Goal: Task Accomplishment & Management: Complete application form

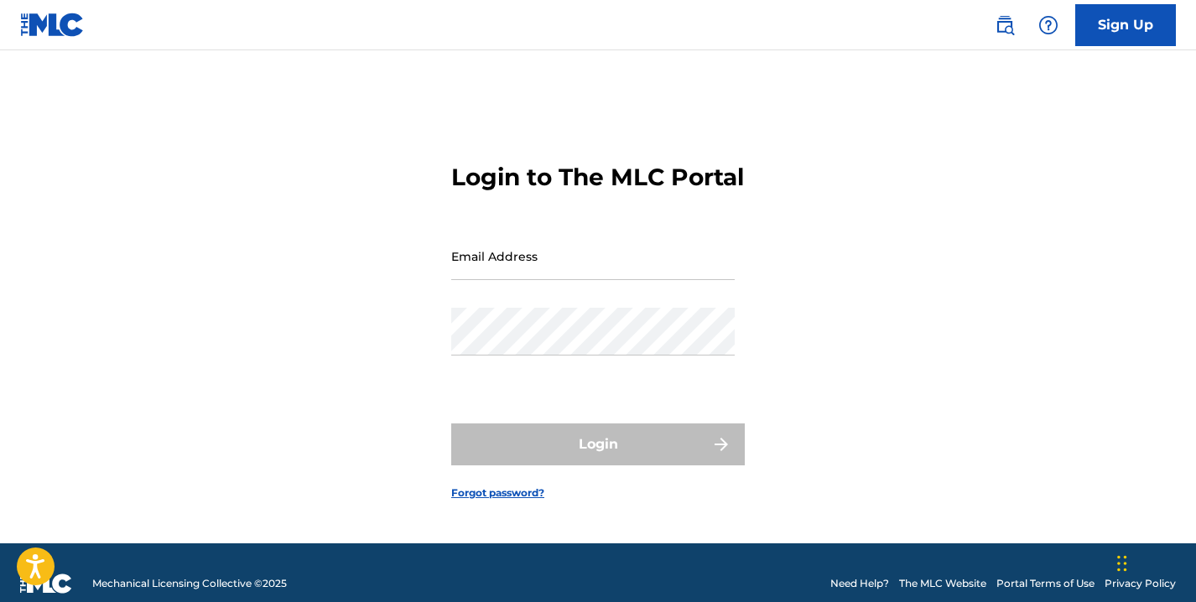
click at [565, 267] on input "Email Address" at bounding box center [593, 256] width 284 height 48
type input "[EMAIL_ADDRESS][DOMAIN_NAME]"
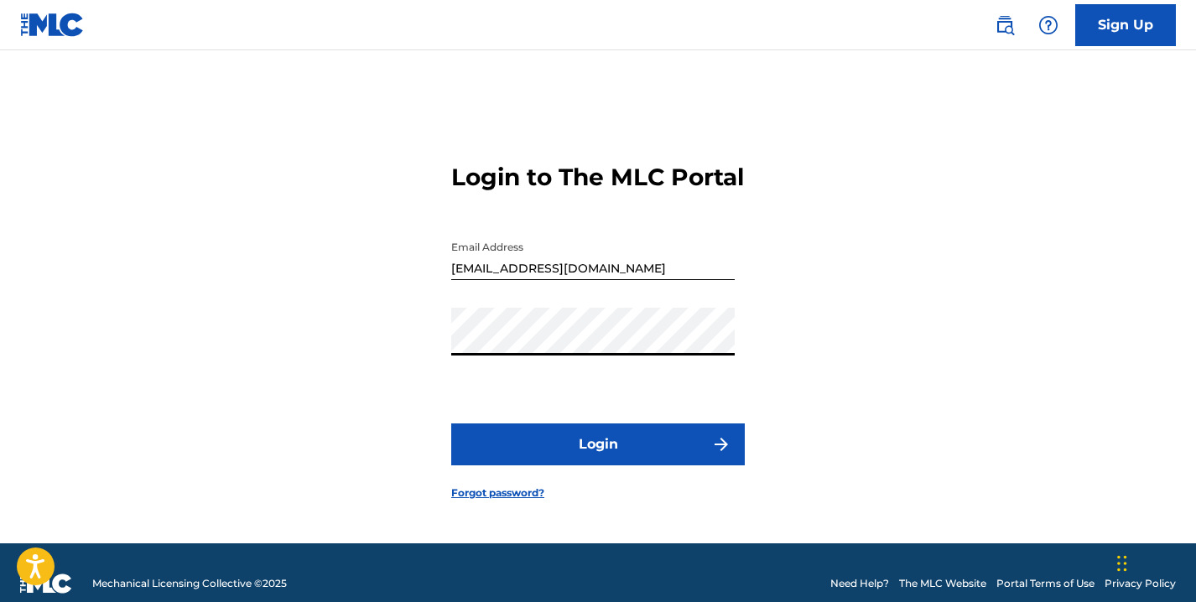
click at [611, 458] on button "Login" at bounding box center [598, 445] width 294 height 42
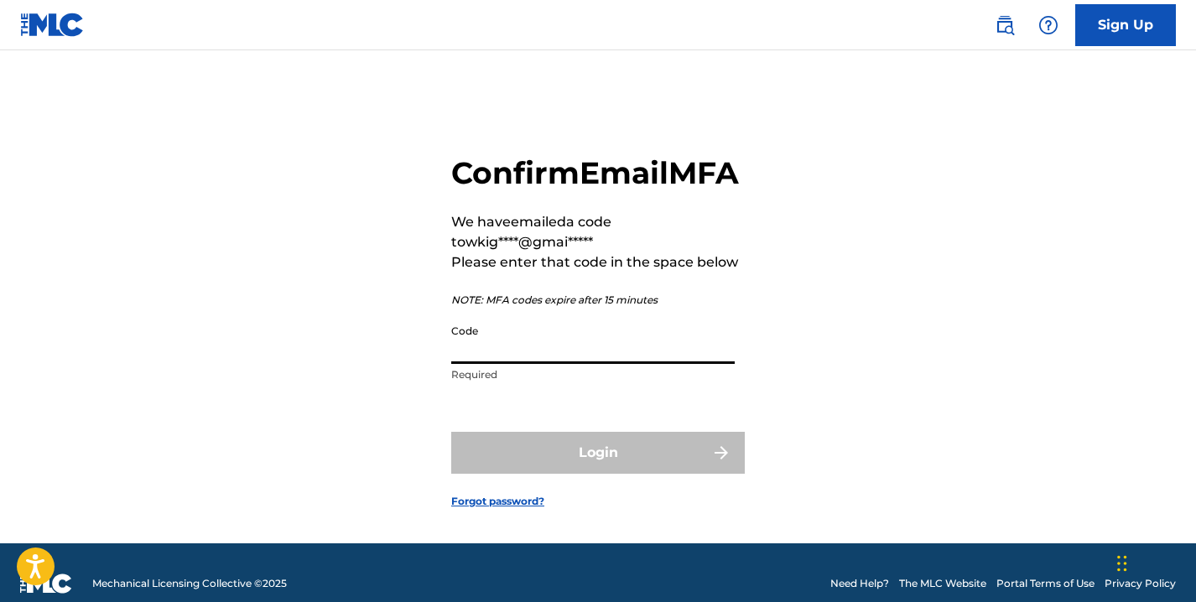
click at [497, 364] on input "Code" at bounding box center [593, 340] width 284 height 48
paste input "572478"
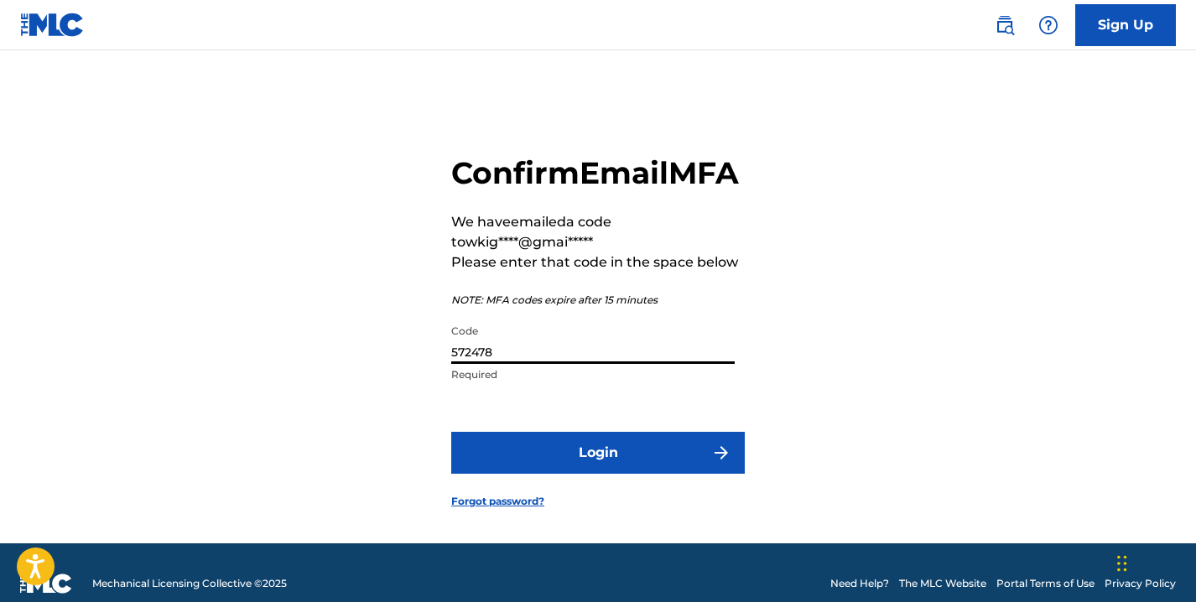
type input "572478"
click at [679, 474] on button "Login" at bounding box center [598, 453] width 294 height 42
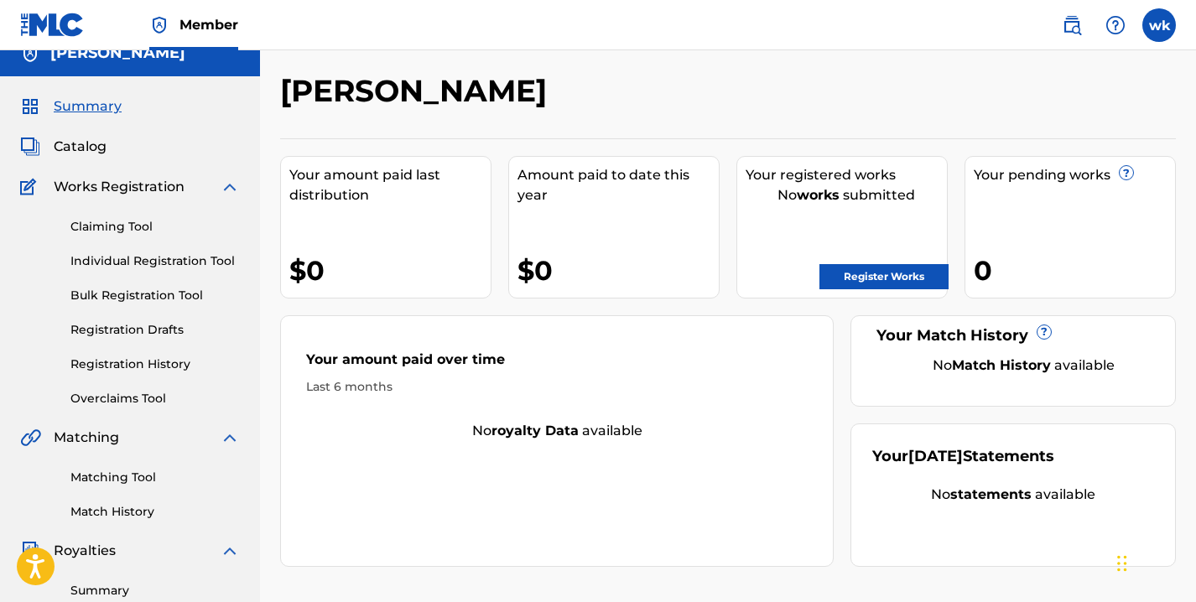
scroll to position [22, 0]
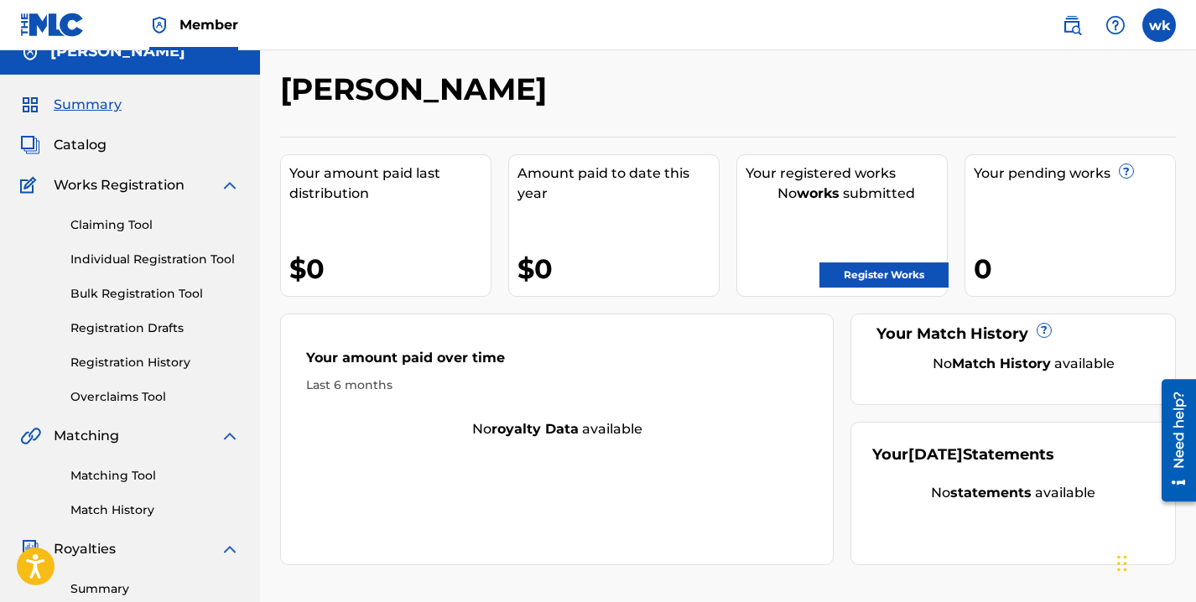
click at [81, 147] on span "Catalog" at bounding box center [80, 145] width 53 height 20
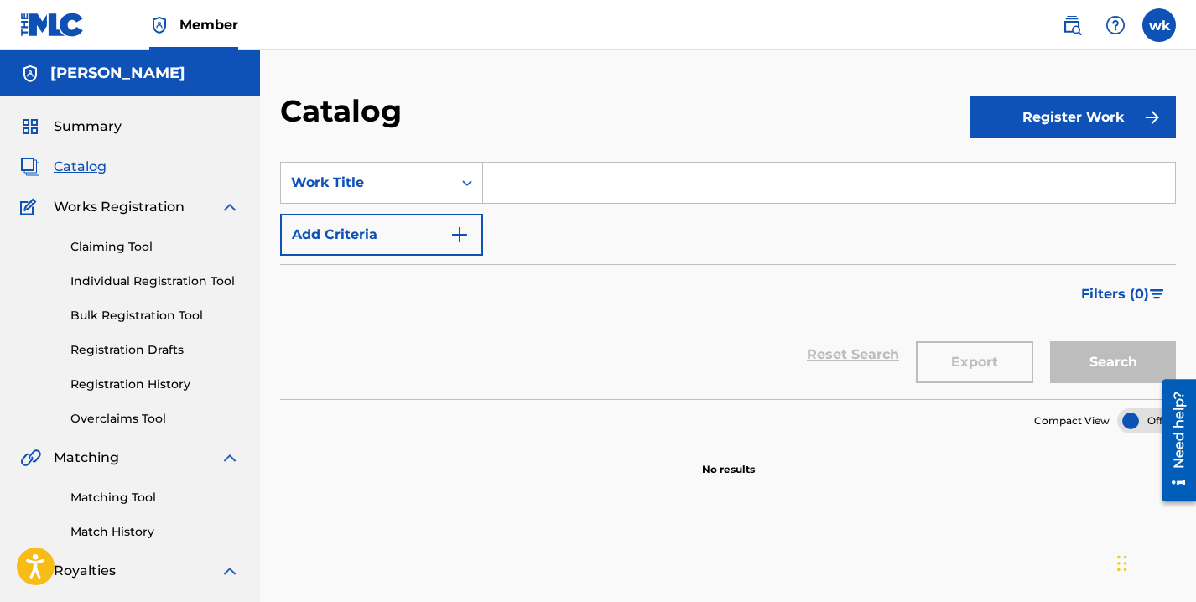
click at [89, 125] on span "Summary" at bounding box center [88, 127] width 68 height 20
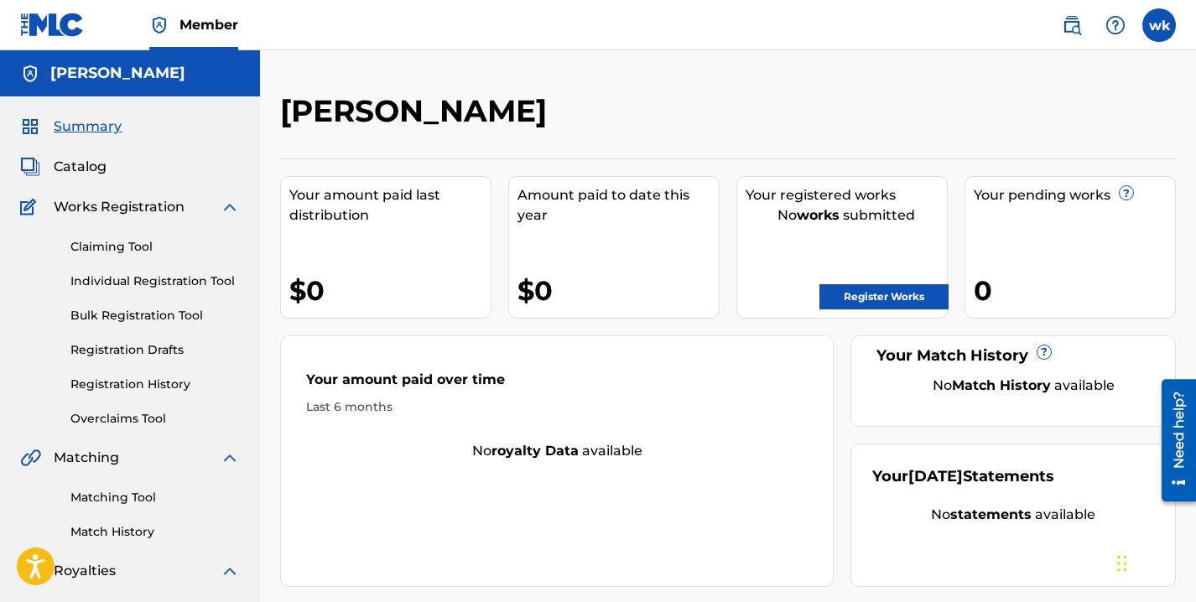
click at [69, 162] on span "Catalog" at bounding box center [80, 167] width 53 height 20
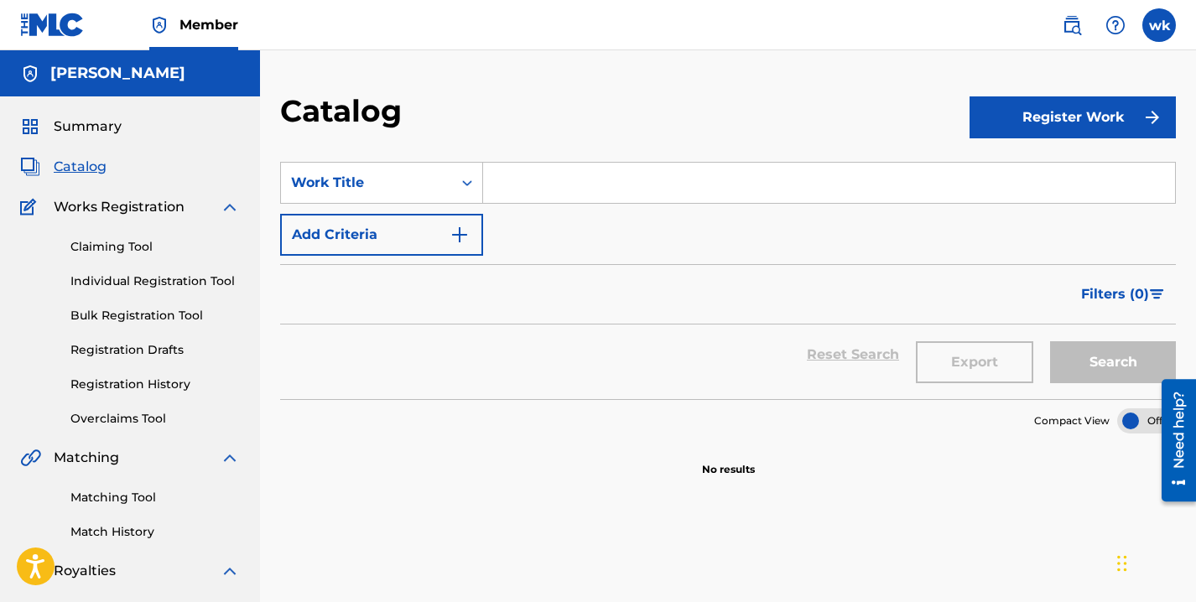
click at [1047, 122] on button "Register Work" at bounding box center [1073, 117] width 206 height 42
click at [1054, 180] on link "Individual" at bounding box center [1073, 172] width 206 height 40
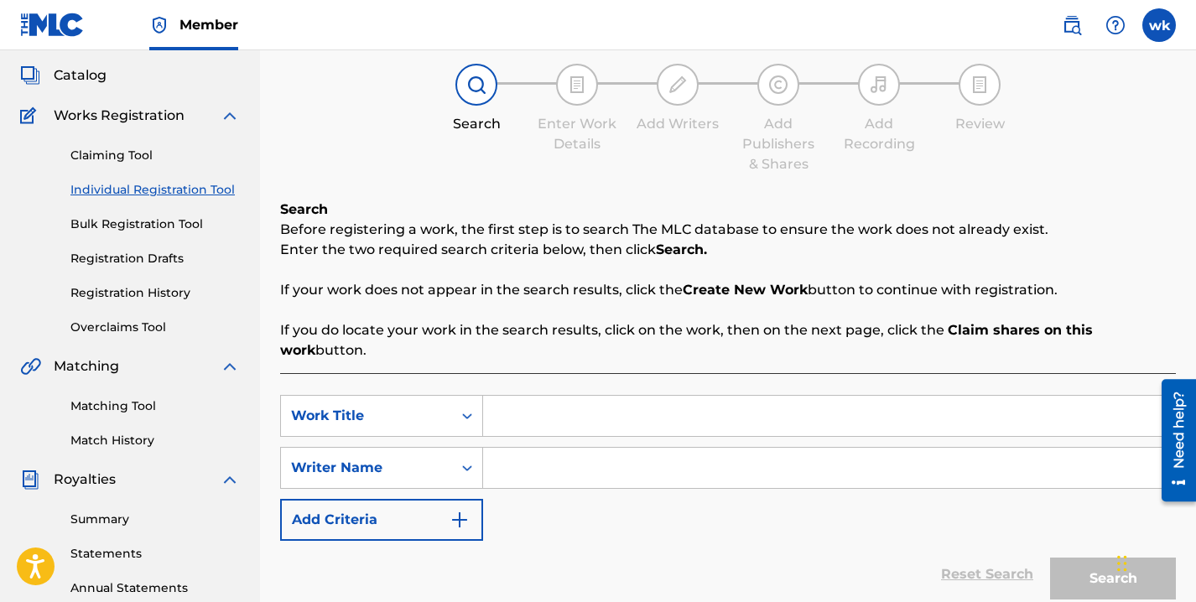
scroll to position [92, 0]
click at [516, 414] on input "Search Form" at bounding box center [829, 415] width 692 height 40
click at [519, 431] on input "Search Form" at bounding box center [829, 415] width 692 height 40
type input "bend down pause remix"
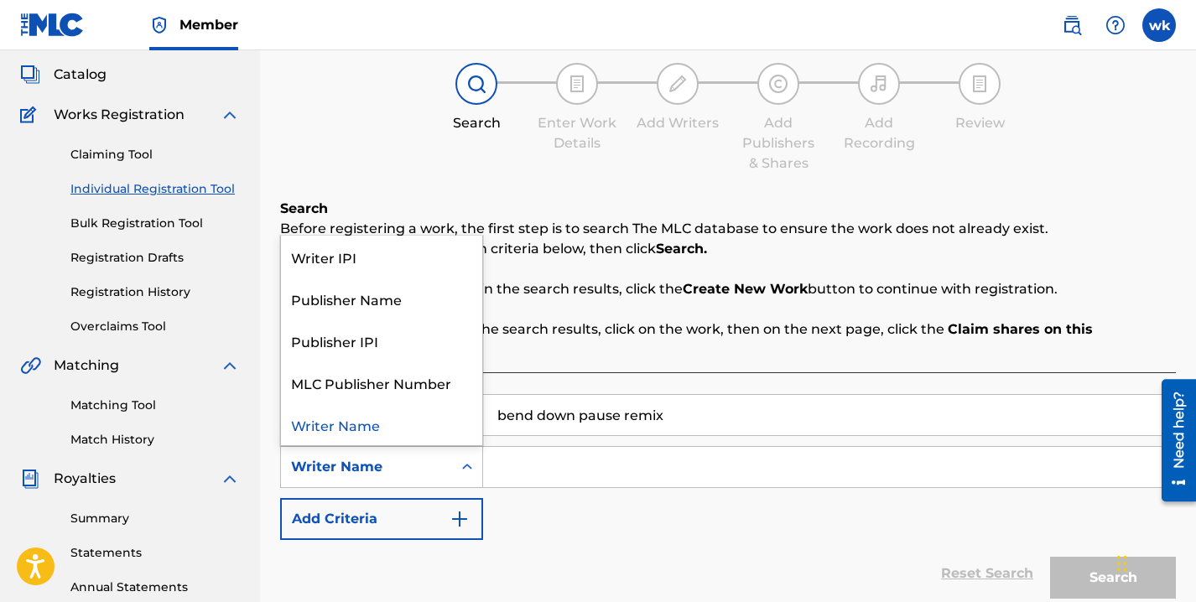
click at [466, 467] on icon "Search Form" at bounding box center [467, 467] width 17 height 17
click at [441, 427] on div "Writer Name" at bounding box center [381, 424] width 201 height 42
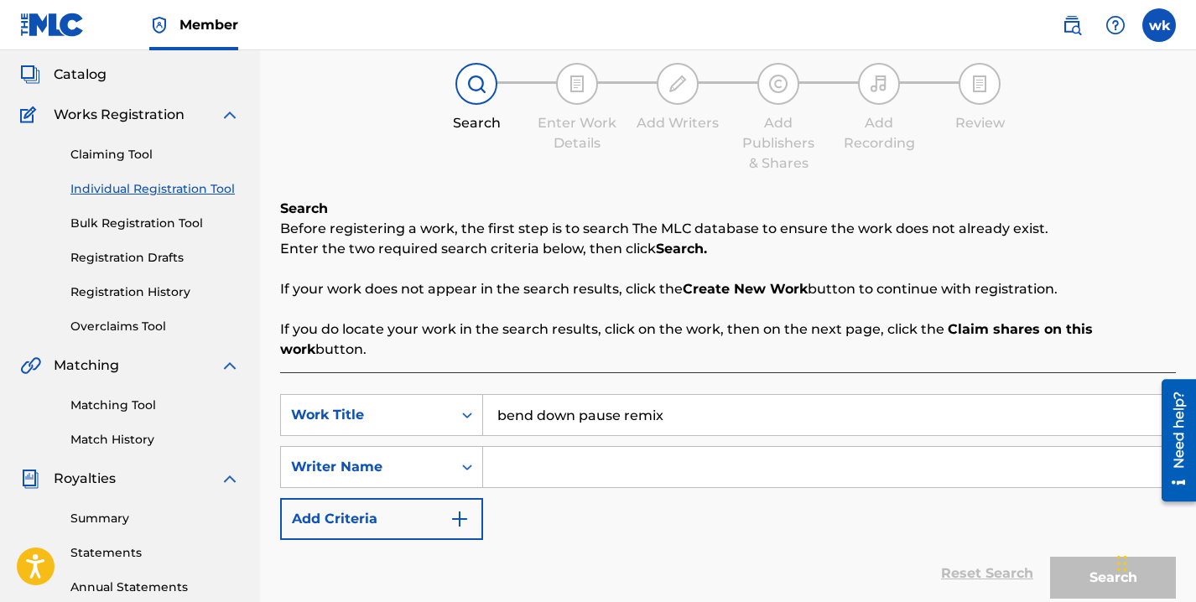
click at [518, 468] on input "Search Form" at bounding box center [829, 467] width 692 height 40
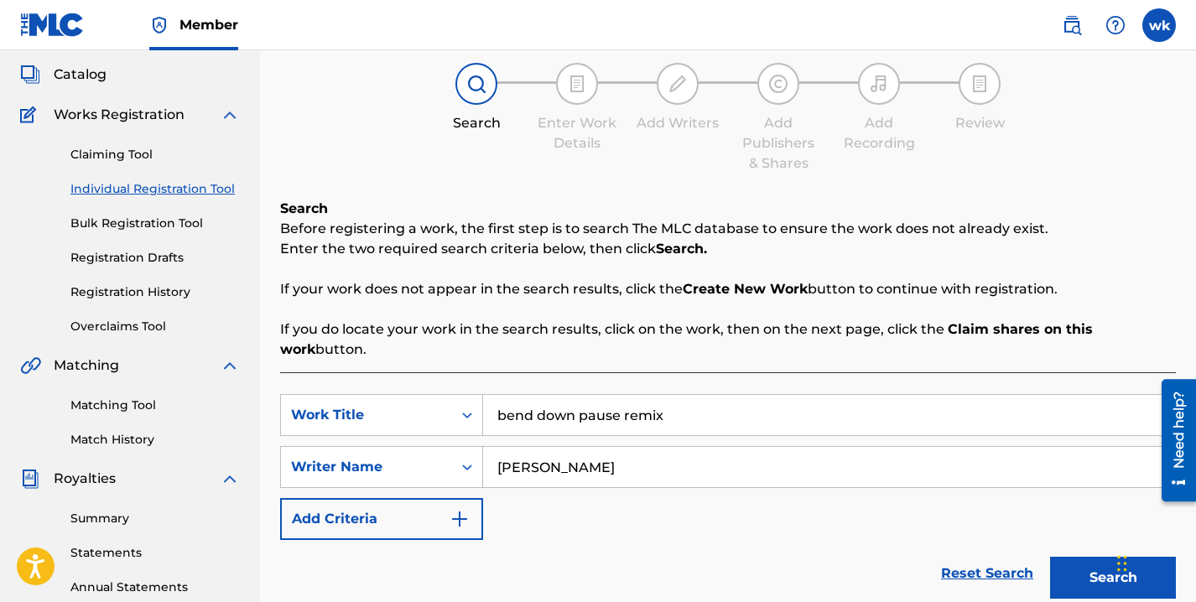
type input "winnie kigara"
click at [1050, 557] on button "Search" at bounding box center [1113, 578] width 126 height 42
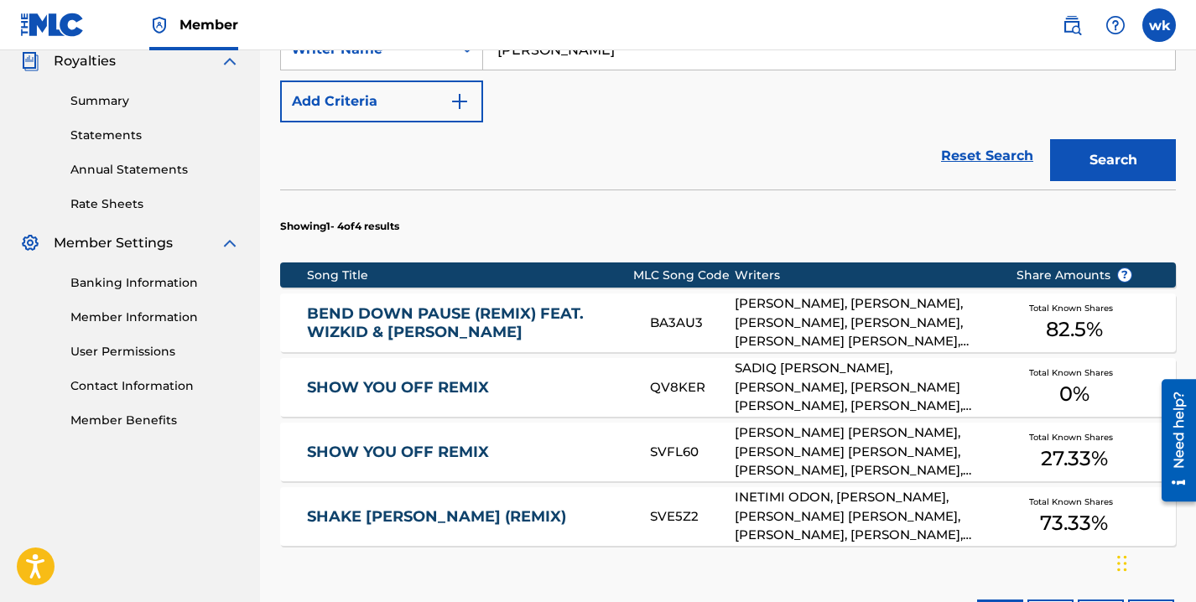
scroll to position [536, 0]
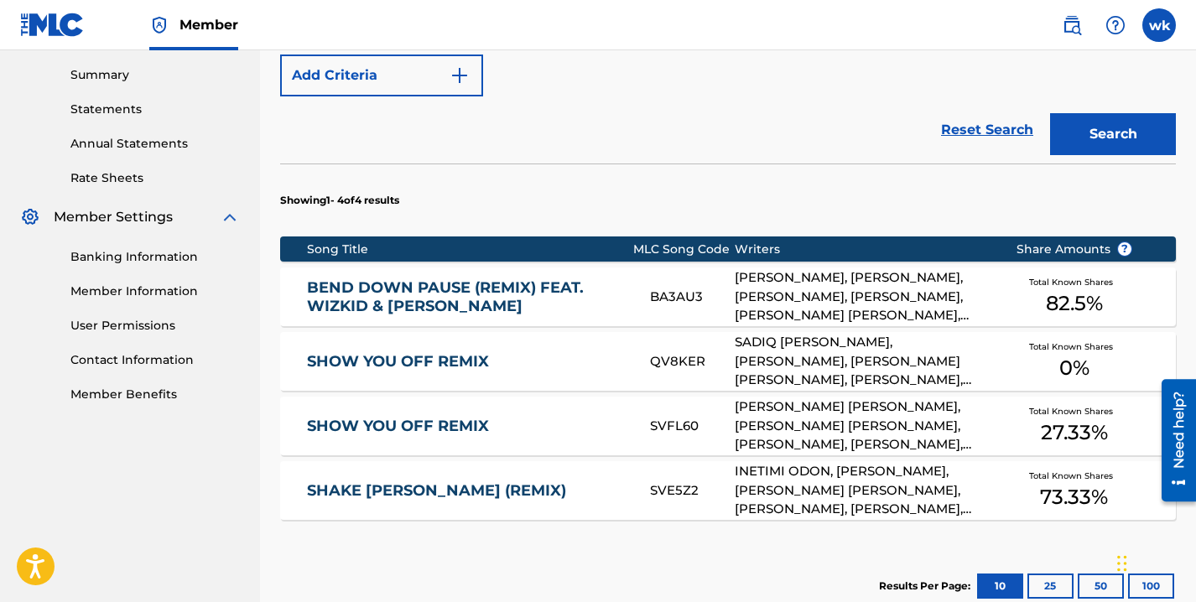
click at [793, 308] on div "MAURICE HUGH DALEY, DOUGLAS JACK AGU, AYODEJI IBRAHIM BALOGUN, WINNIE NJERI KIG…" at bounding box center [862, 296] width 255 height 57
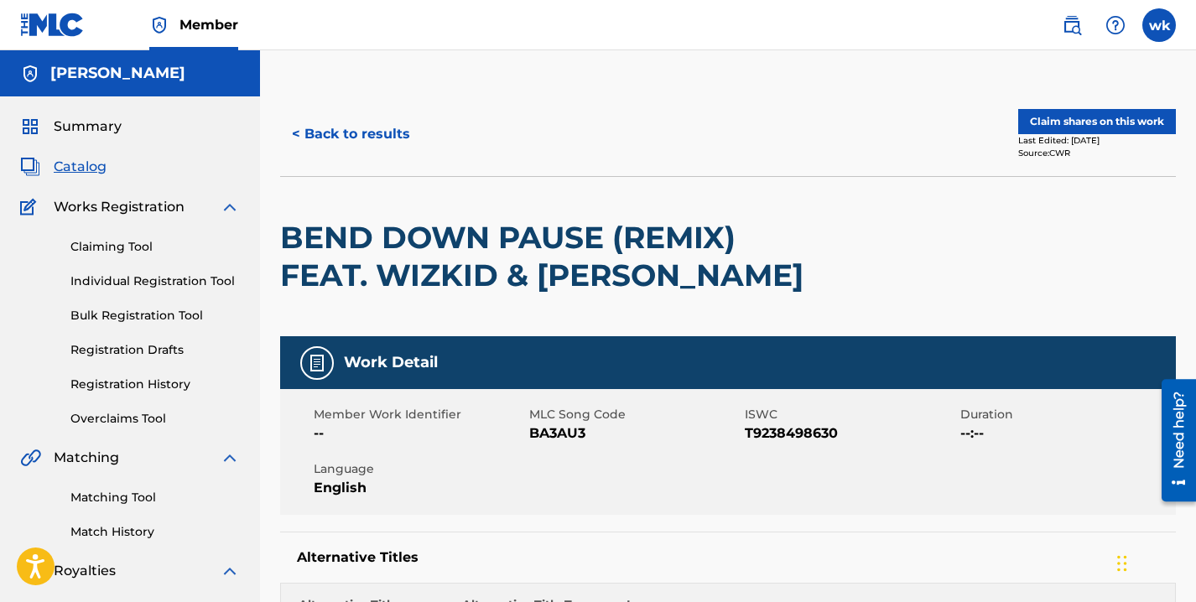
click at [1098, 115] on button "Claim shares on this work" at bounding box center [1097, 121] width 158 height 25
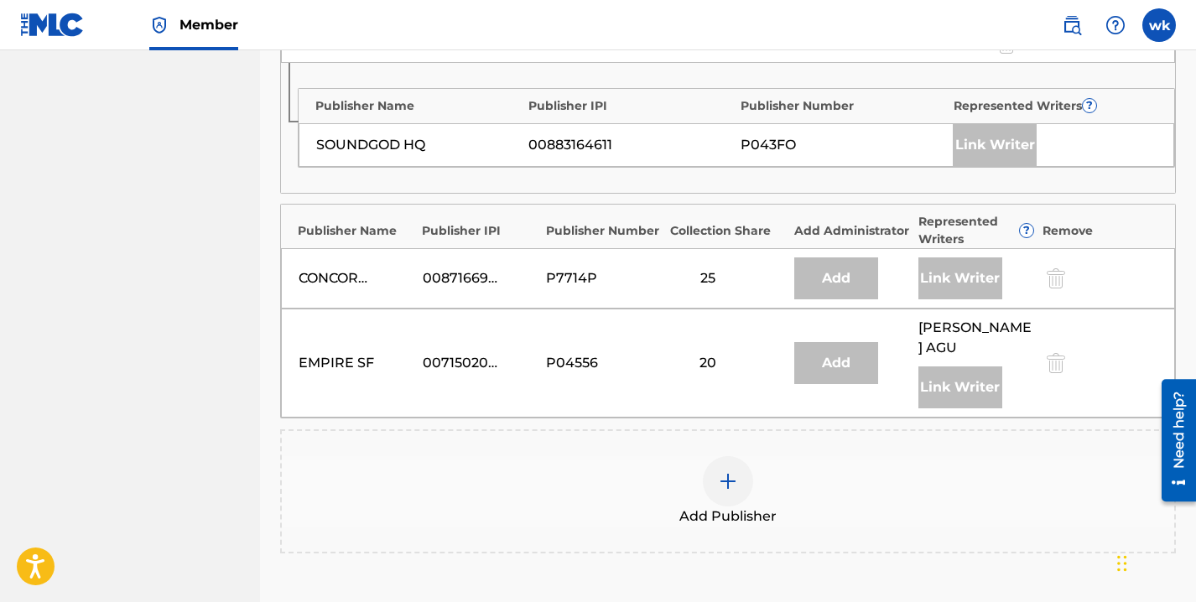
scroll to position [1246, 0]
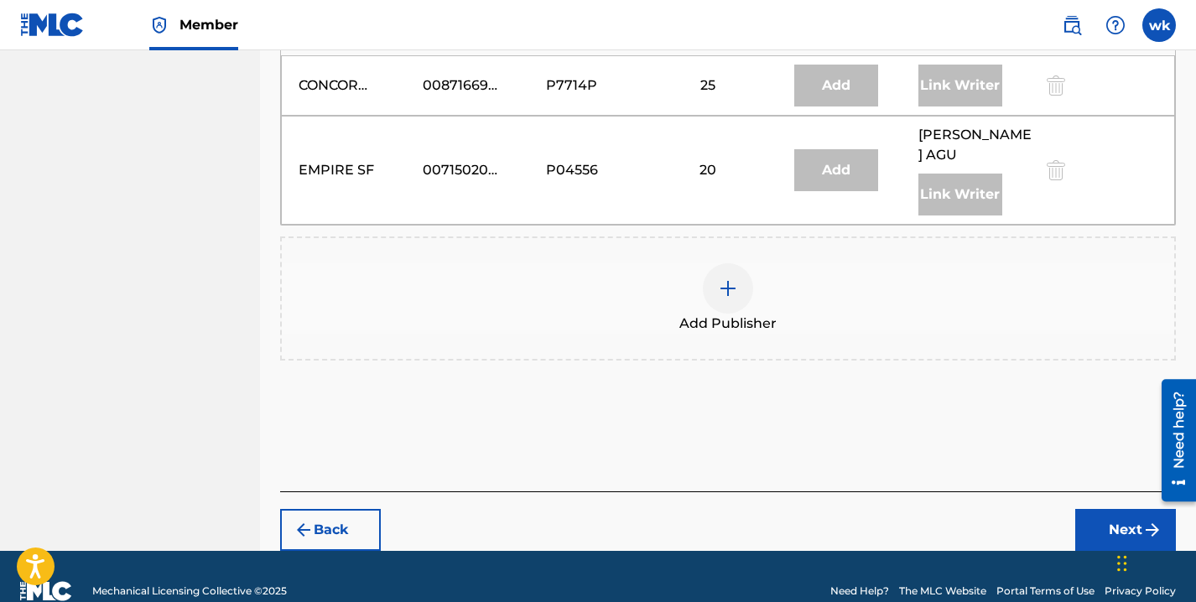
click at [737, 278] on img at bounding box center [728, 288] width 20 height 20
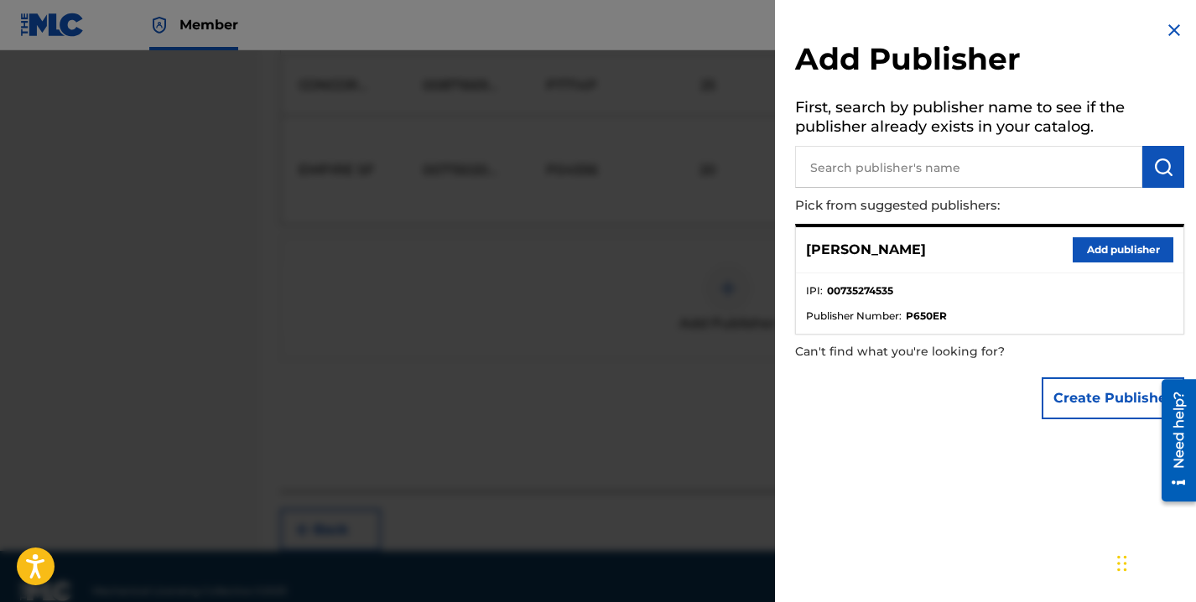
click at [1086, 240] on button "Add publisher" at bounding box center [1123, 249] width 101 height 25
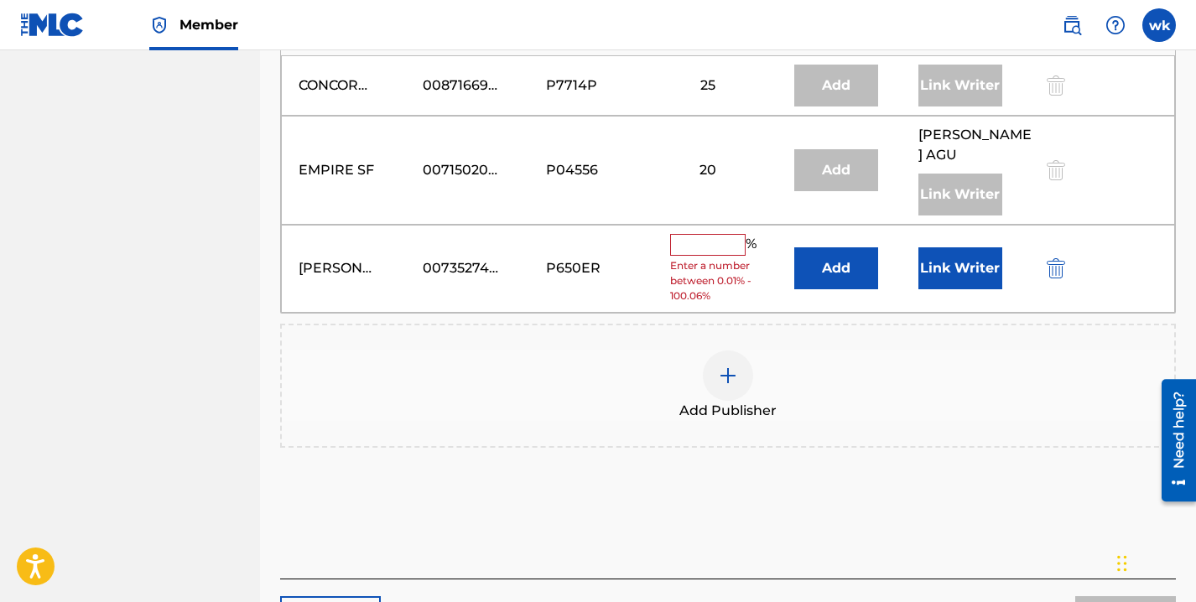
click at [728, 234] on input "text" at bounding box center [707, 245] width 75 height 22
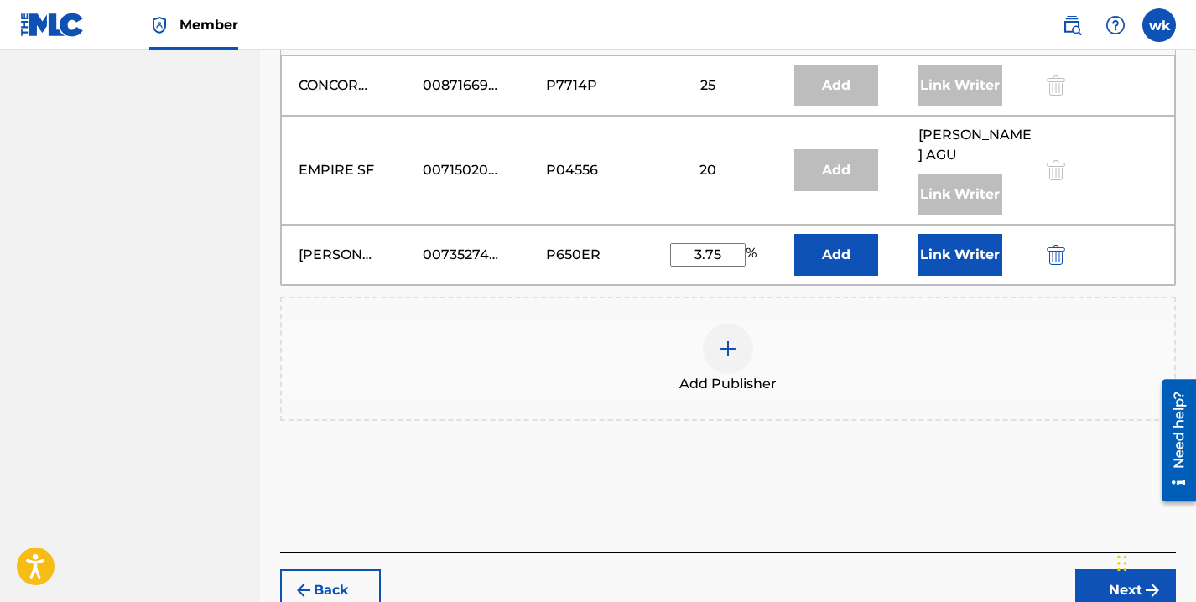
type input "3.75"
click at [840, 234] on button "Add" at bounding box center [836, 255] width 84 height 42
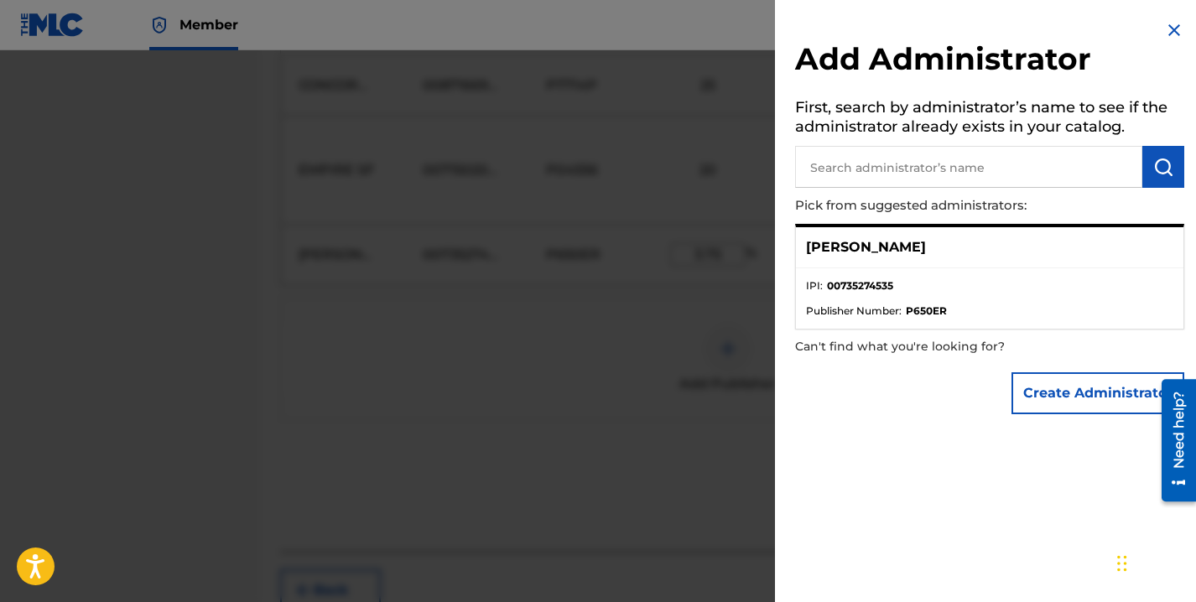
click at [919, 292] on li "IPI : 00735274535" at bounding box center [989, 290] width 367 height 25
click at [832, 247] on p "winnie kigara" at bounding box center [866, 247] width 120 height 20
click at [845, 284] on strong "00735274535" at bounding box center [860, 285] width 66 height 15
click at [1064, 397] on button "Create Administrator" at bounding box center [1098, 393] width 173 height 42
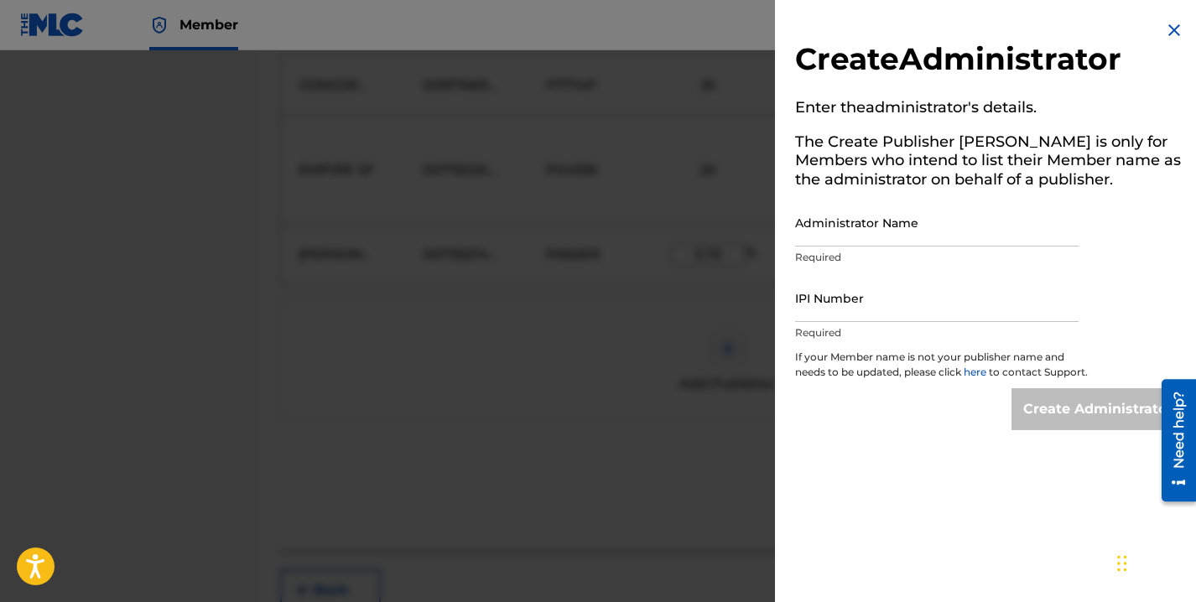
click at [854, 237] on input "Administrator Name" at bounding box center [937, 223] width 284 height 48
type input "winnie kigara"
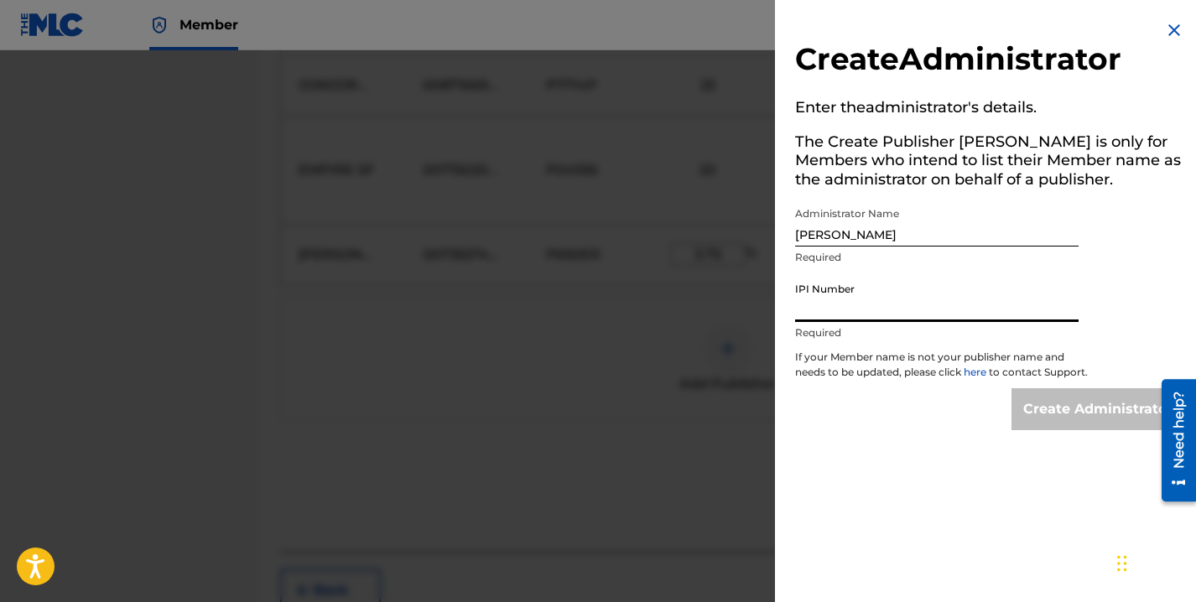
click at [883, 300] on input "IPI Number" at bounding box center [937, 298] width 284 height 48
click at [811, 299] on input "IPI Number" at bounding box center [937, 298] width 284 height 48
paste input "735274535"
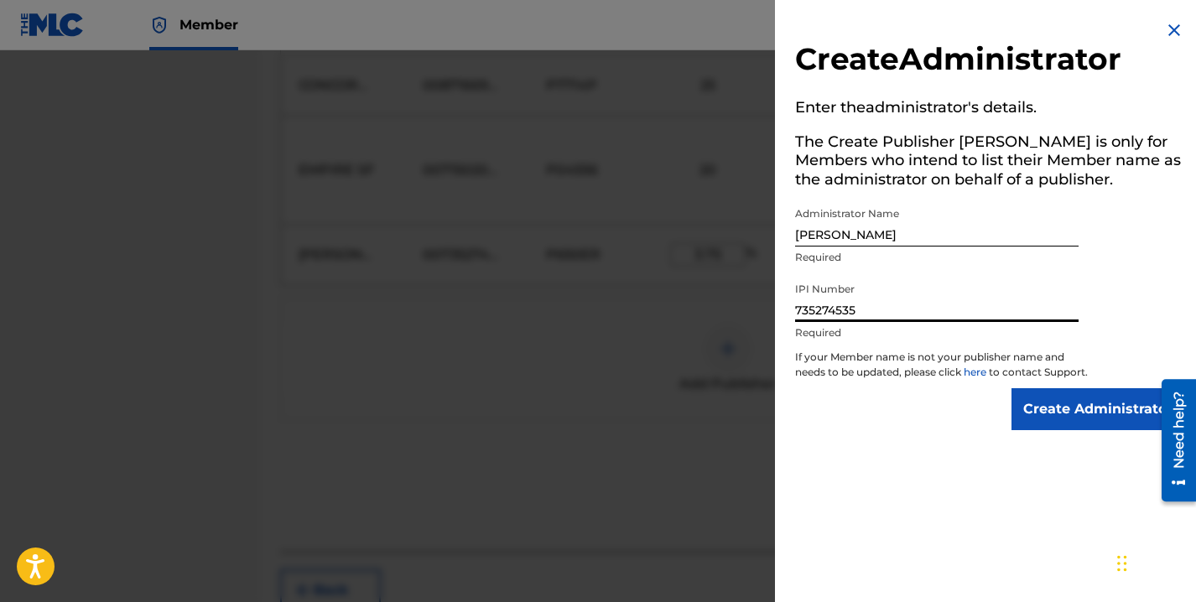
type input "735274535"
click at [1085, 426] on input "Create Administrator" at bounding box center [1098, 409] width 173 height 42
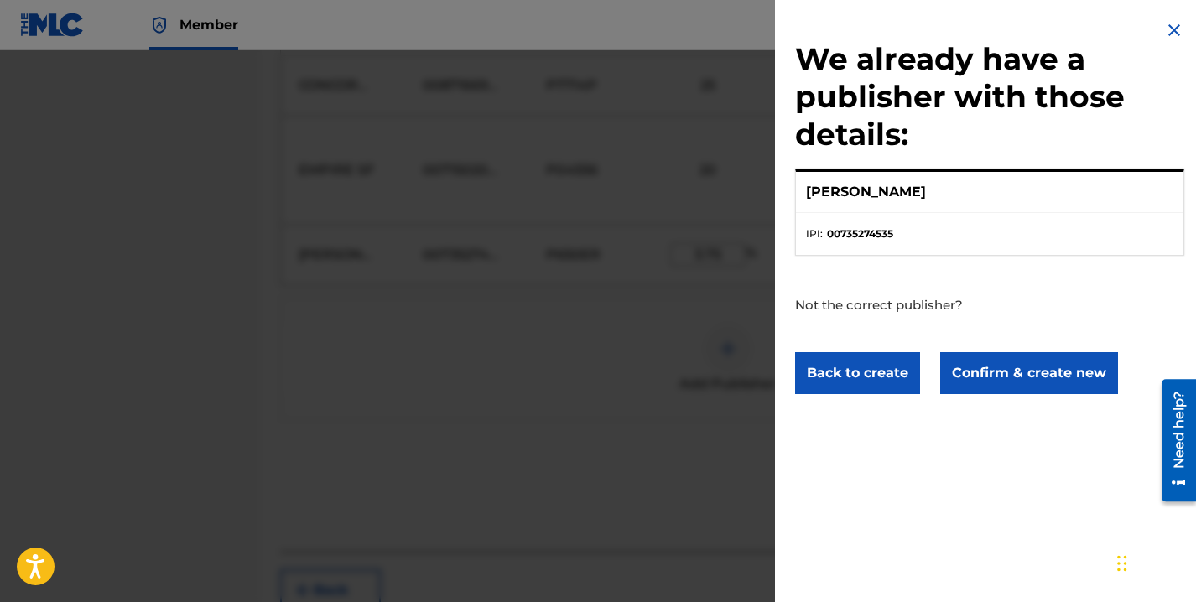
click at [1037, 361] on button "Confirm & create new" at bounding box center [1029, 373] width 178 height 42
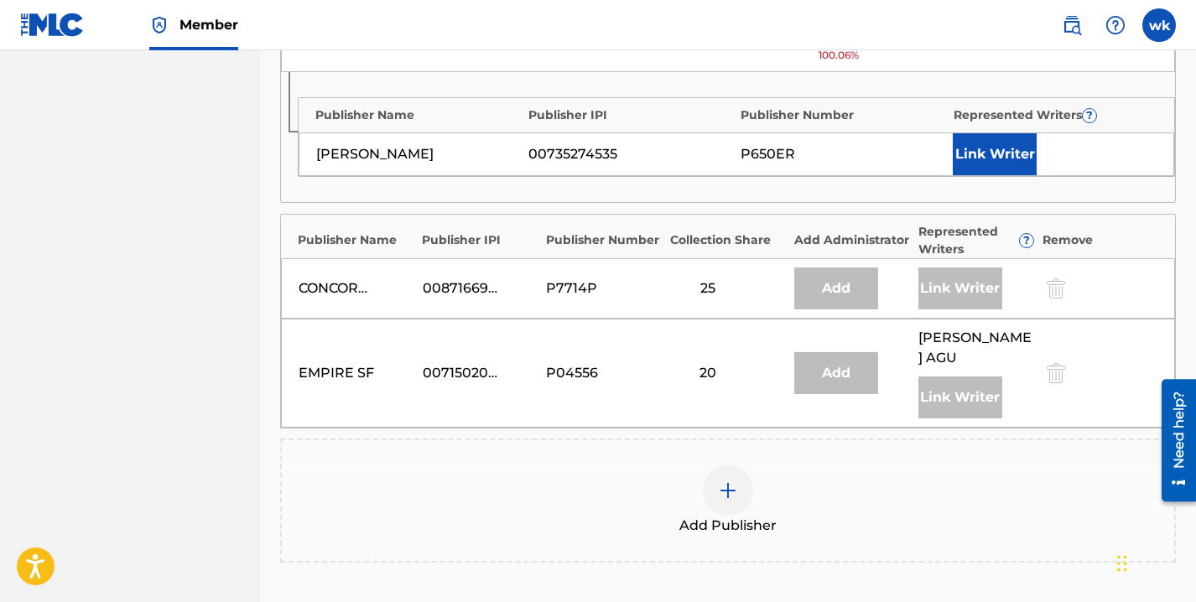
click at [991, 133] on button "Link Writer" at bounding box center [995, 154] width 84 height 42
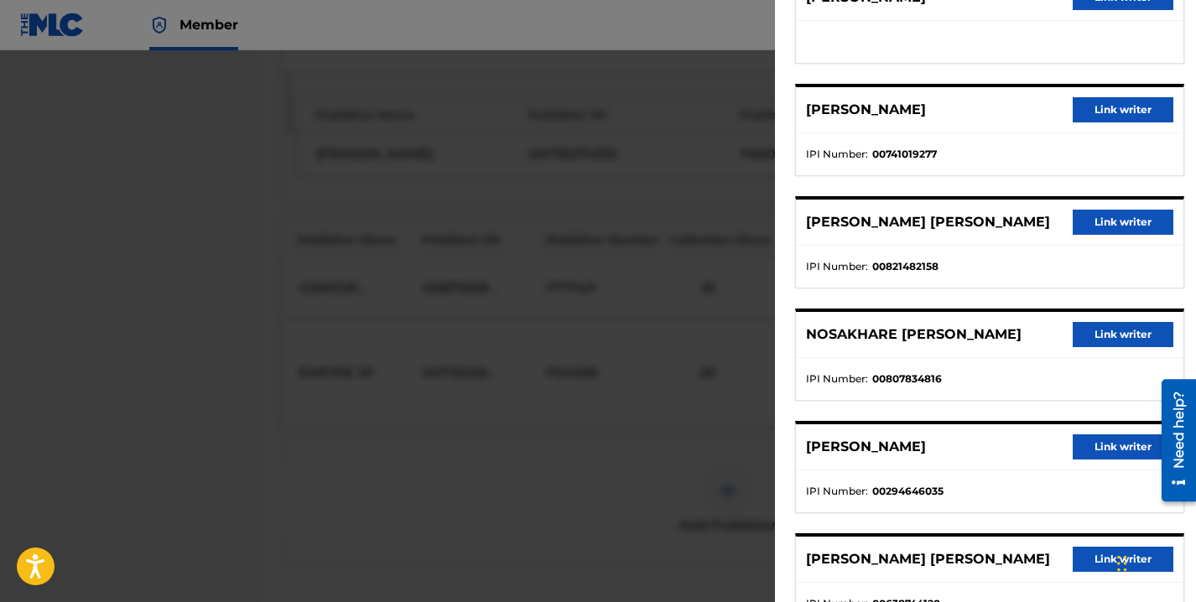
scroll to position [445, 0]
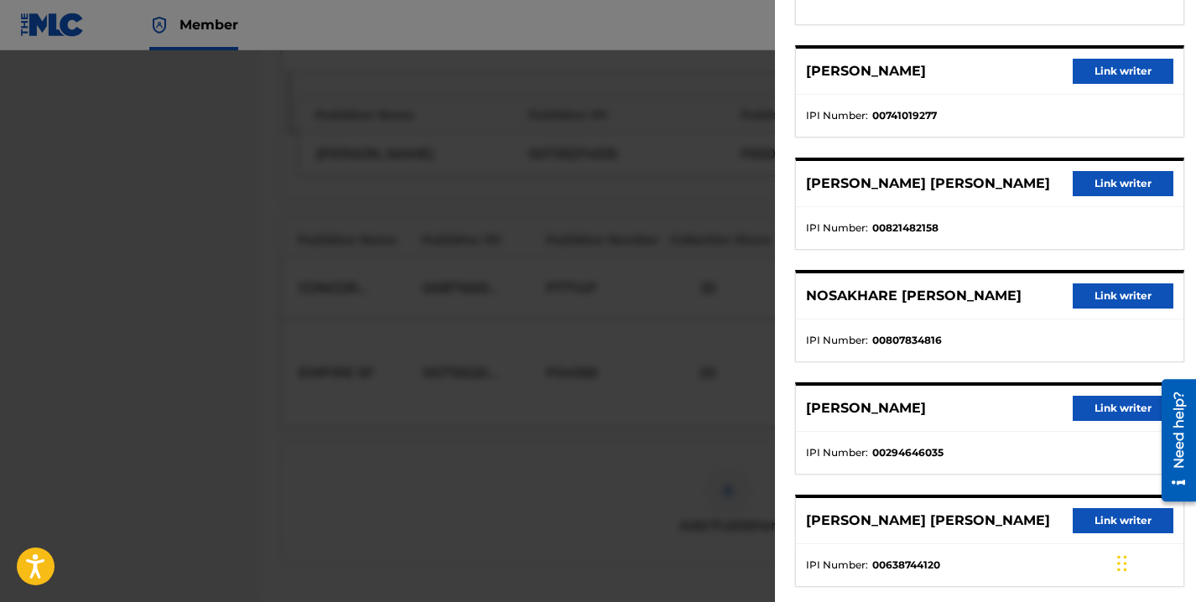
click at [1103, 71] on button "Link writer" at bounding box center [1123, 71] width 101 height 25
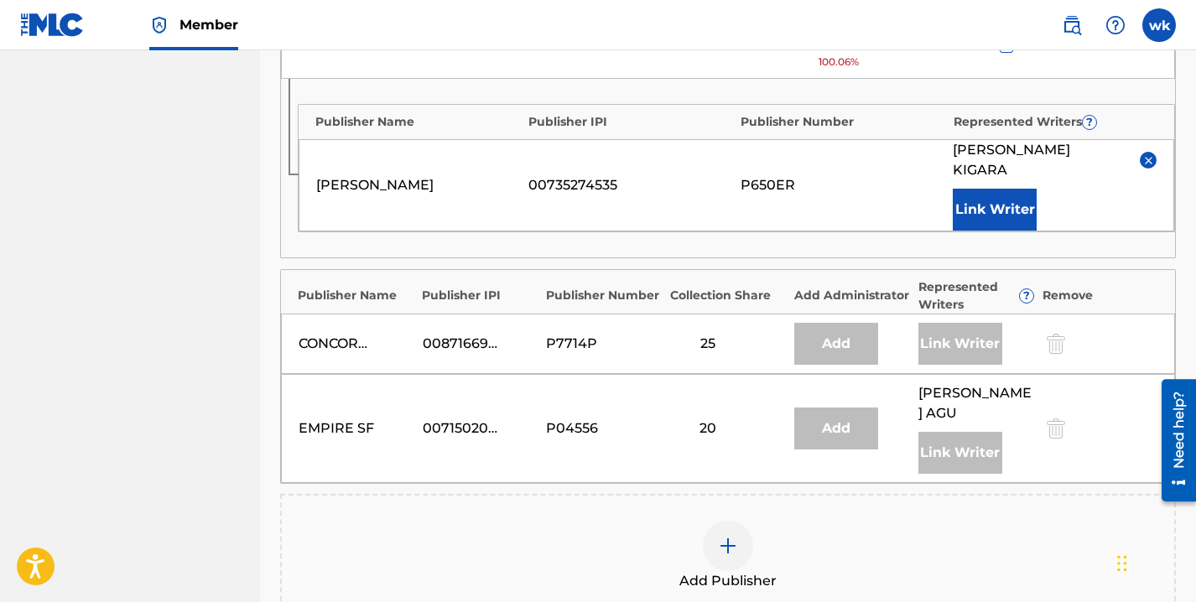
scroll to position [1216, 0]
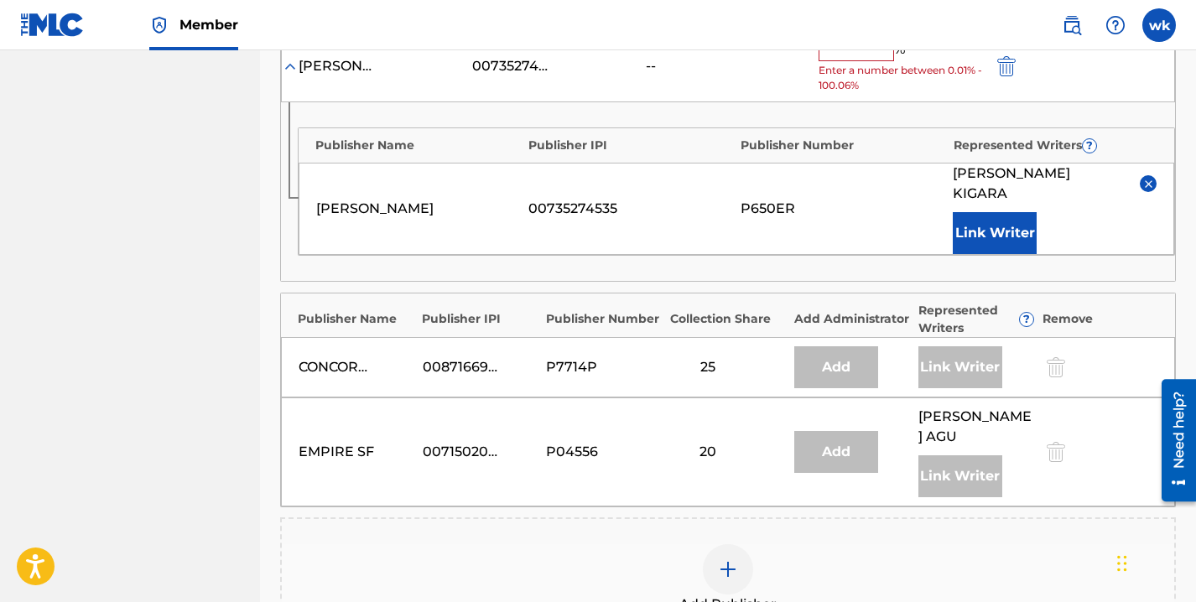
click at [991, 212] on button "Link Writer" at bounding box center [995, 233] width 84 height 42
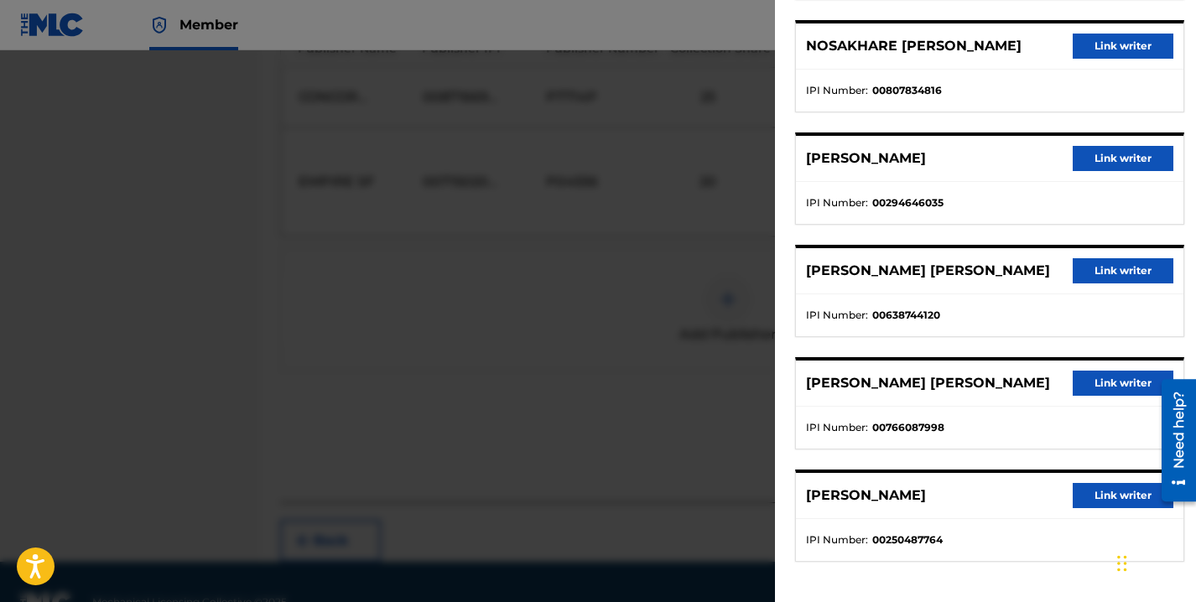
scroll to position [0, 0]
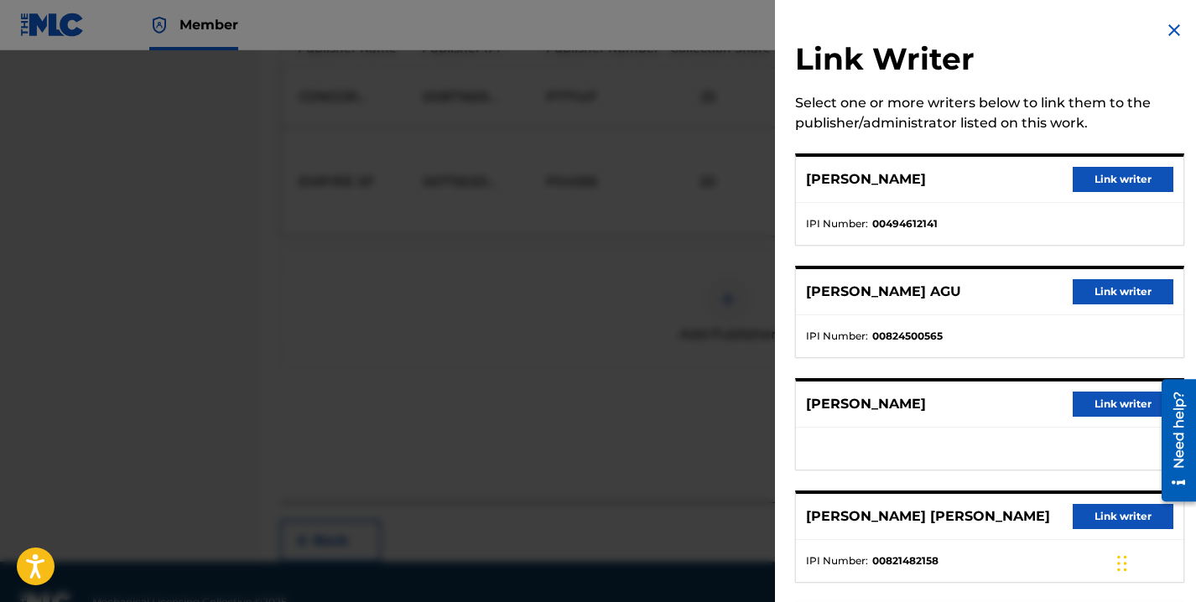
click at [1178, 28] on img at bounding box center [1174, 30] width 20 height 20
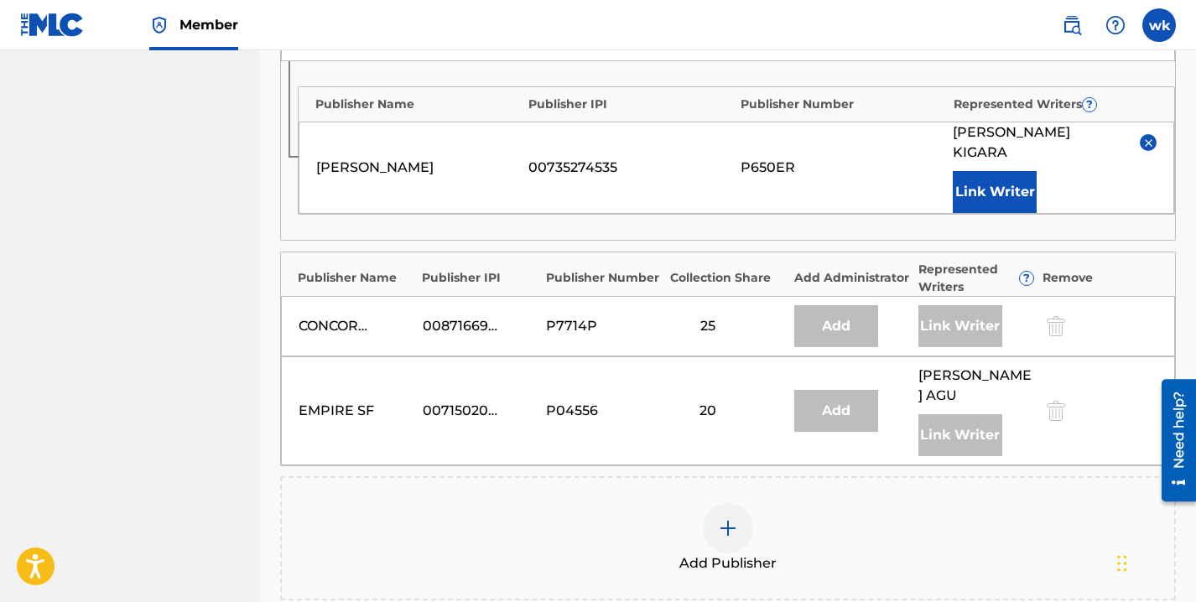
scroll to position [1179, 0]
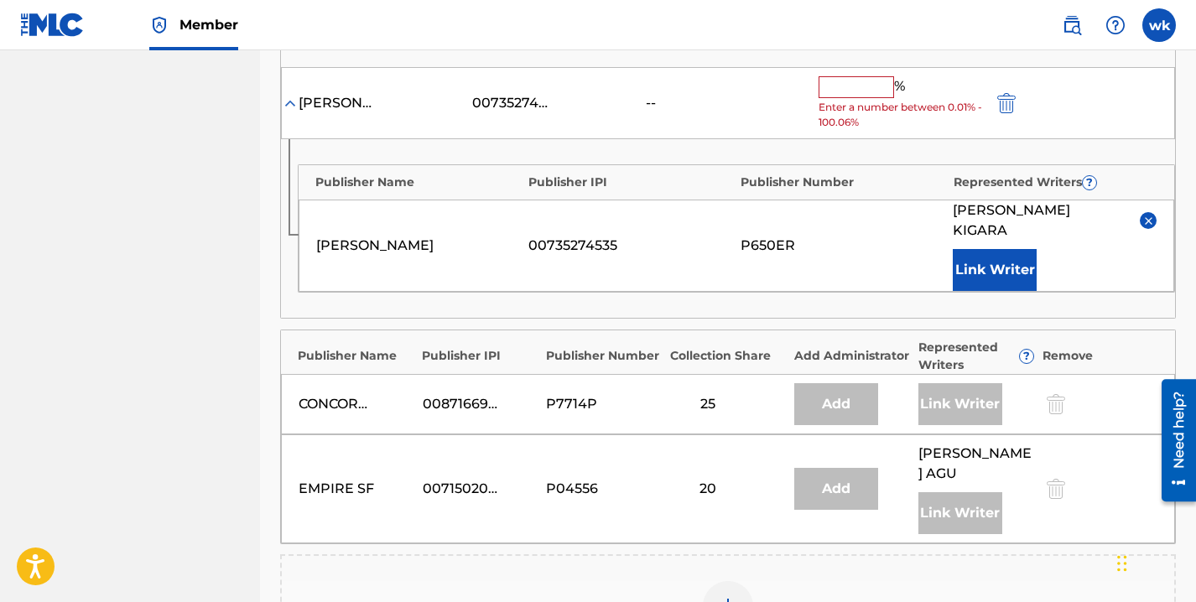
click at [824, 76] on input "text" at bounding box center [856, 87] width 75 height 22
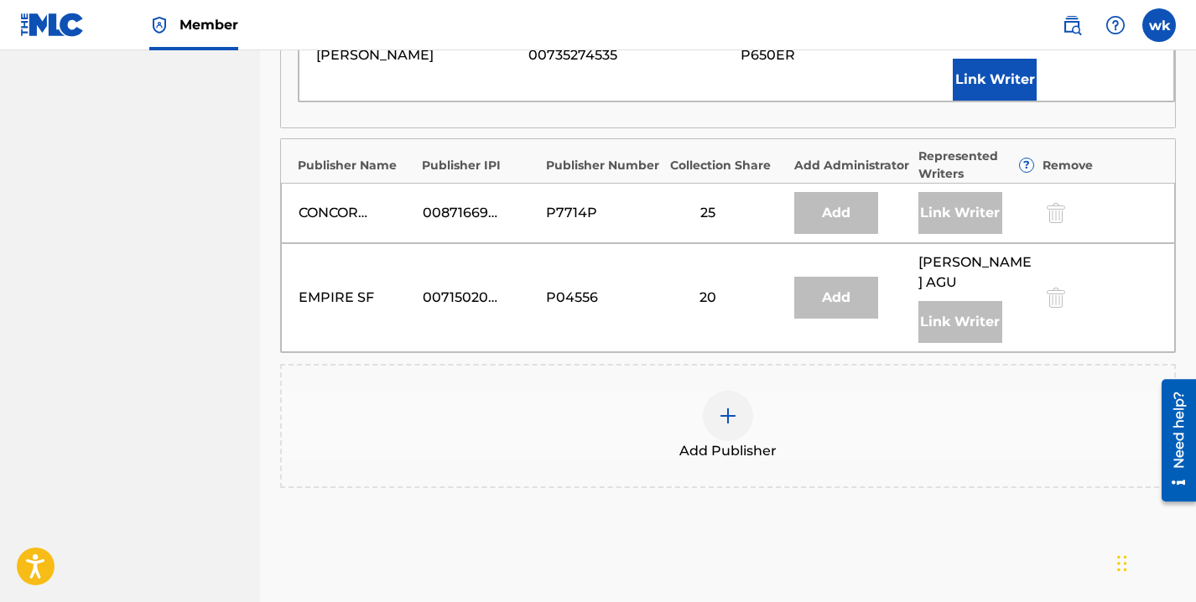
scroll to position [1455, 0]
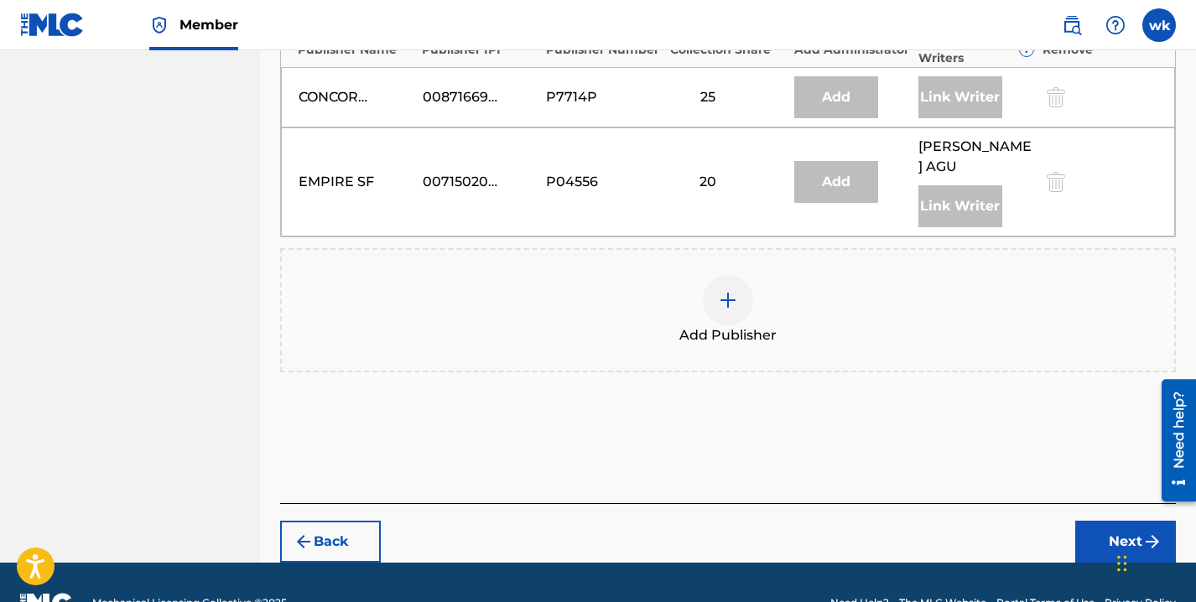
type input "3.75"
click at [1096, 521] on button "Next" at bounding box center [1125, 542] width 101 height 42
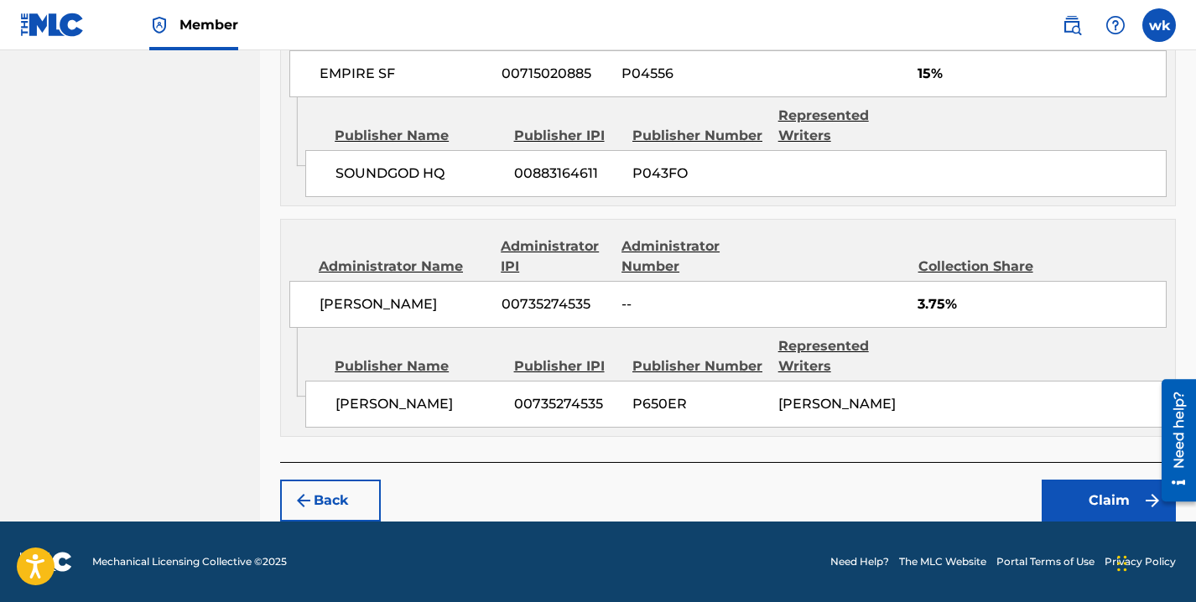
scroll to position [1883, 0]
click at [1093, 513] on button "Claim" at bounding box center [1109, 501] width 134 height 42
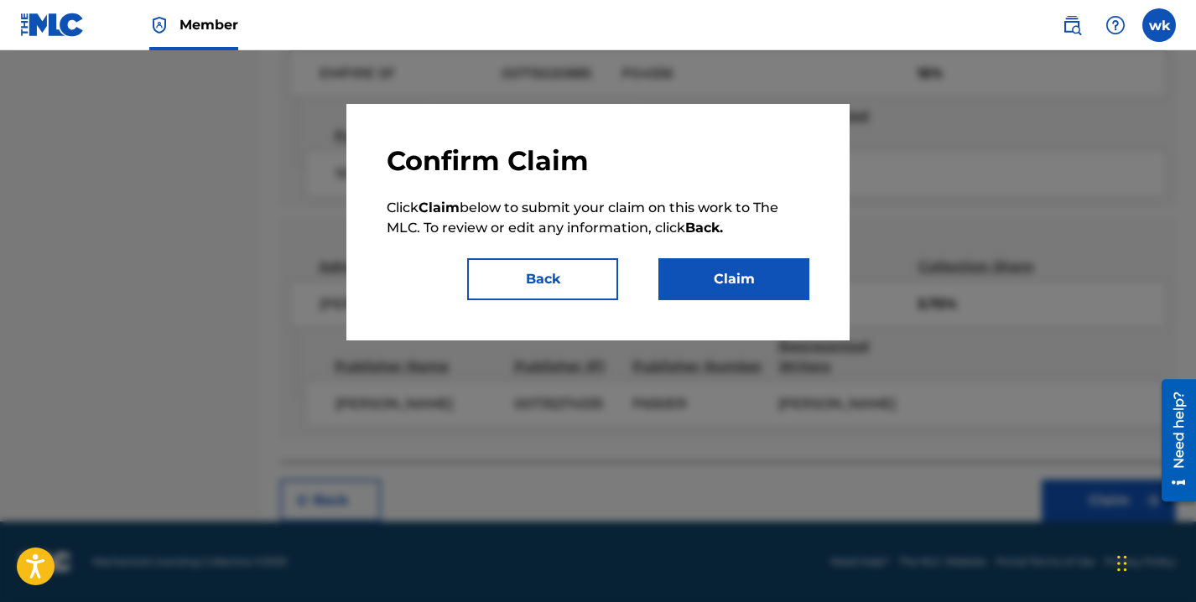
click at [724, 287] on button "Claim" at bounding box center [733, 279] width 151 height 42
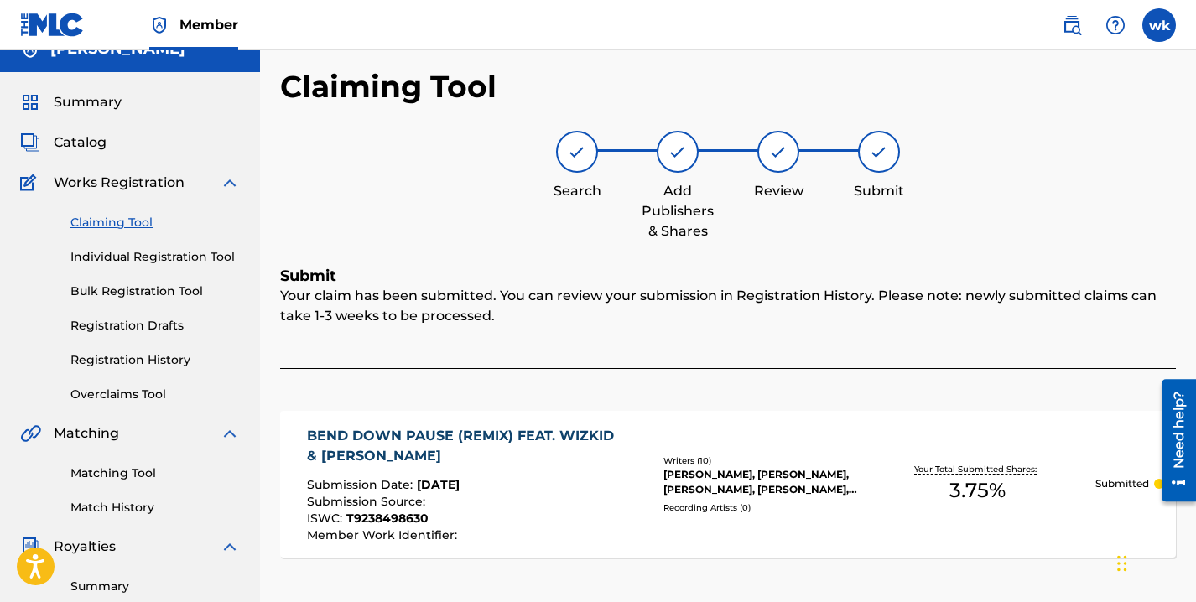
scroll to position [0, 0]
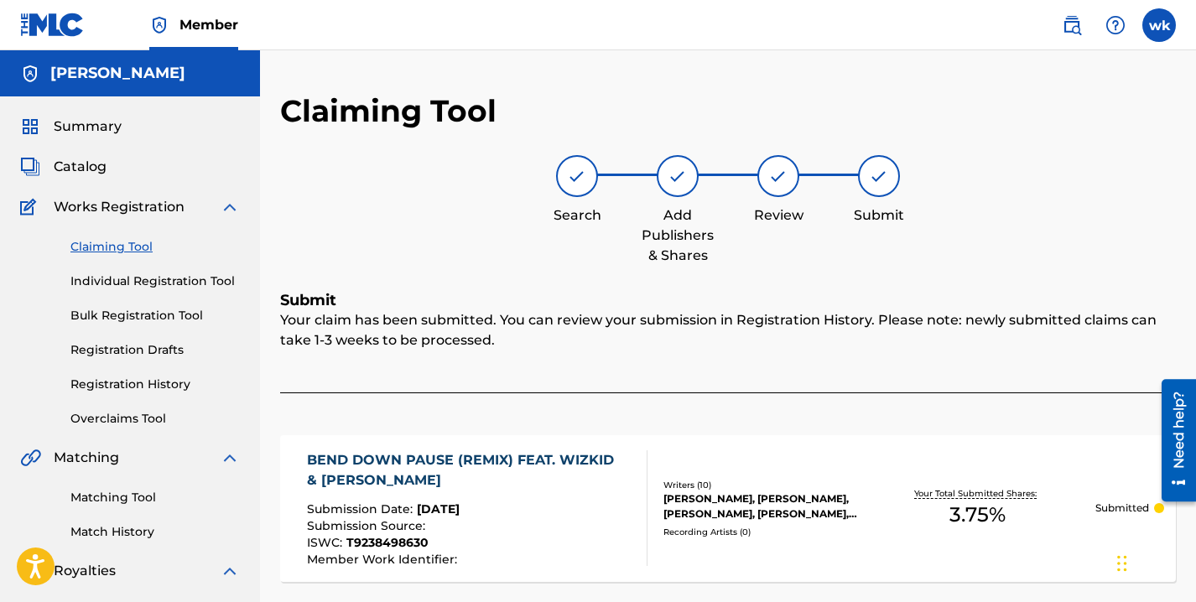
click at [110, 246] on link "Claiming Tool" at bounding box center [154, 247] width 169 height 18
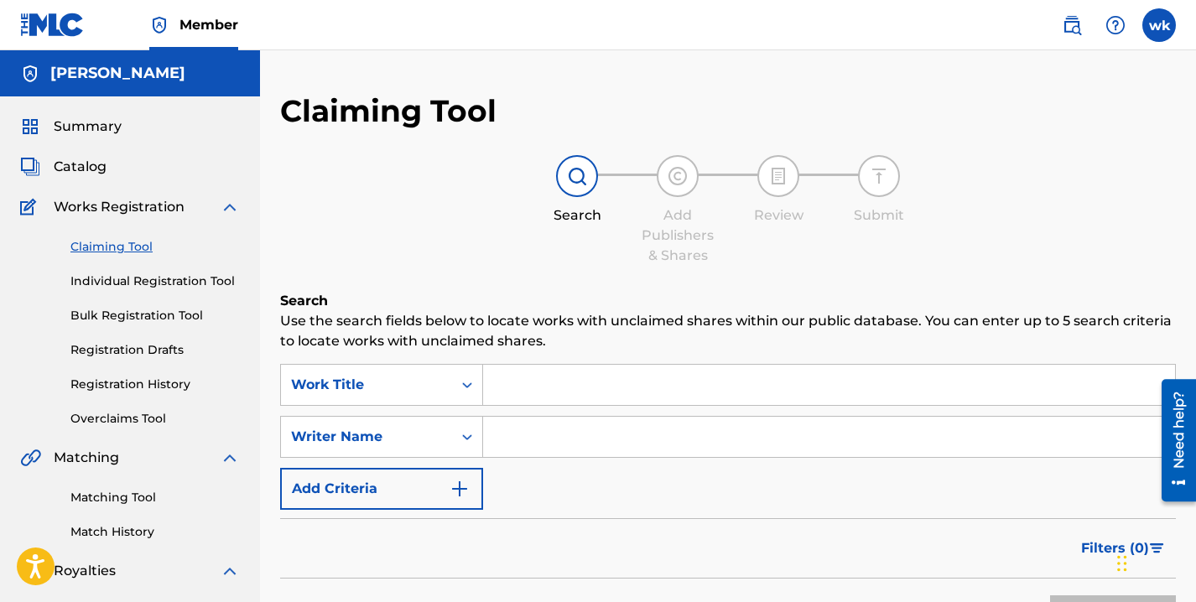
click at [638, 396] on input "Search Form" at bounding box center [829, 385] width 692 height 40
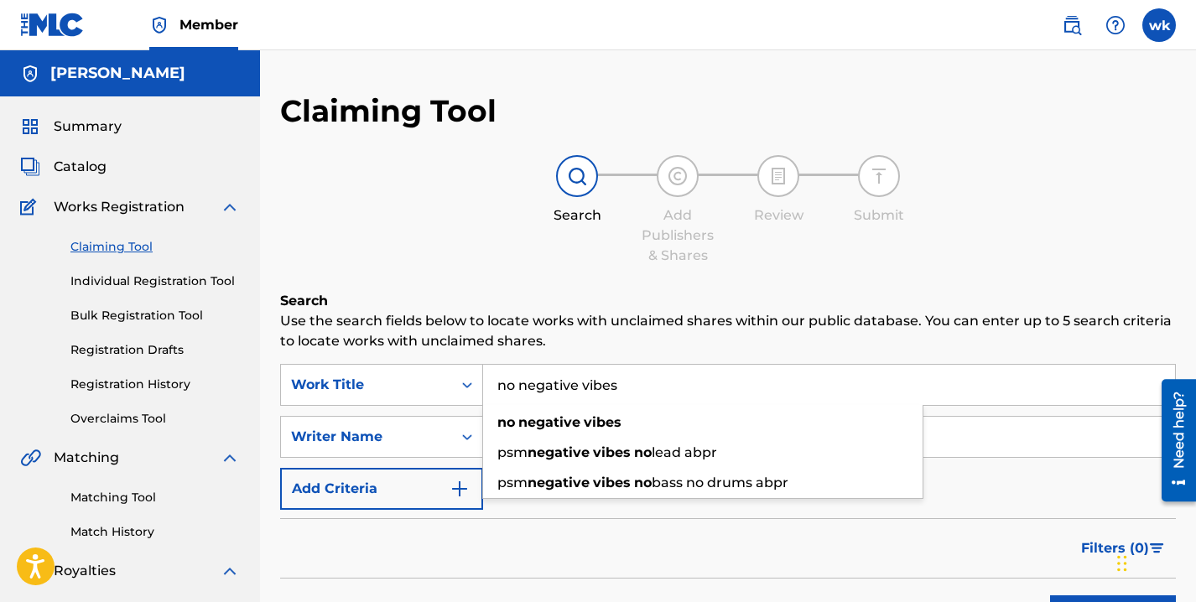
click at [606, 385] on input "no negative vibes" at bounding box center [829, 385] width 692 height 40
type input "no negative vibes"
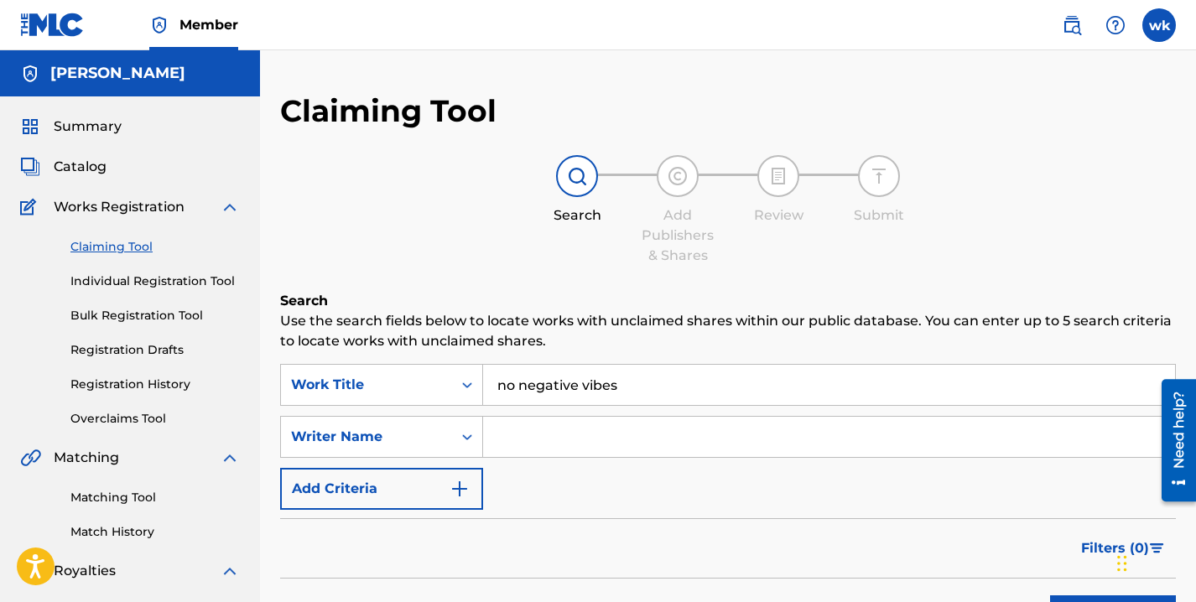
click at [598, 356] on div "Search Use the search fields below to locate works with unclaimed shares within…" at bounding box center [728, 510] width 896 height 439
click at [572, 429] on input "Search Form" at bounding box center [829, 437] width 692 height 40
type input "winnie njeri kigara"
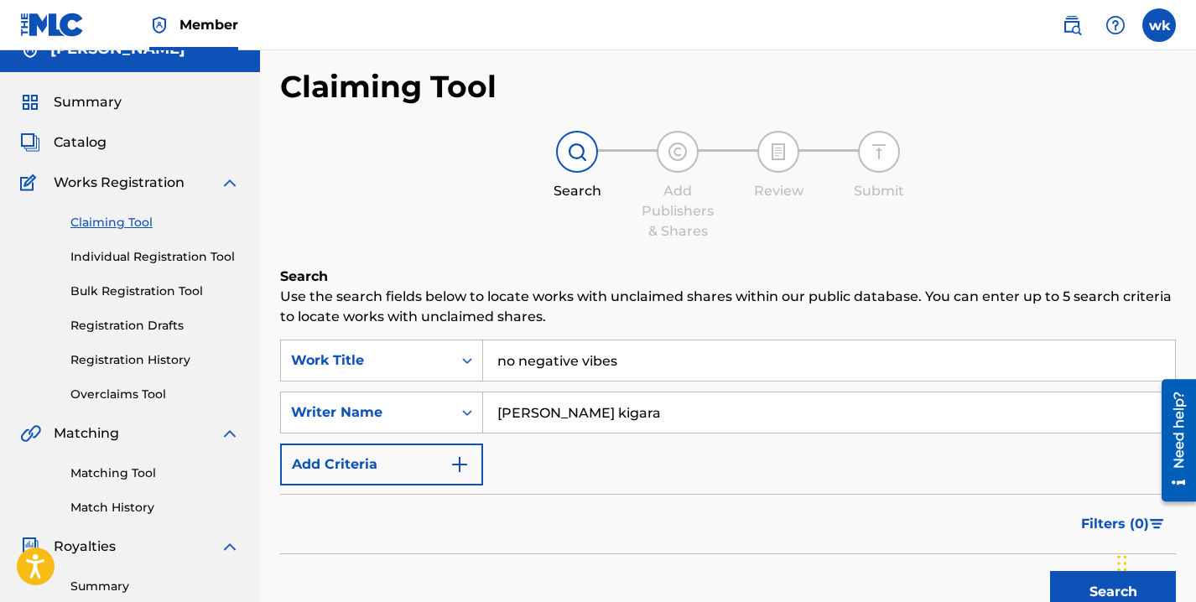
scroll to position [48, 0]
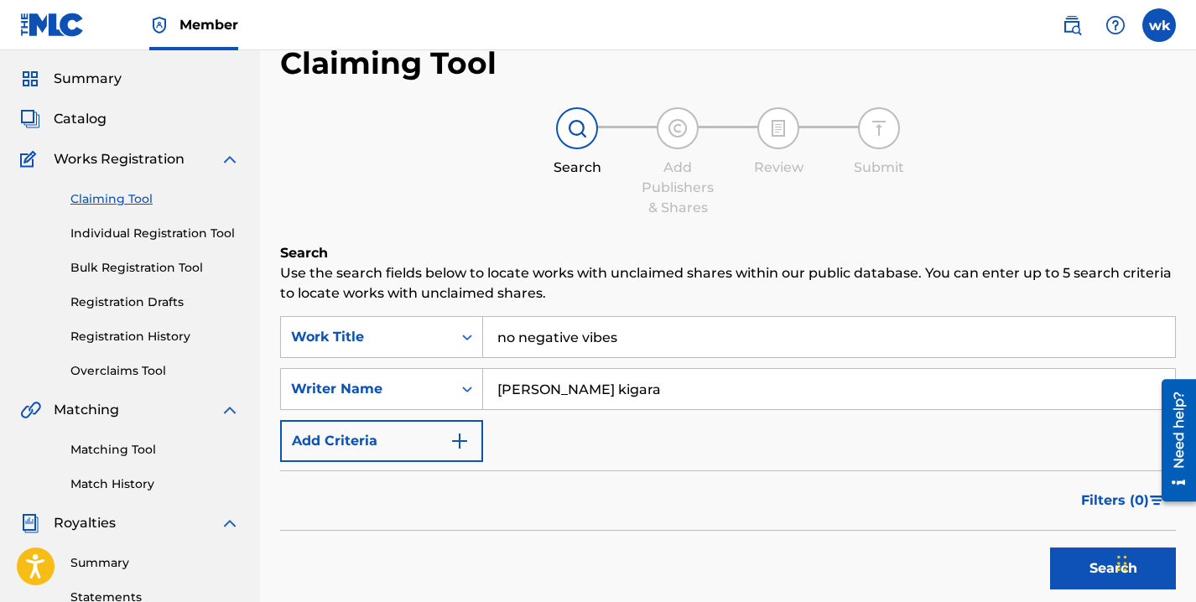
click at [1093, 575] on button "Search" at bounding box center [1113, 569] width 126 height 42
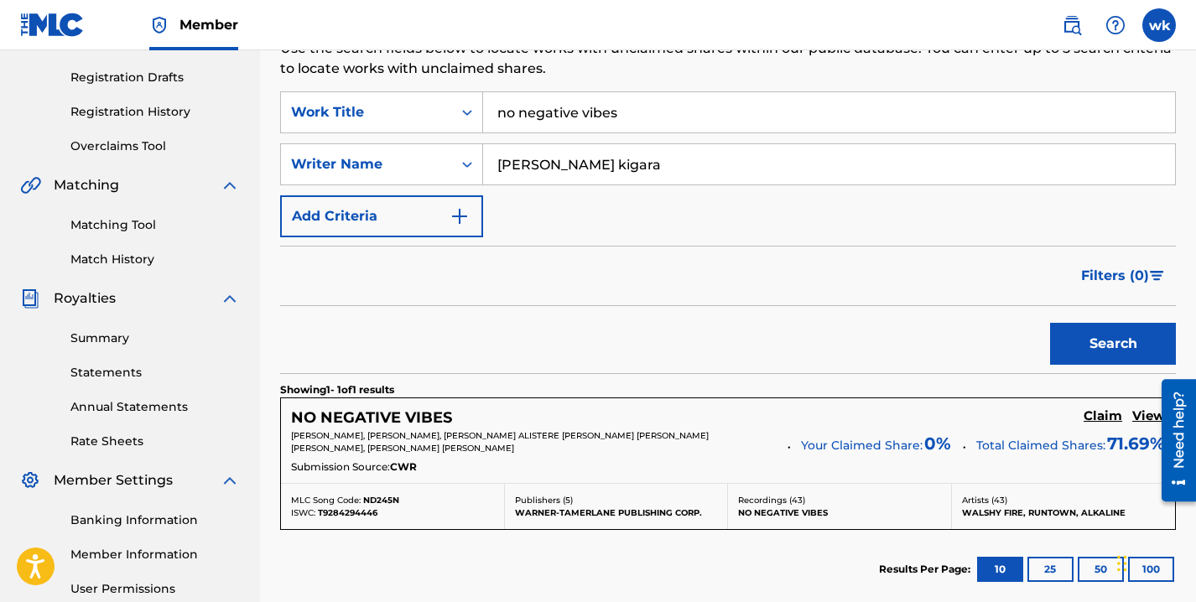
scroll to position [295, 0]
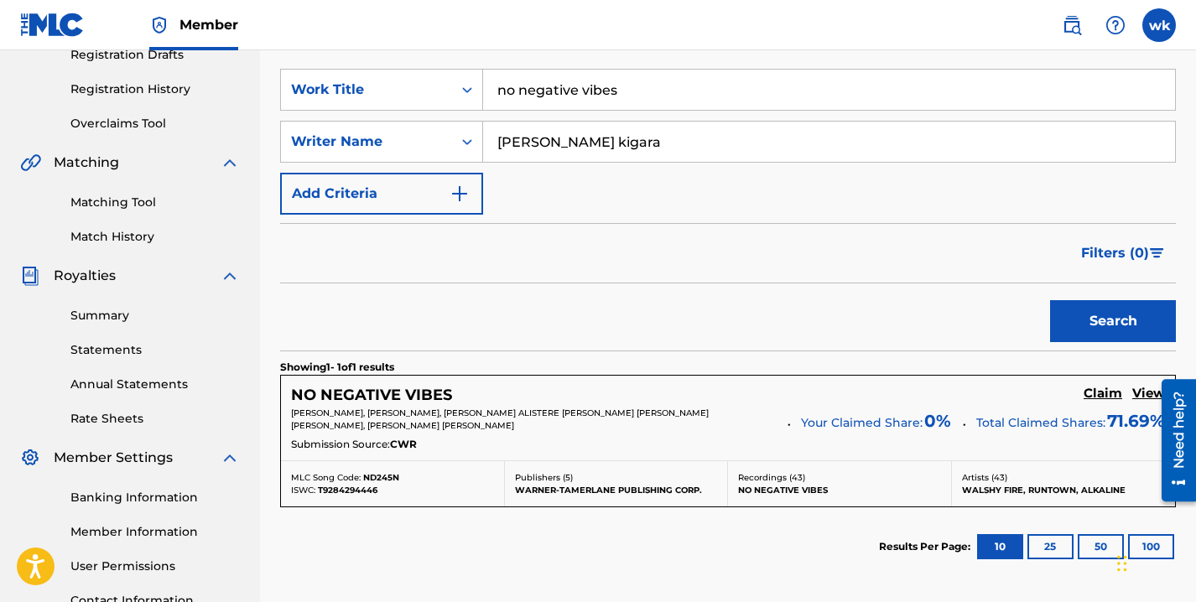
click at [1111, 396] on h5 "Claim" at bounding box center [1103, 394] width 39 height 16
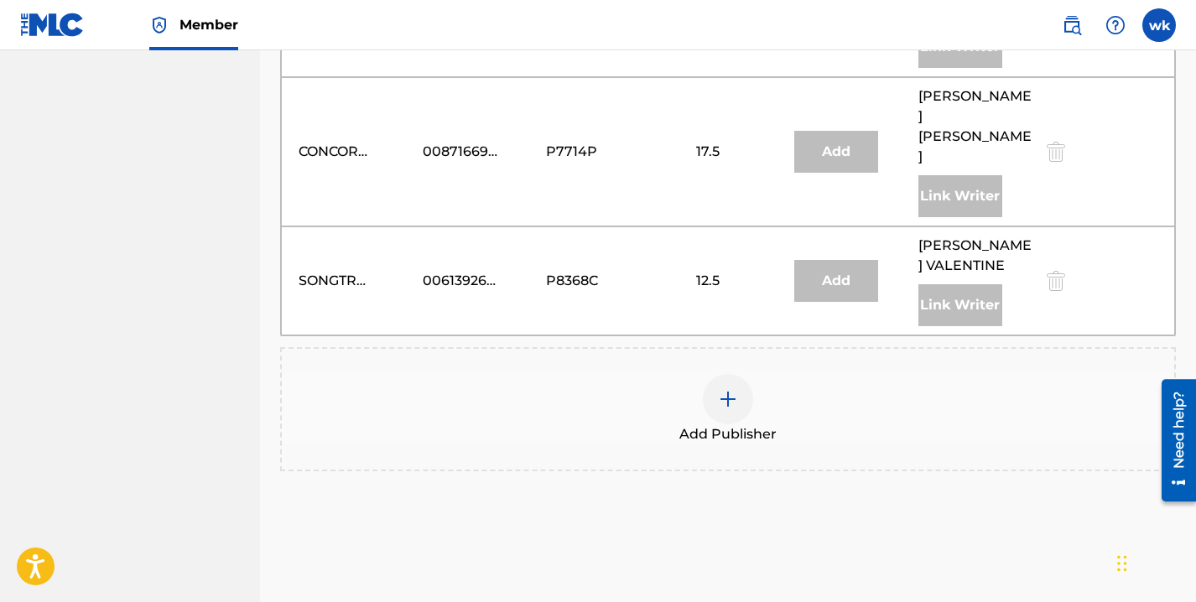
scroll to position [940, 0]
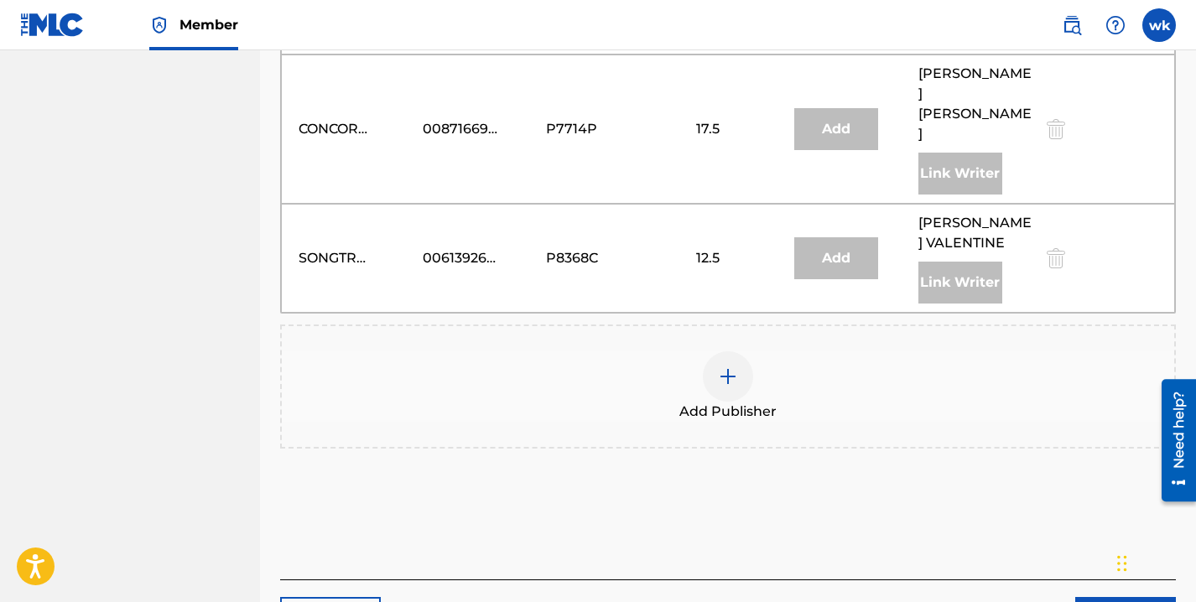
click at [718, 367] on img at bounding box center [728, 377] width 20 height 20
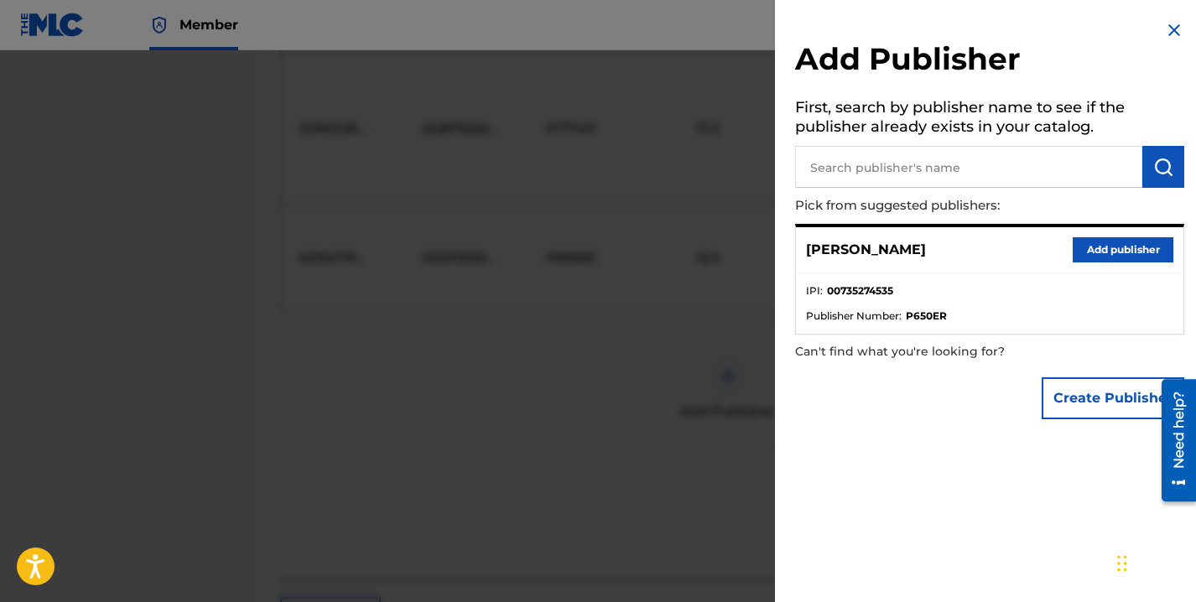
click at [1119, 248] on button "Add publisher" at bounding box center [1123, 249] width 101 height 25
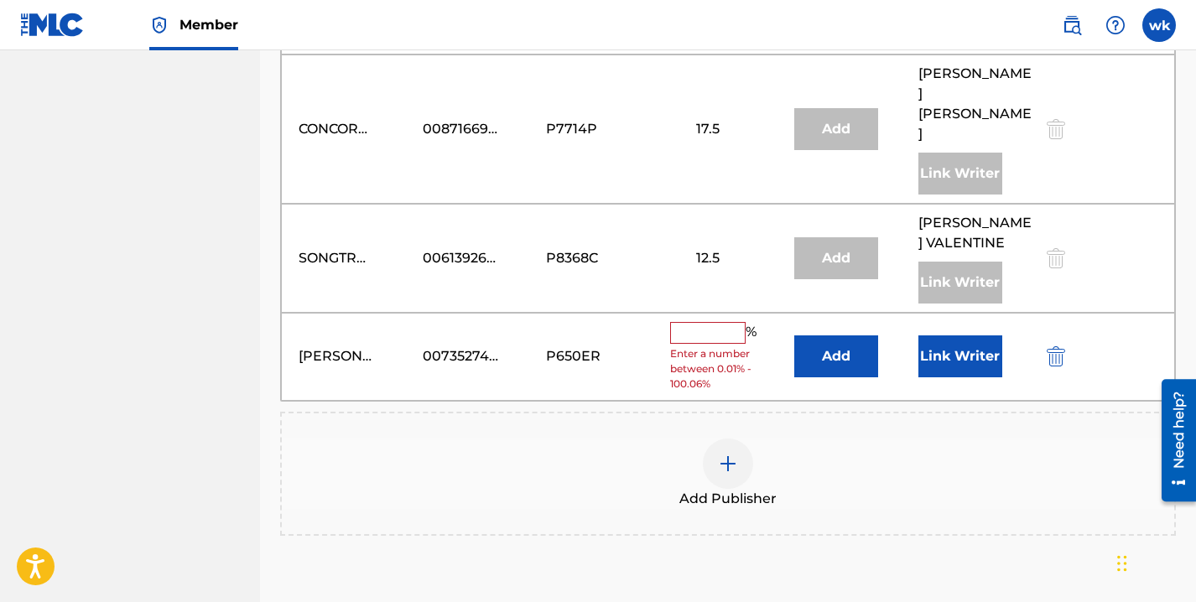
click at [690, 322] on input "text" at bounding box center [707, 333] width 75 height 22
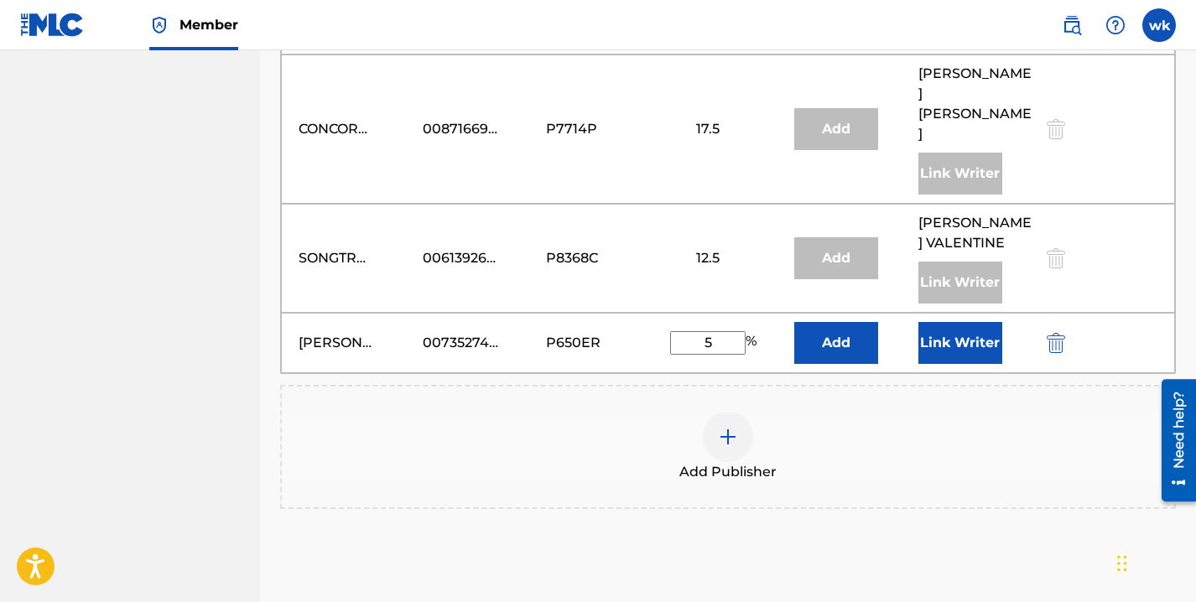
type input "5"
click at [835, 322] on button "Add" at bounding box center [836, 343] width 84 height 42
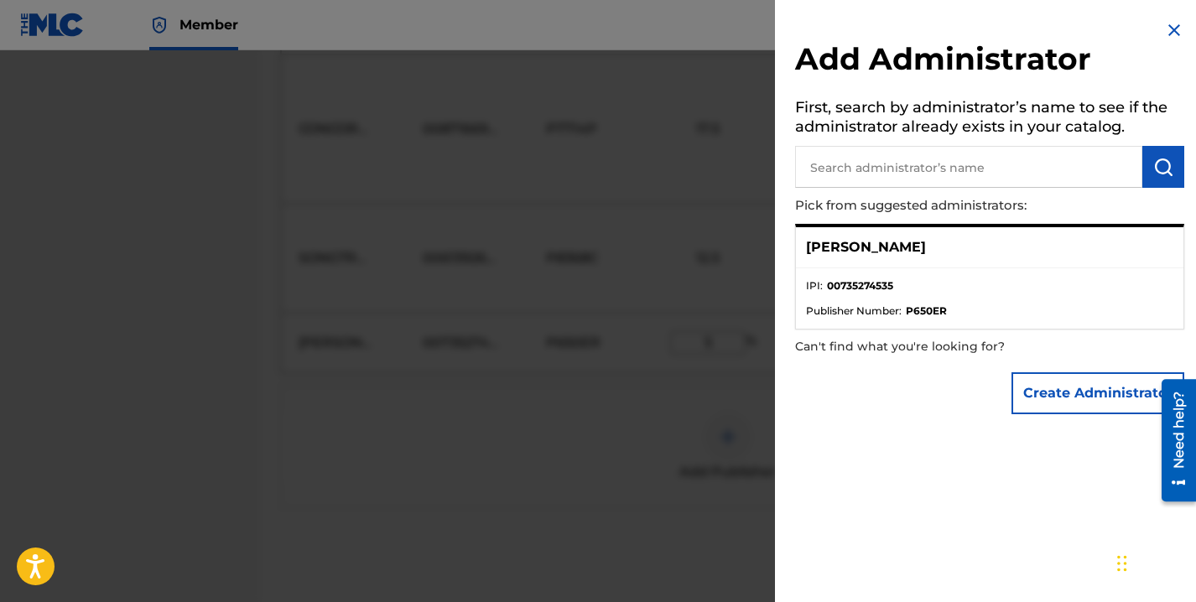
click at [1105, 406] on button "Create Administrator" at bounding box center [1098, 393] width 173 height 42
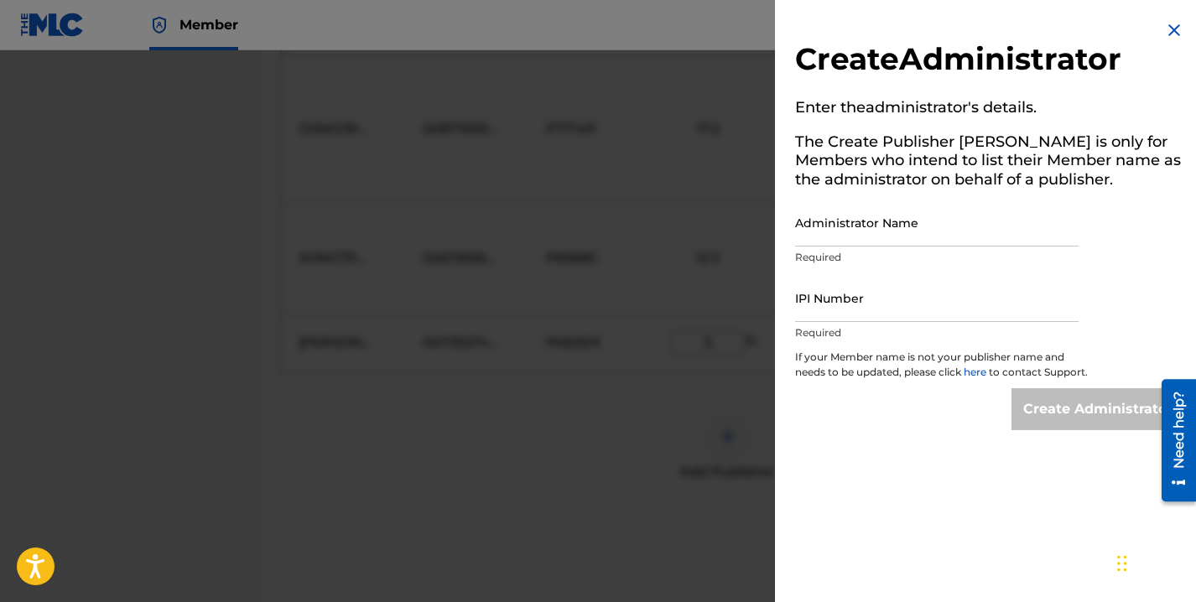
click at [888, 233] on input "Administrator Name" at bounding box center [937, 223] width 284 height 48
type input "winnie kigara"
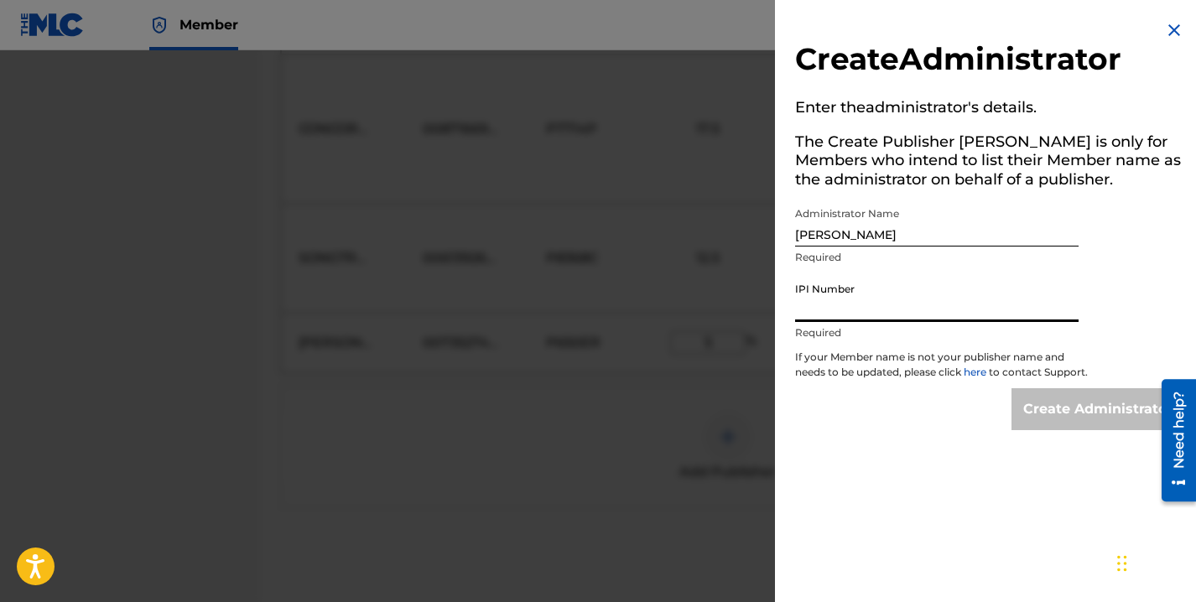
click at [842, 299] on input "IPI Number" at bounding box center [937, 298] width 284 height 48
paste input "735274535"
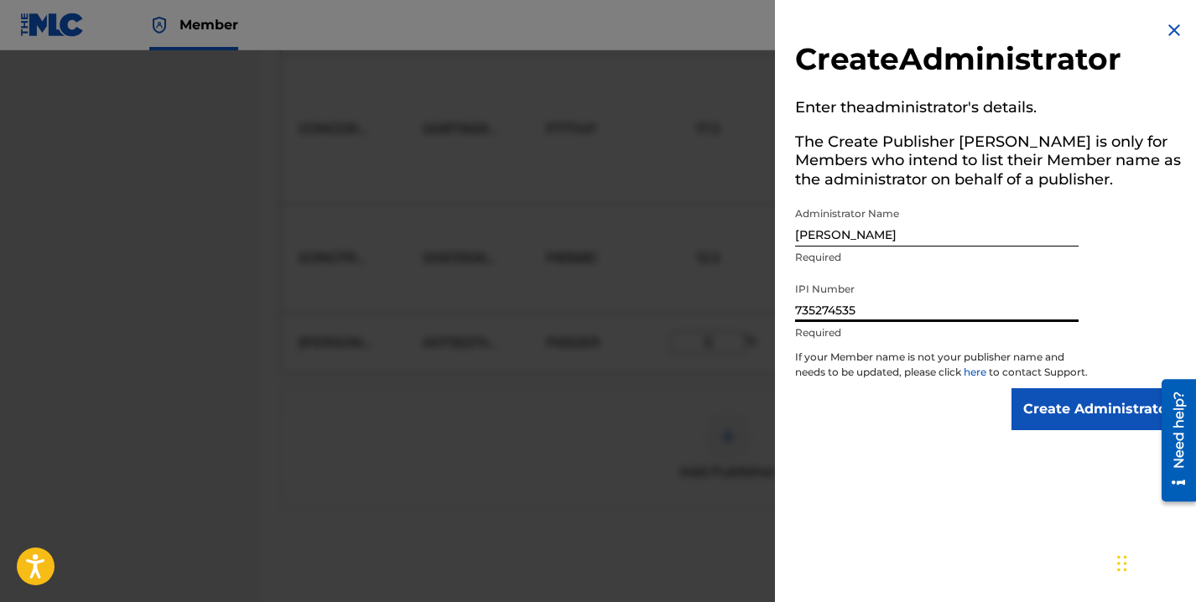
type input "735274535"
click at [1044, 425] on input "Create Administrator" at bounding box center [1098, 409] width 173 height 42
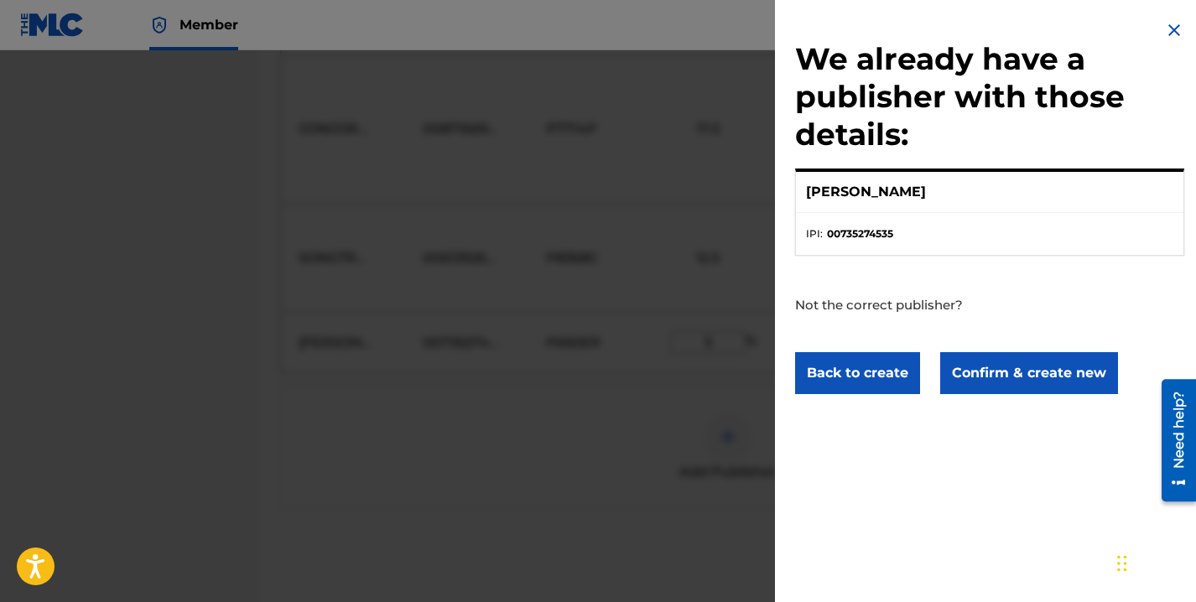
click at [1022, 375] on button "Confirm & create new" at bounding box center [1029, 373] width 178 height 42
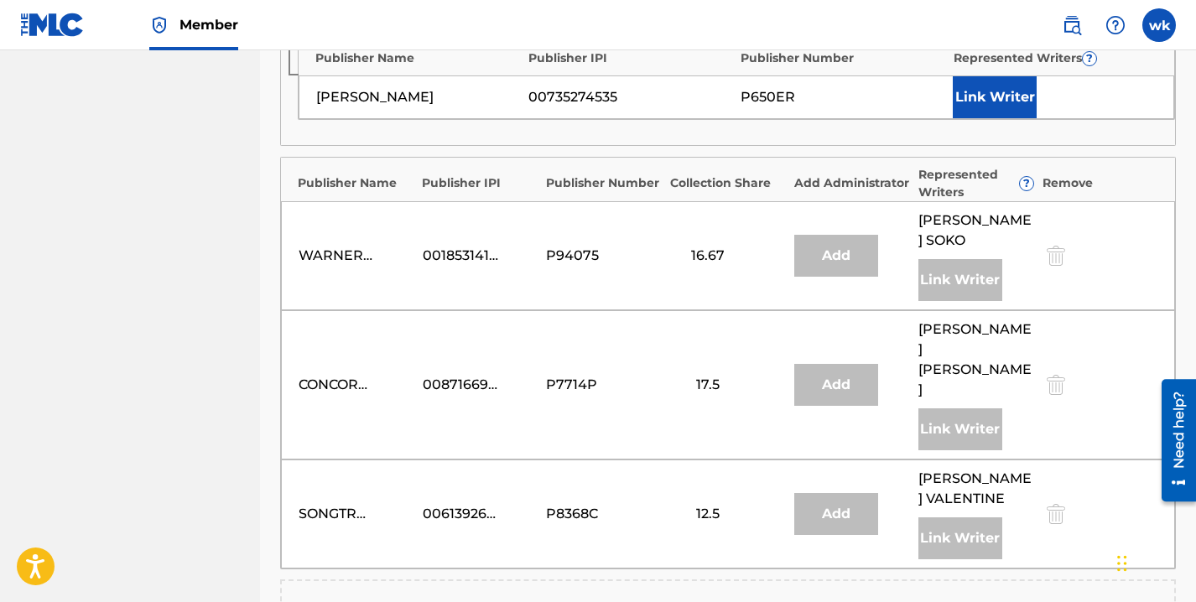
scroll to position [847, 0]
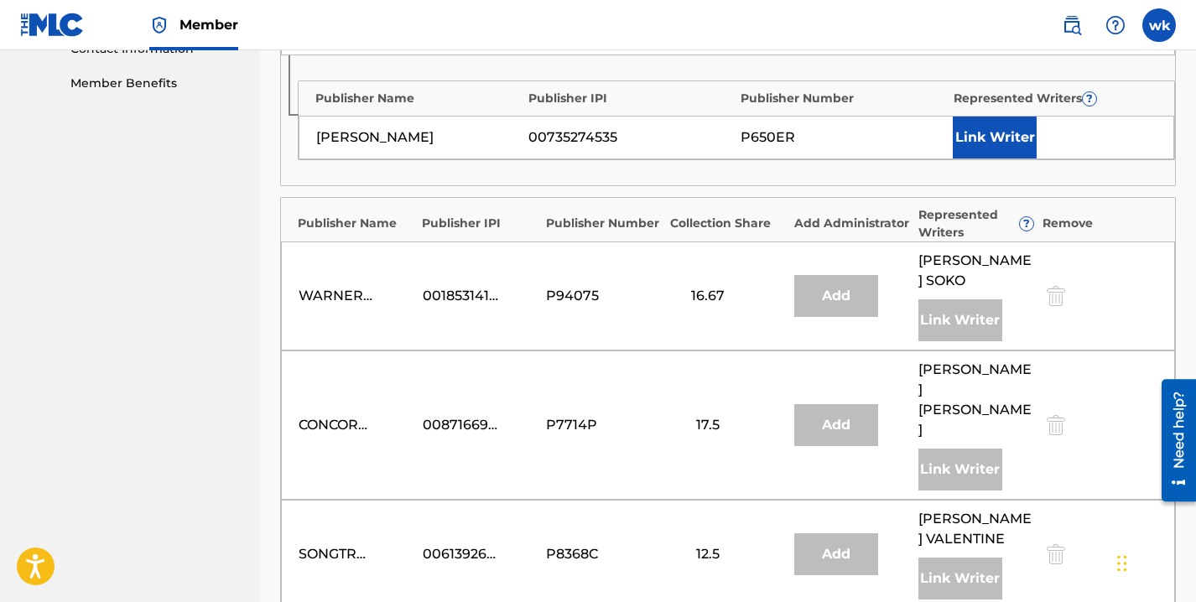
click at [986, 117] on button "Link Writer" at bounding box center [995, 138] width 84 height 42
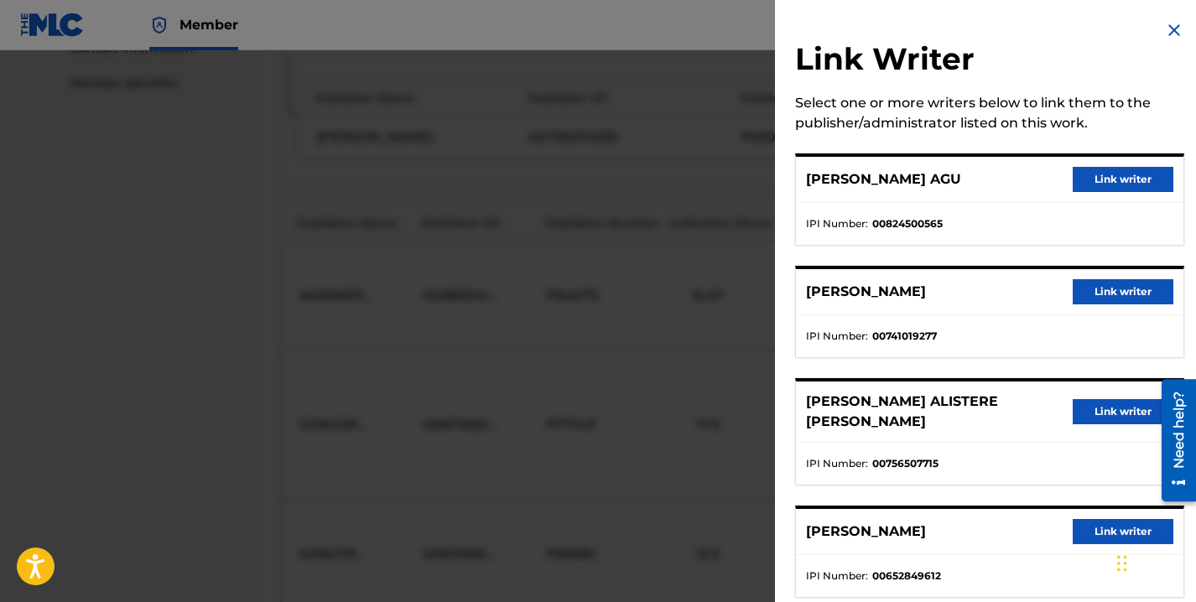
click at [1105, 287] on button "Link writer" at bounding box center [1123, 291] width 101 height 25
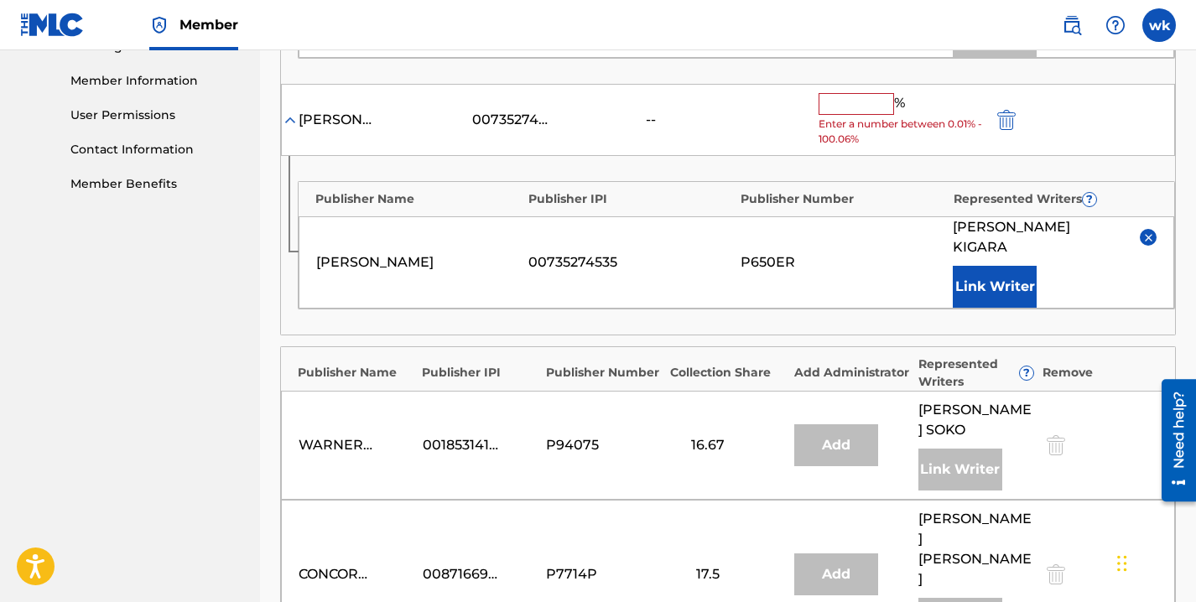
scroll to position [738, 0]
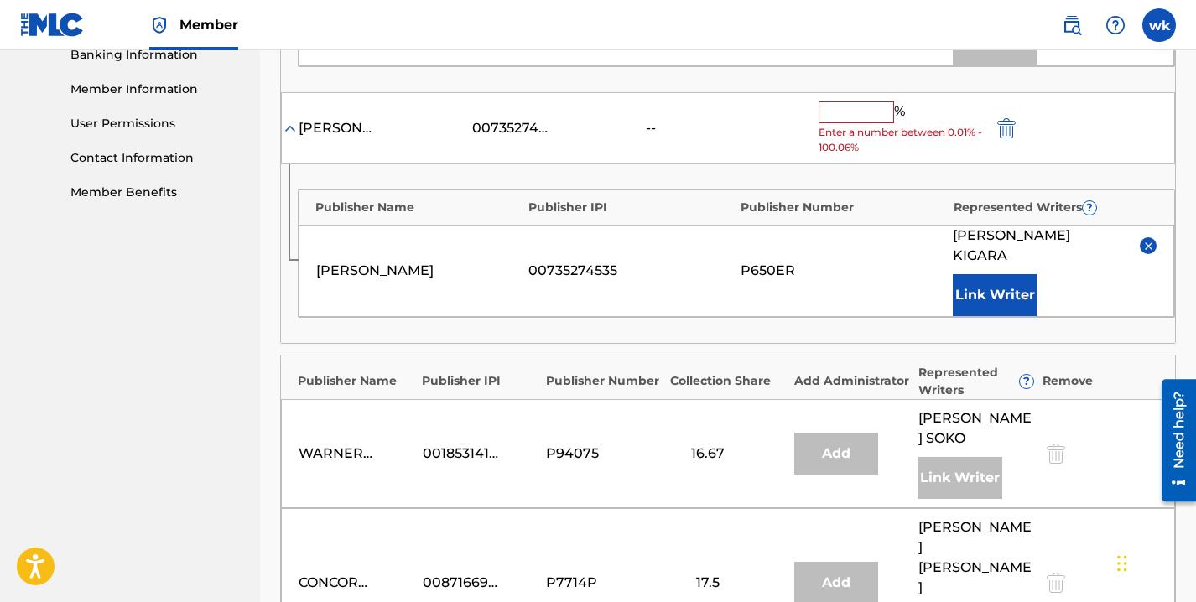
click at [845, 101] on input "text" at bounding box center [856, 112] width 75 height 22
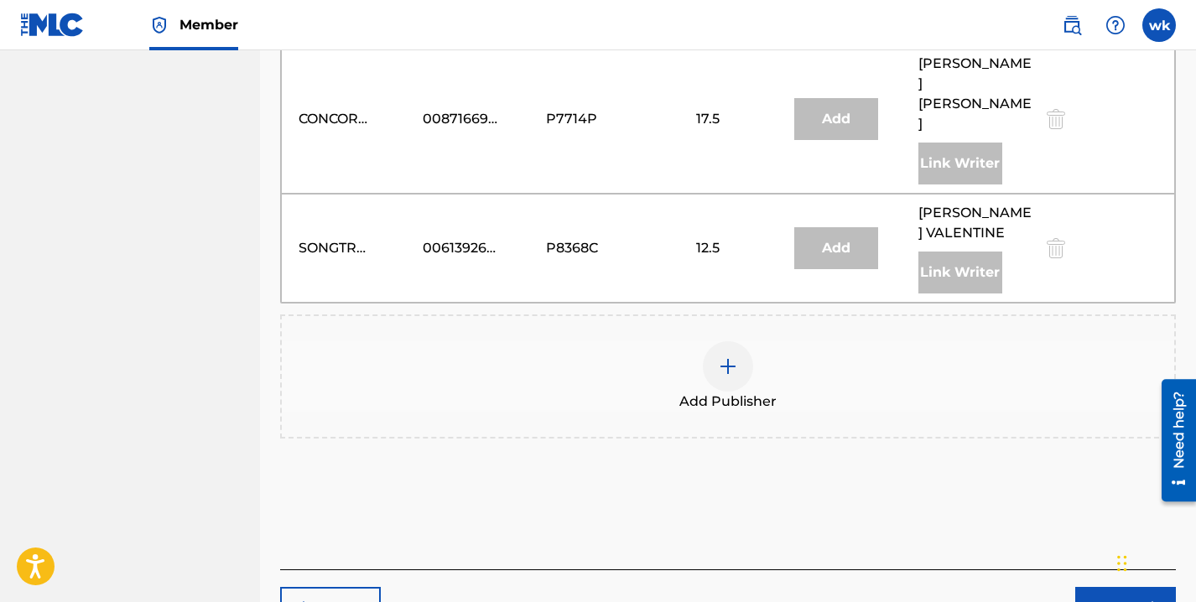
scroll to position [1177, 0]
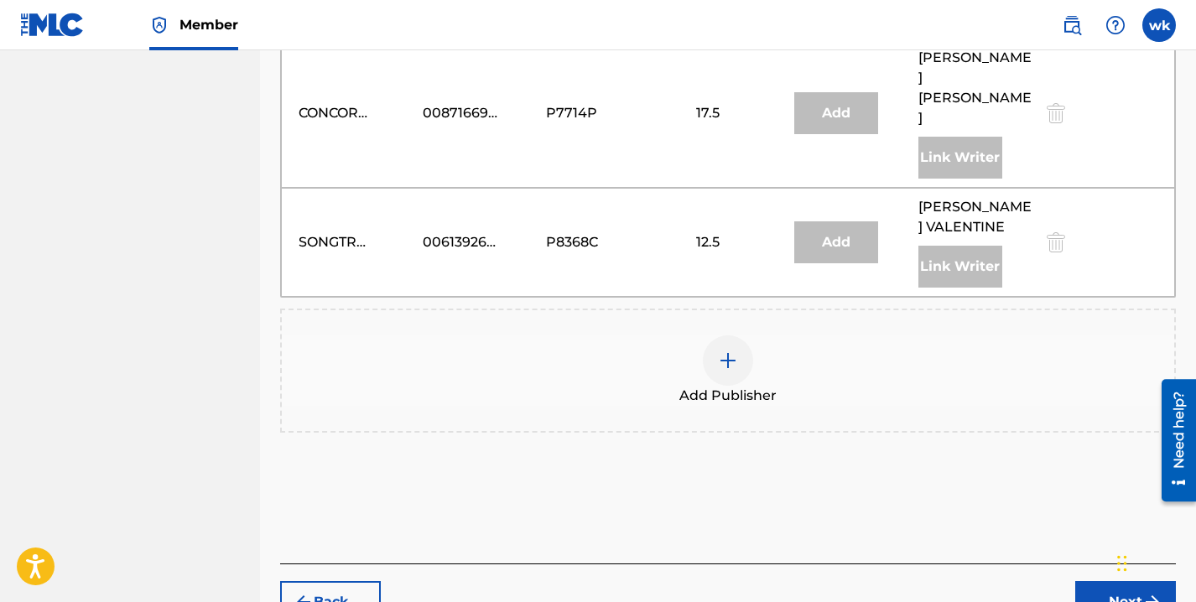
type input "5"
click at [1131, 581] on button "Next" at bounding box center [1125, 602] width 101 height 42
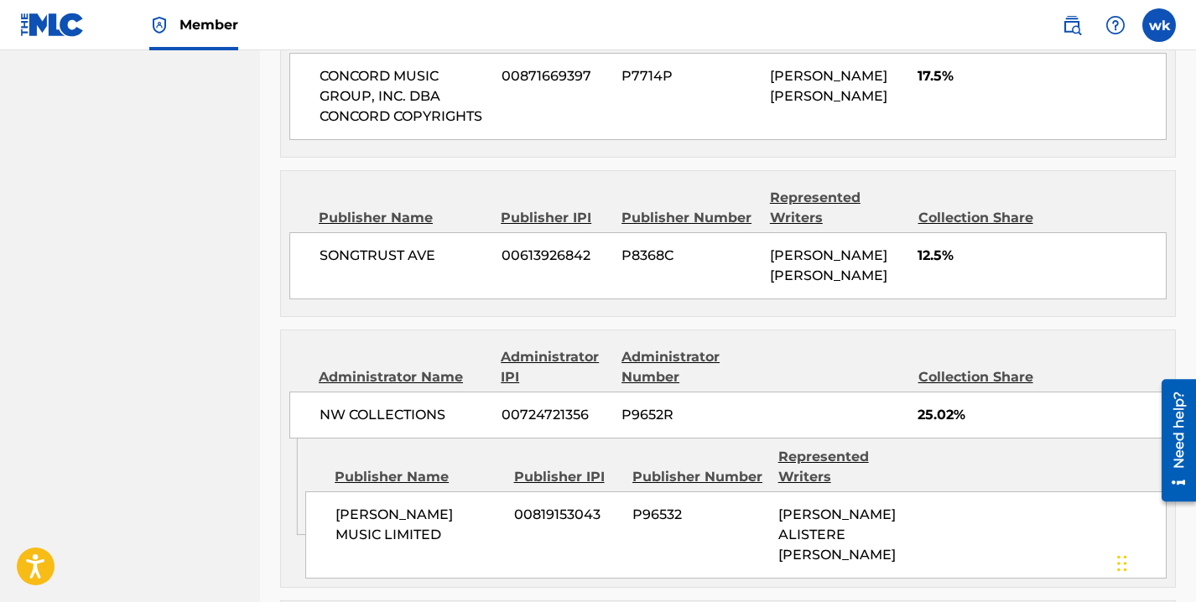
scroll to position [1376, 0]
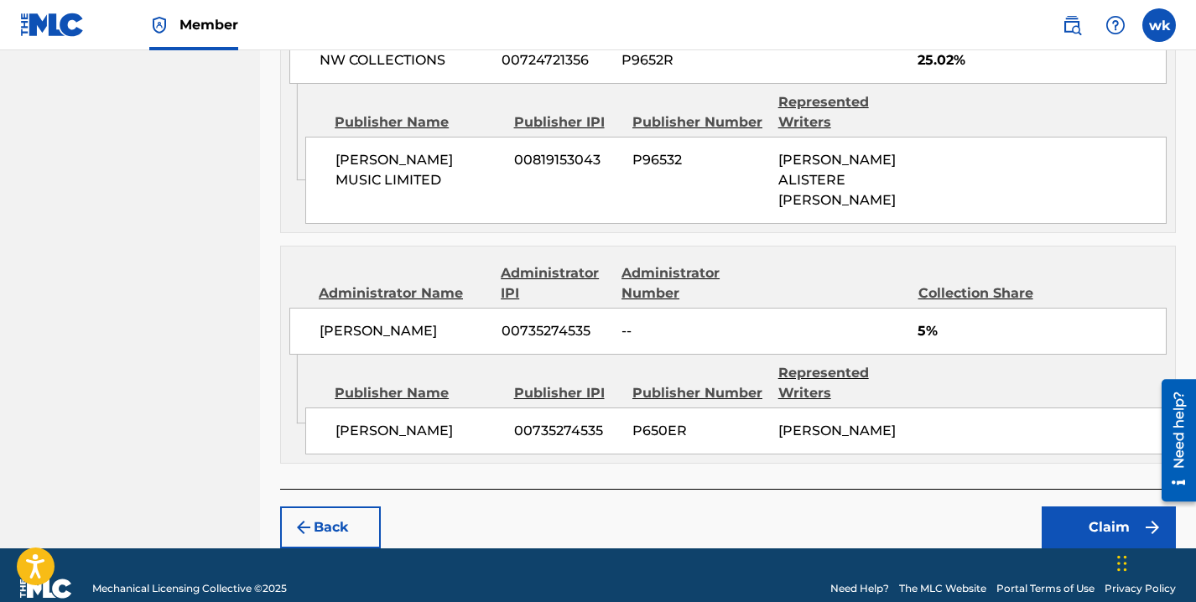
click at [1099, 507] on button "Claim" at bounding box center [1109, 528] width 134 height 42
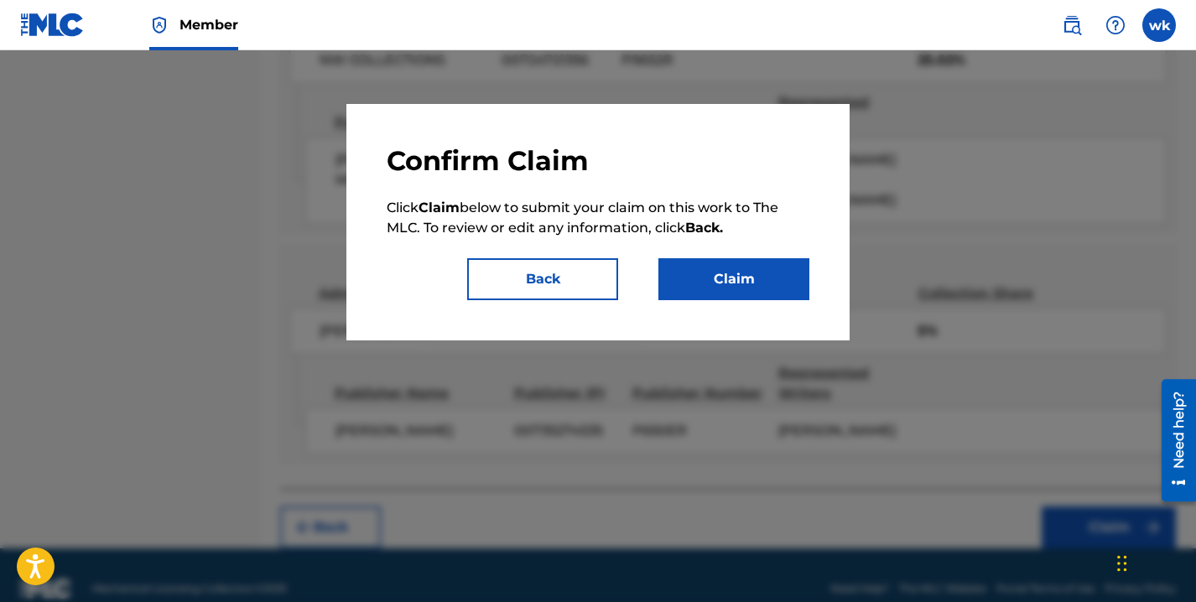
click at [731, 267] on button "Claim" at bounding box center [733, 279] width 151 height 42
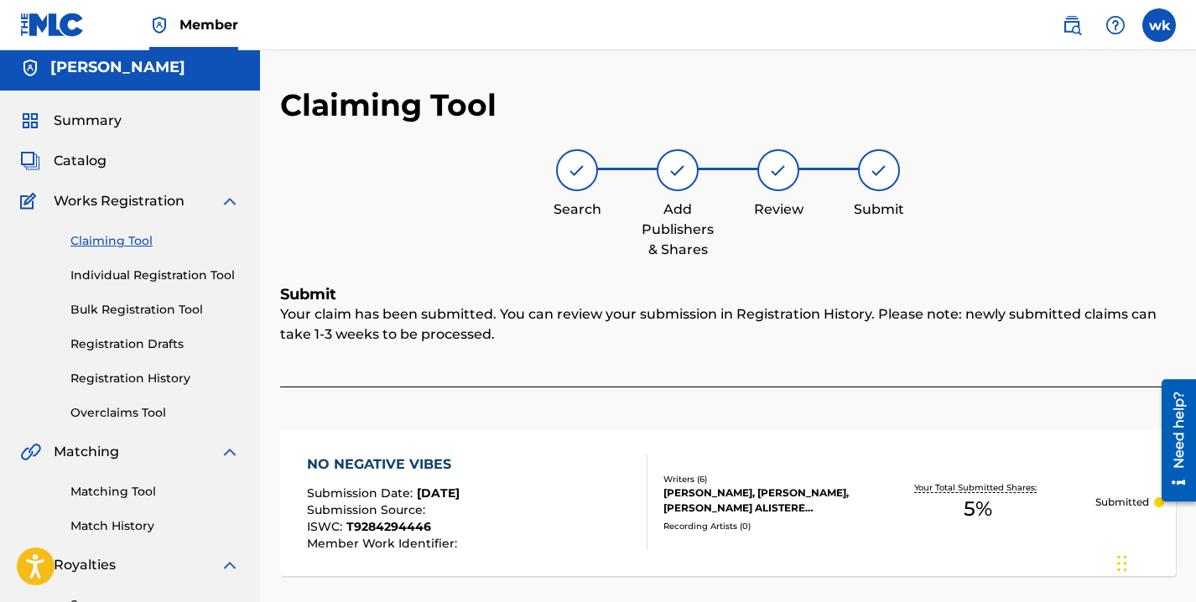
scroll to position [0, 0]
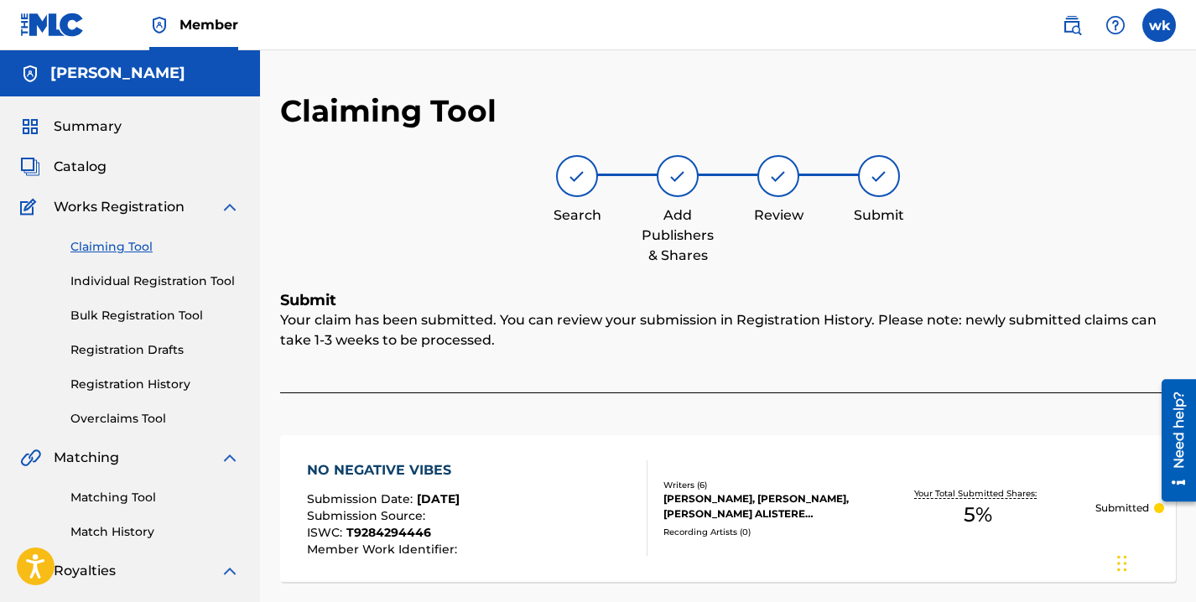
click at [79, 165] on span "Catalog" at bounding box center [80, 167] width 53 height 20
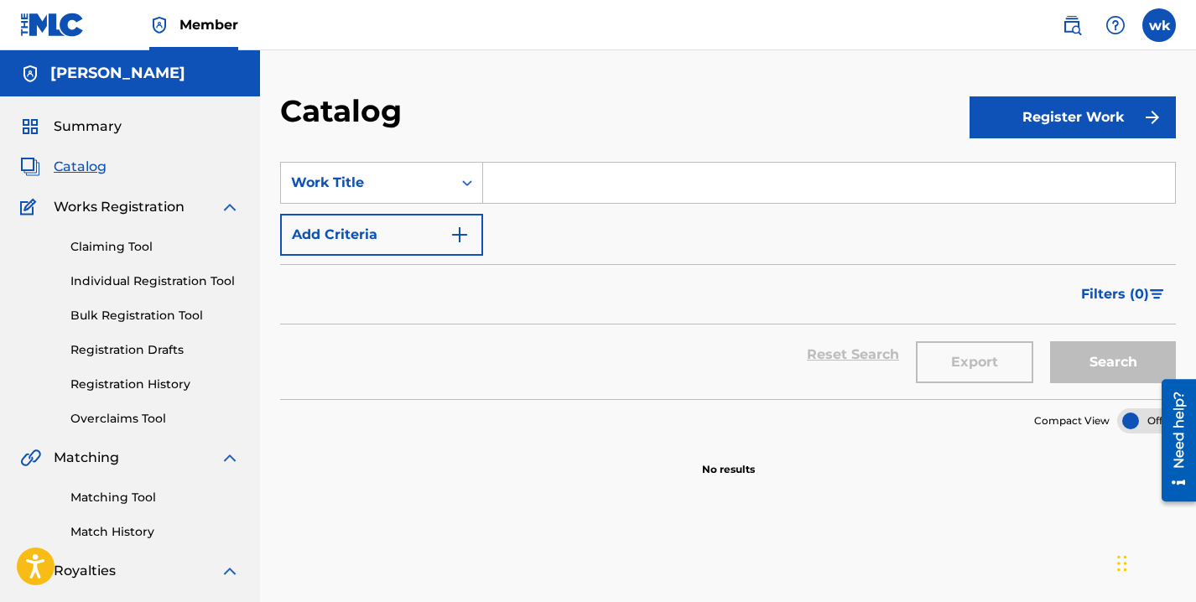
click at [1106, 121] on button "Register Work" at bounding box center [1073, 117] width 206 height 42
click at [1010, 181] on link "Individual" at bounding box center [1073, 172] width 206 height 40
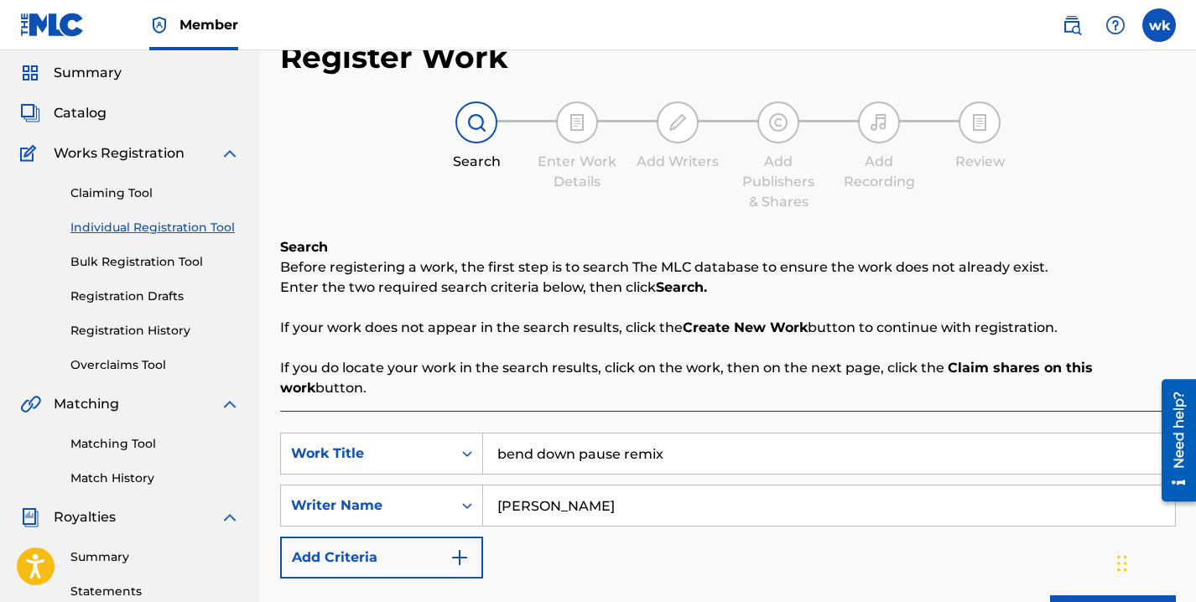
scroll to position [78, 0]
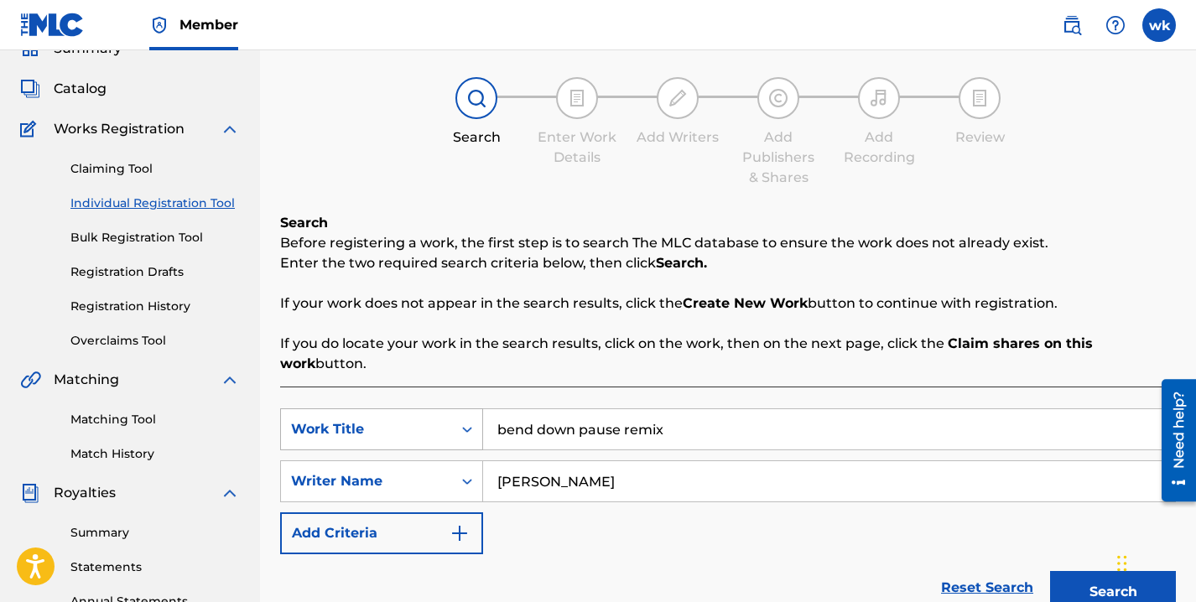
drag, startPoint x: 632, startPoint y: 429, endPoint x: 474, endPoint y: 428, distance: 157.7
click at [474, 428] on div "SearchWithCriteriaca6a96f2-f0bc-4652-bbb0-bfe67e6639fb Work Title bend down pau…" at bounding box center [728, 429] width 896 height 42
click at [512, 426] on input "ix" at bounding box center [829, 429] width 692 height 40
type input "i"
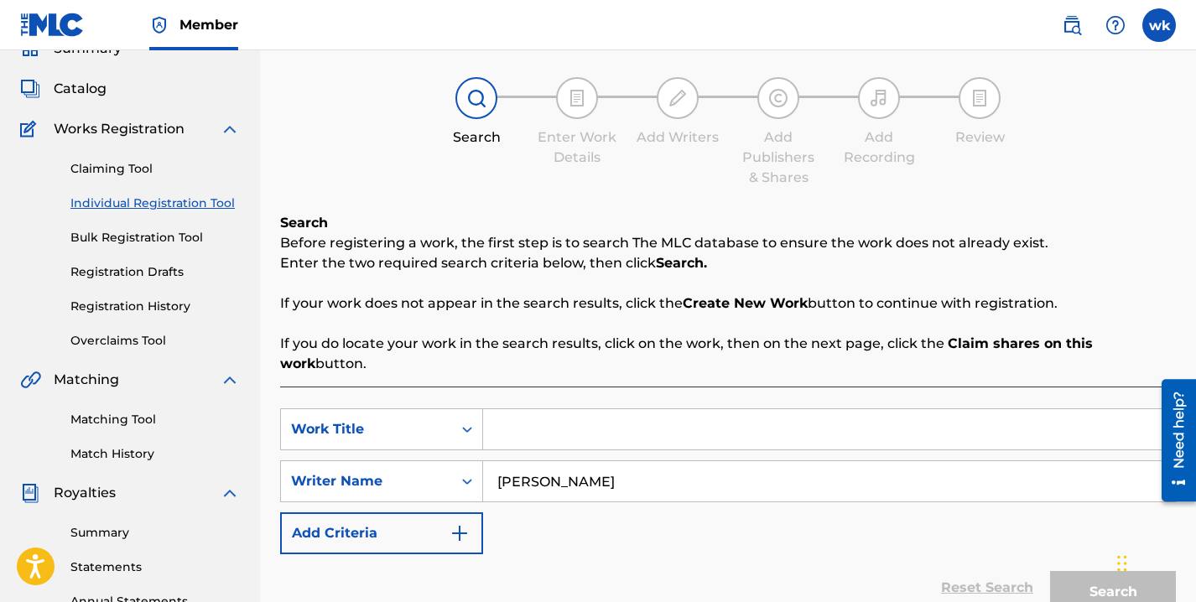
paste input "SHAKE YUH BUM (REMIX)"
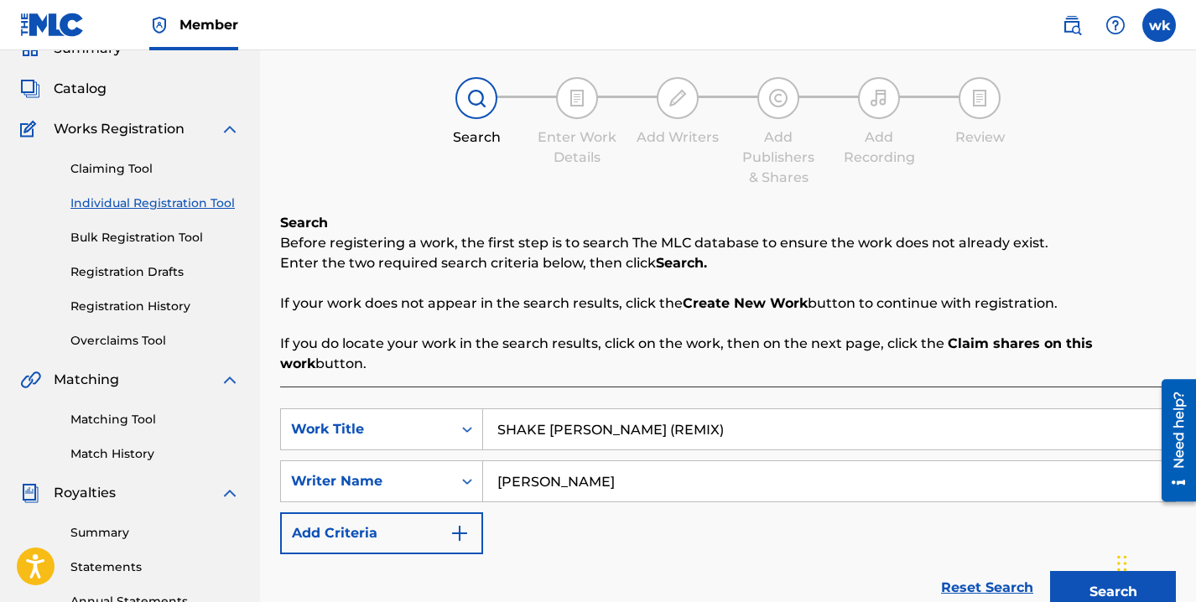
type input "SHAKE YUH BUM (REMIX)"
click at [1079, 592] on button "Search" at bounding box center [1113, 592] width 126 height 42
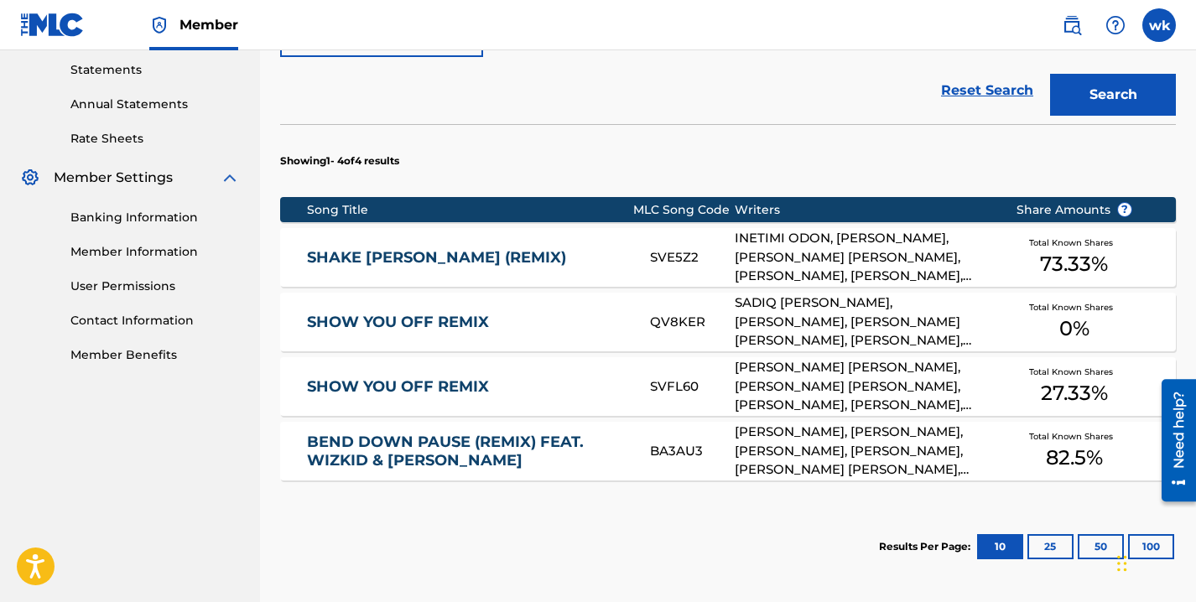
scroll to position [601, 0]
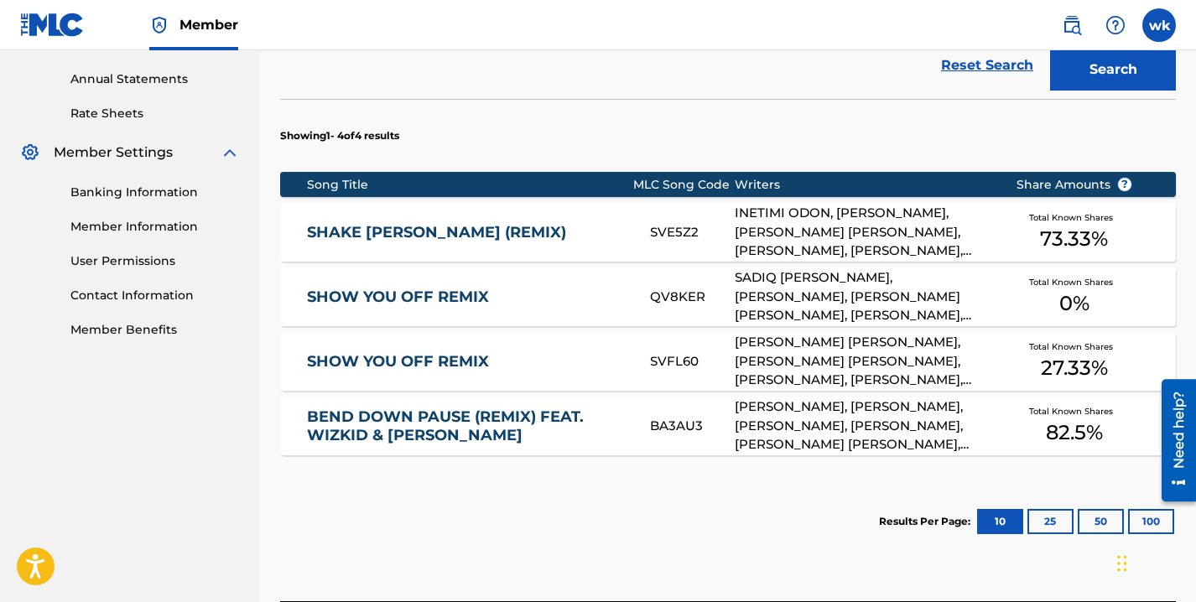
click at [1076, 250] on span "73.33 %" at bounding box center [1074, 239] width 68 height 30
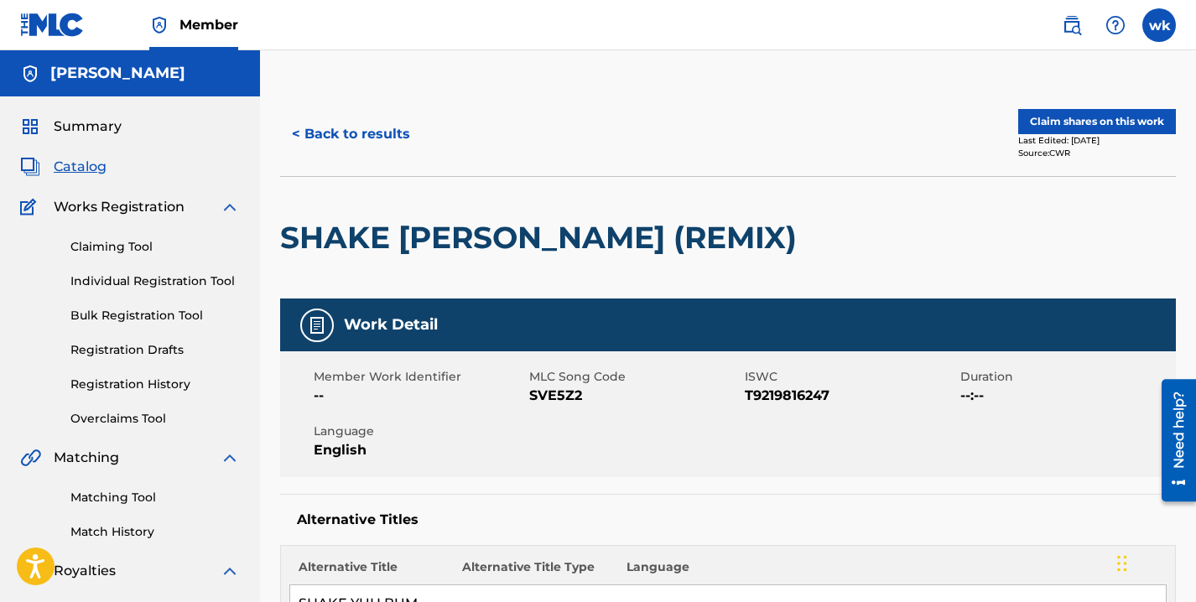
click at [1095, 121] on button "Claim shares on this work" at bounding box center [1097, 121] width 158 height 25
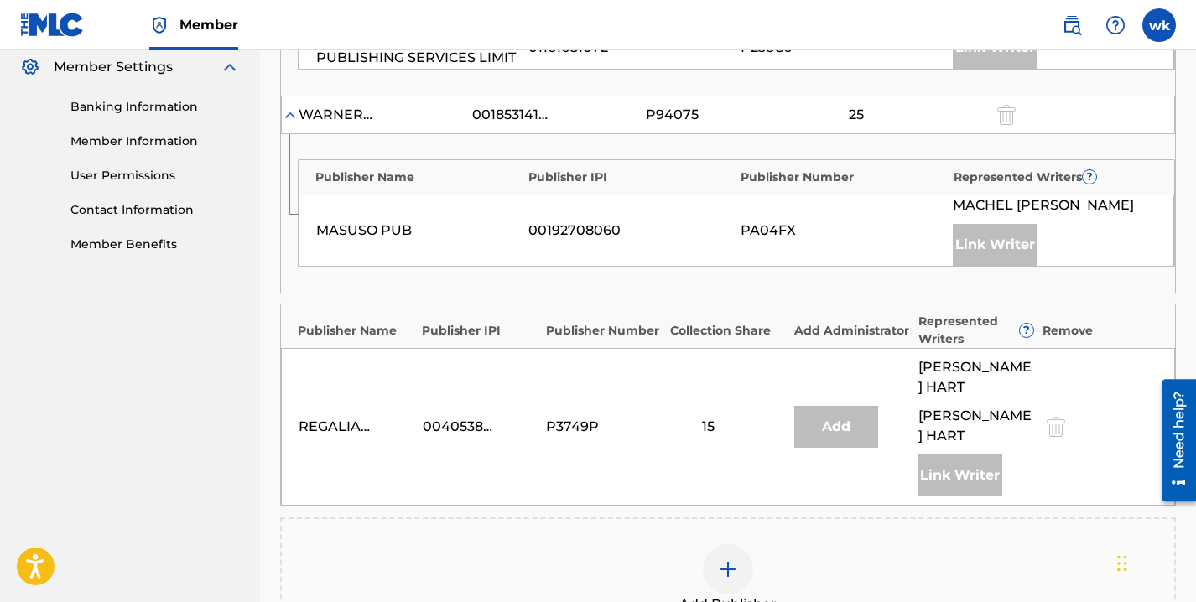
scroll to position [955, 0]
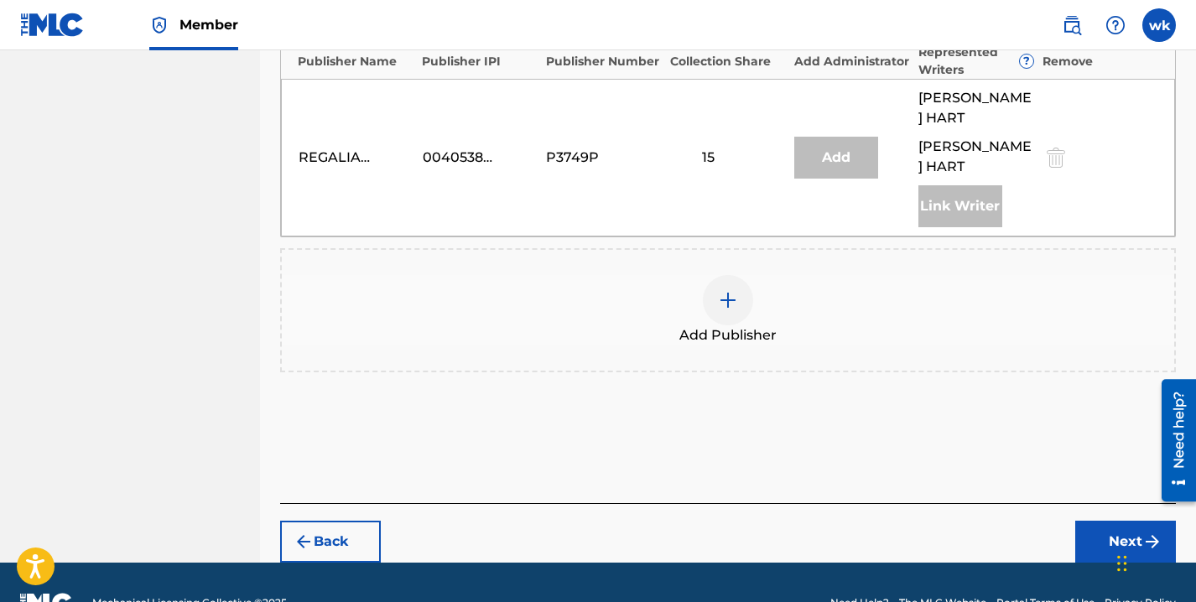
click at [731, 290] on img at bounding box center [728, 300] width 20 height 20
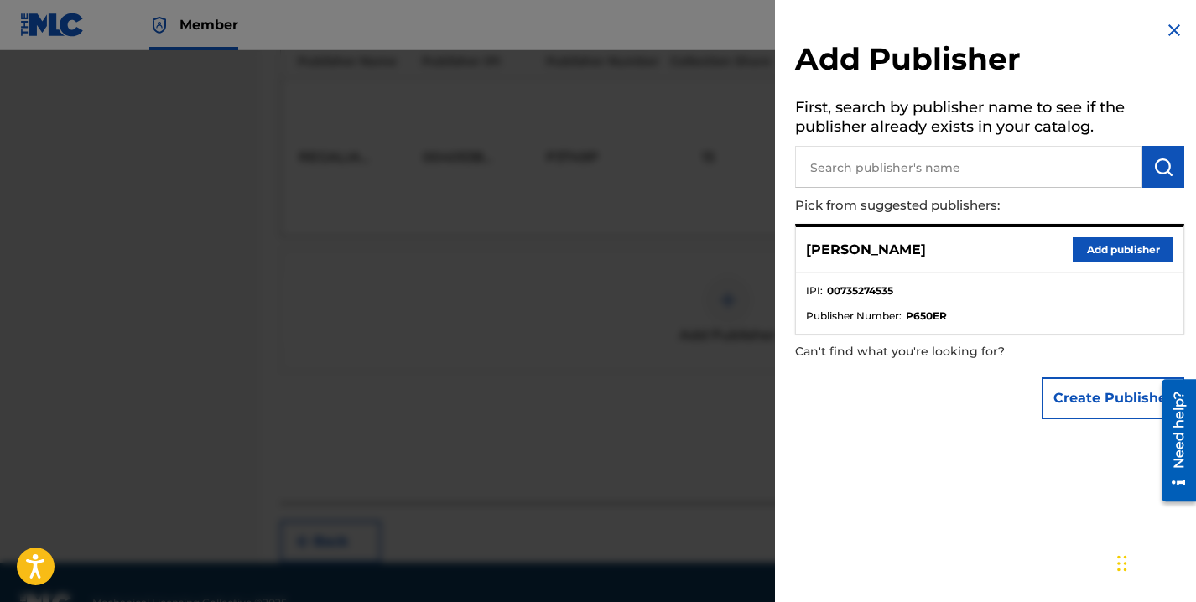
click at [1116, 248] on button "Add publisher" at bounding box center [1123, 249] width 101 height 25
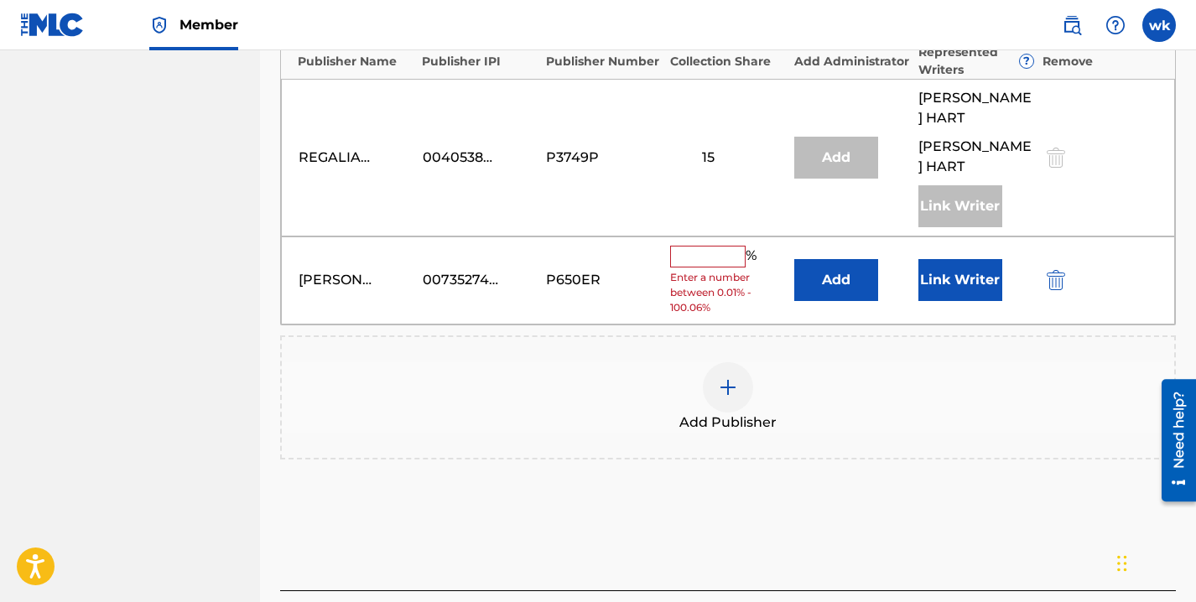
click at [715, 246] on input "text" at bounding box center [707, 257] width 75 height 22
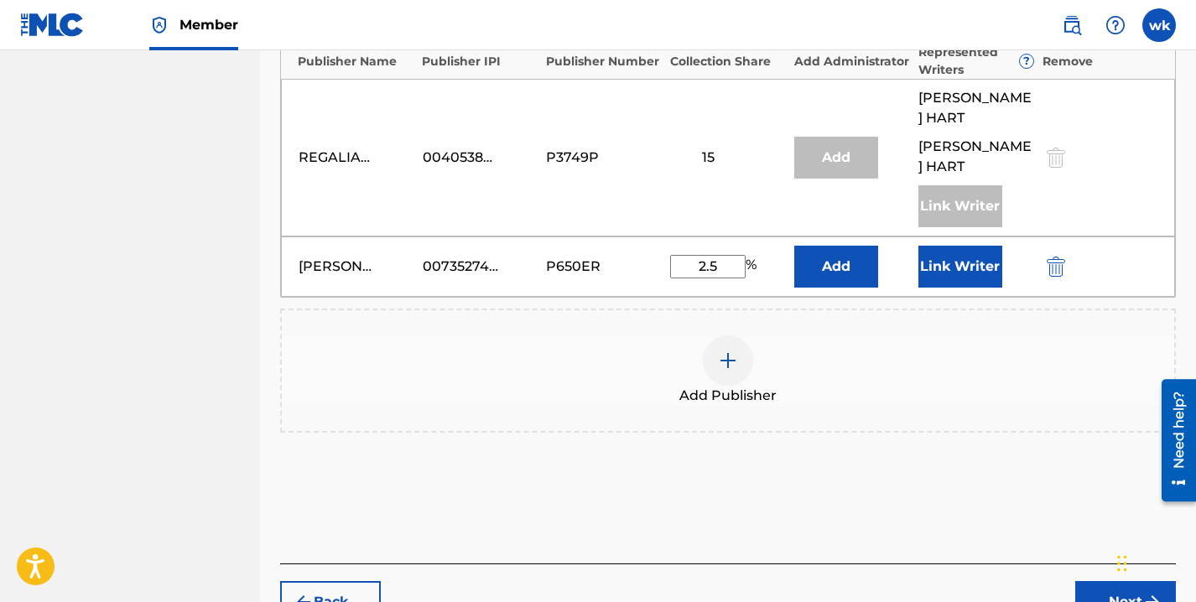
type input "2.5"
click at [835, 246] on button "Add" at bounding box center [836, 267] width 84 height 42
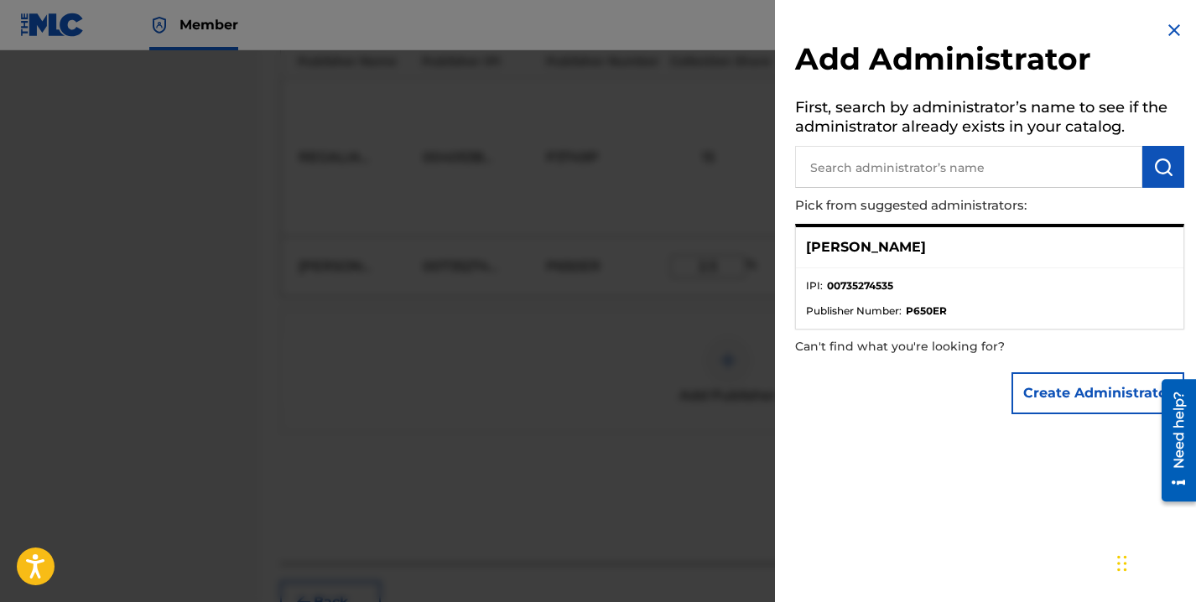
click at [1064, 402] on button "Create Administrator" at bounding box center [1098, 393] width 173 height 42
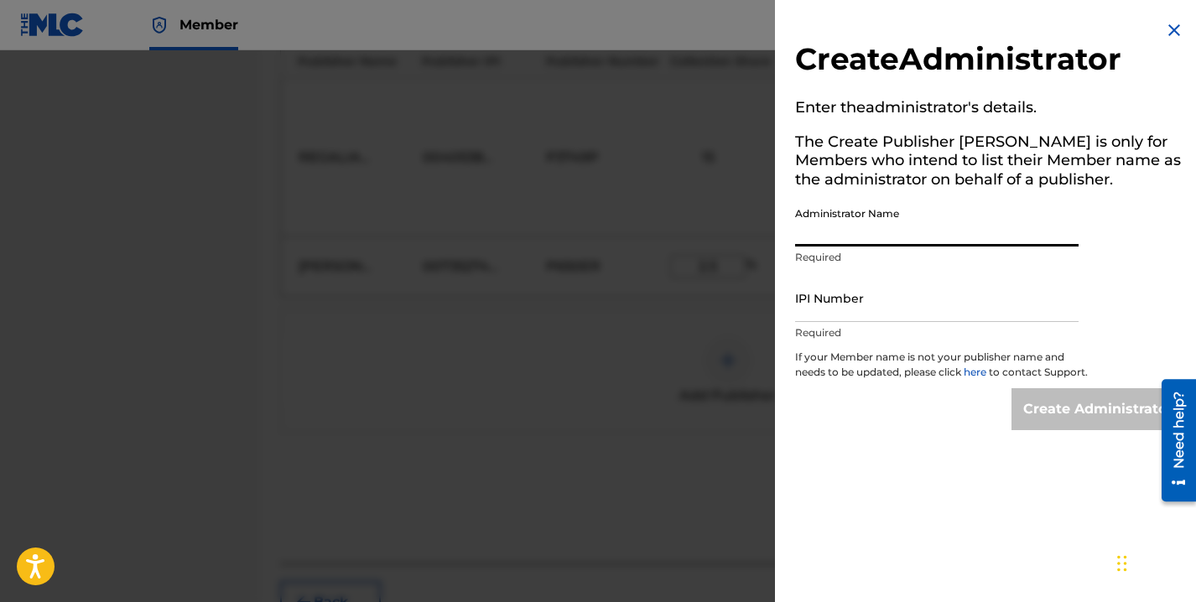
click at [941, 232] on input "Administrator Name" at bounding box center [937, 223] width 284 height 48
type input "winnie kigara"
click at [852, 317] on input "IPI Number" at bounding box center [937, 298] width 284 height 48
paste input "SHAKE YUH BUM (REMIX)"
type input "SHAKE YUH BUM (REMIX)"
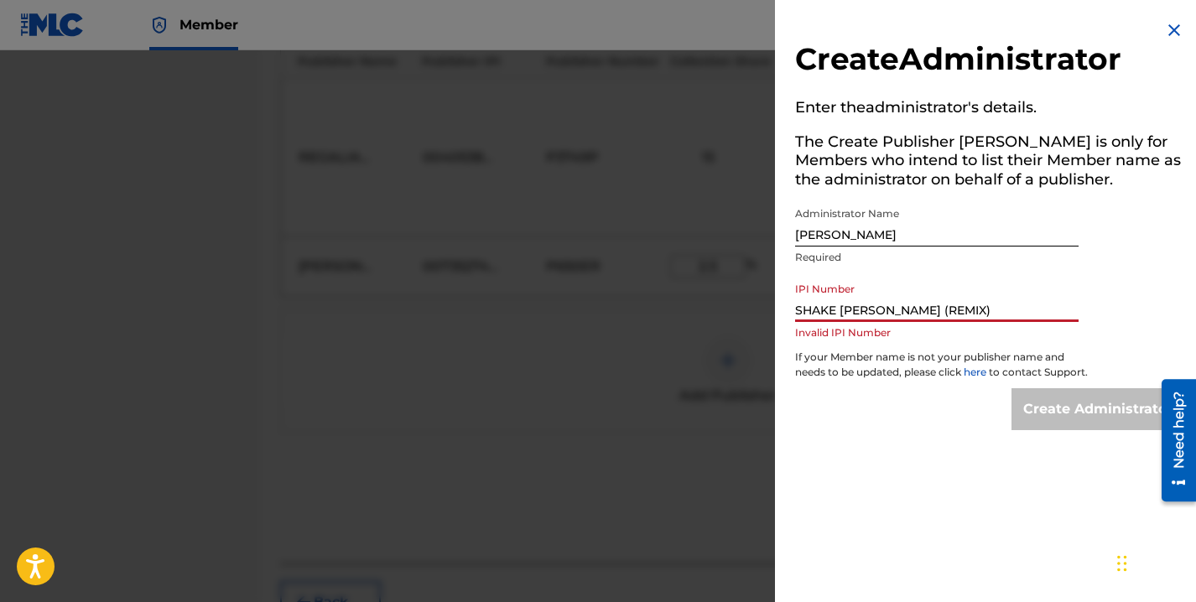
drag, startPoint x: 953, startPoint y: 308, endPoint x: 783, endPoint y: 315, distance: 169.6
click at [783, 317] on div "Create Administrator Enter the administrator 's details. The Create Publisher b…" at bounding box center [989, 225] width 429 height 450
click at [817, 314] on input "IPI Number" at bounding box center [937, 298] width 284 height 48
paste input "735274535"
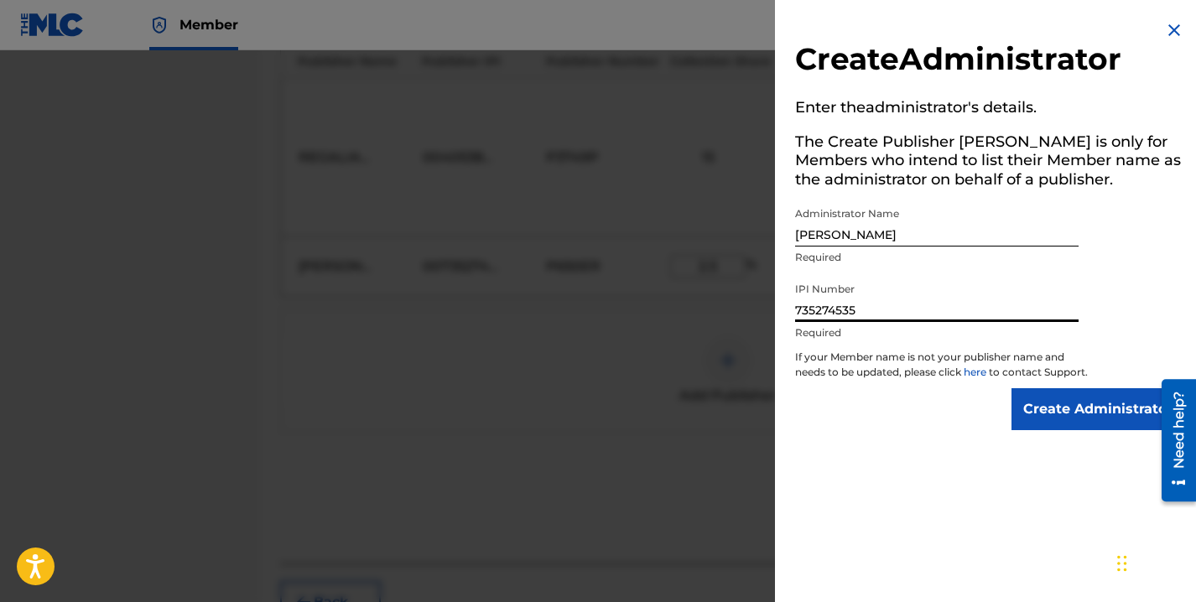
type input "735274535"
click at [1074, 423] on input "Create Administrator" at bounding box center [1098, 409] width 173 height 42
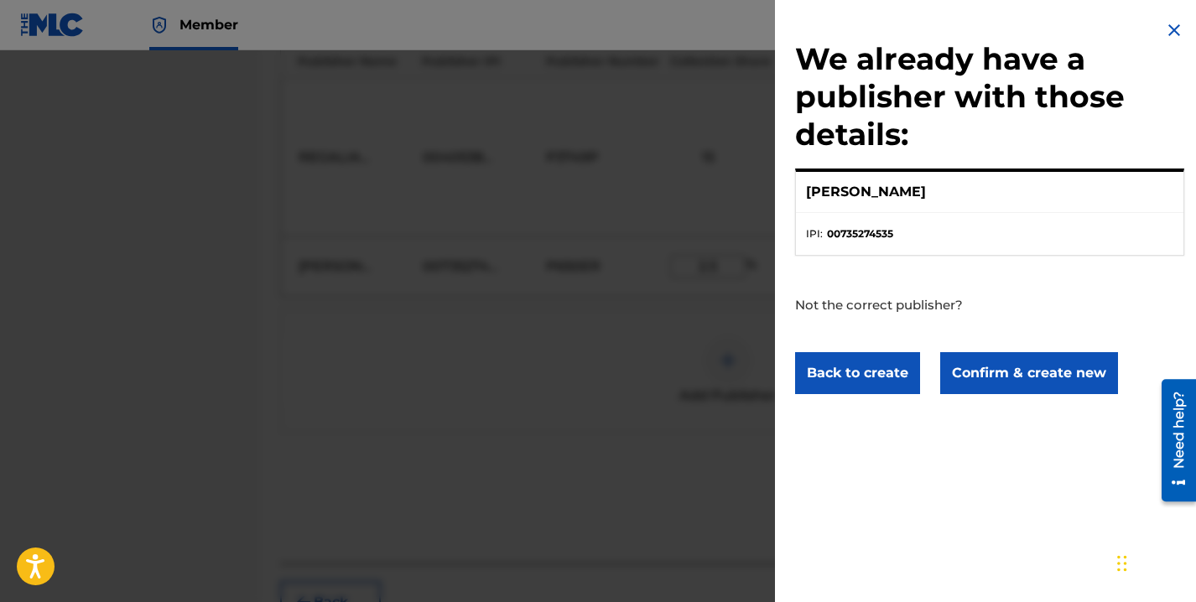
click at [1032, 370] on button "Confirm & create new" at bounding box center [1029, 373] width 178 height 42
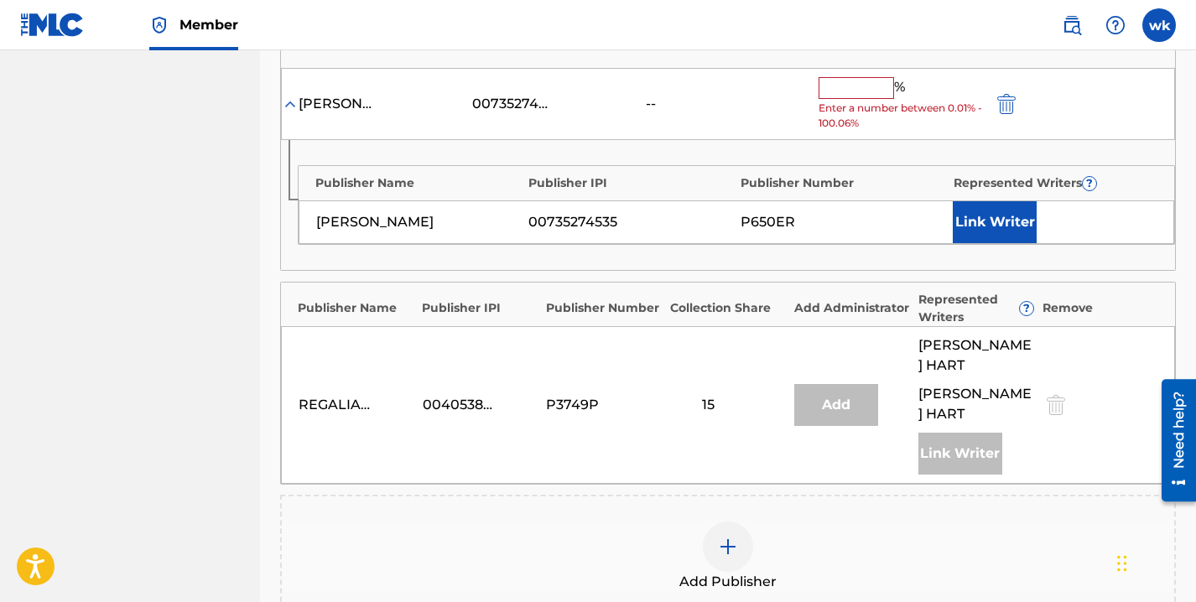
scroll to position [894, 0]
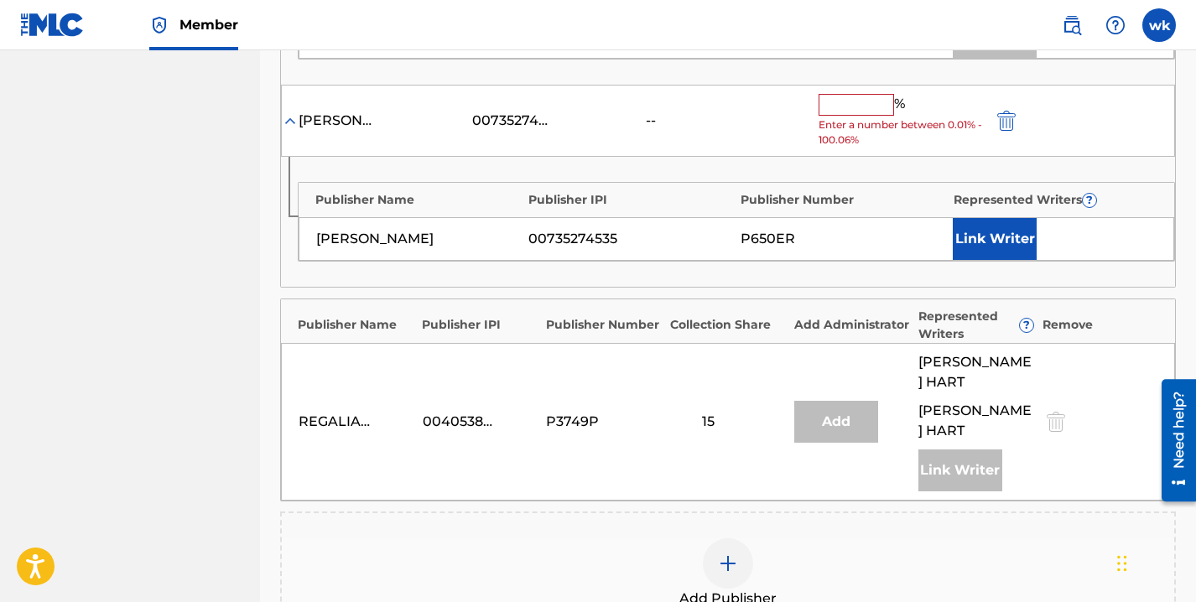
click at [837, 105] on input "text" at bounding box center [856, 105] width 75 height 22
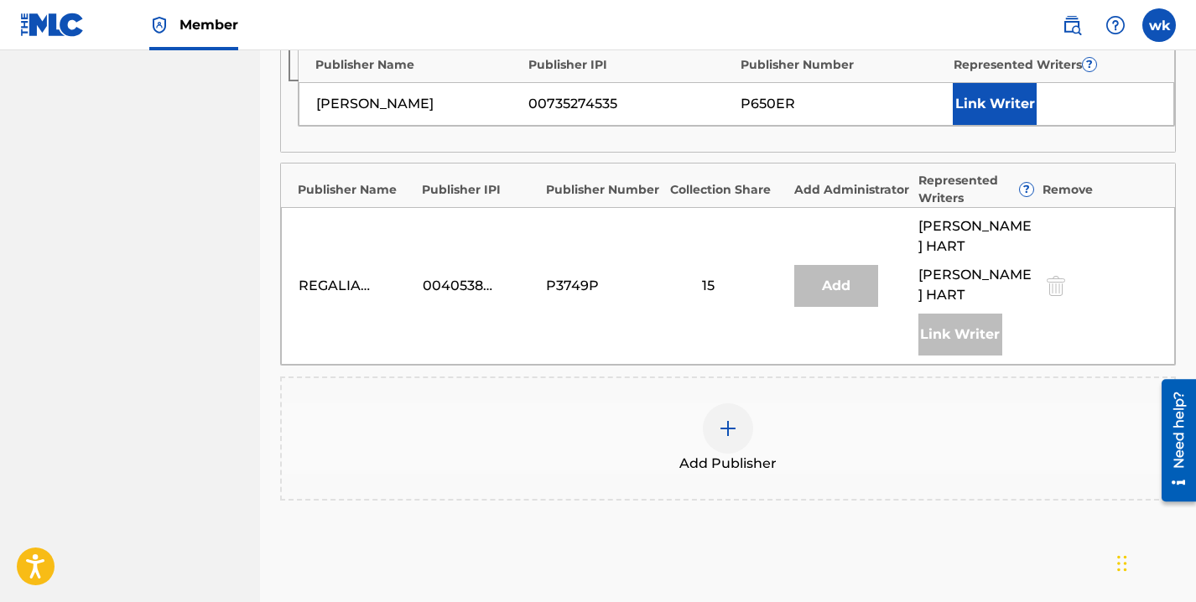
scroll to position [1039, 0]
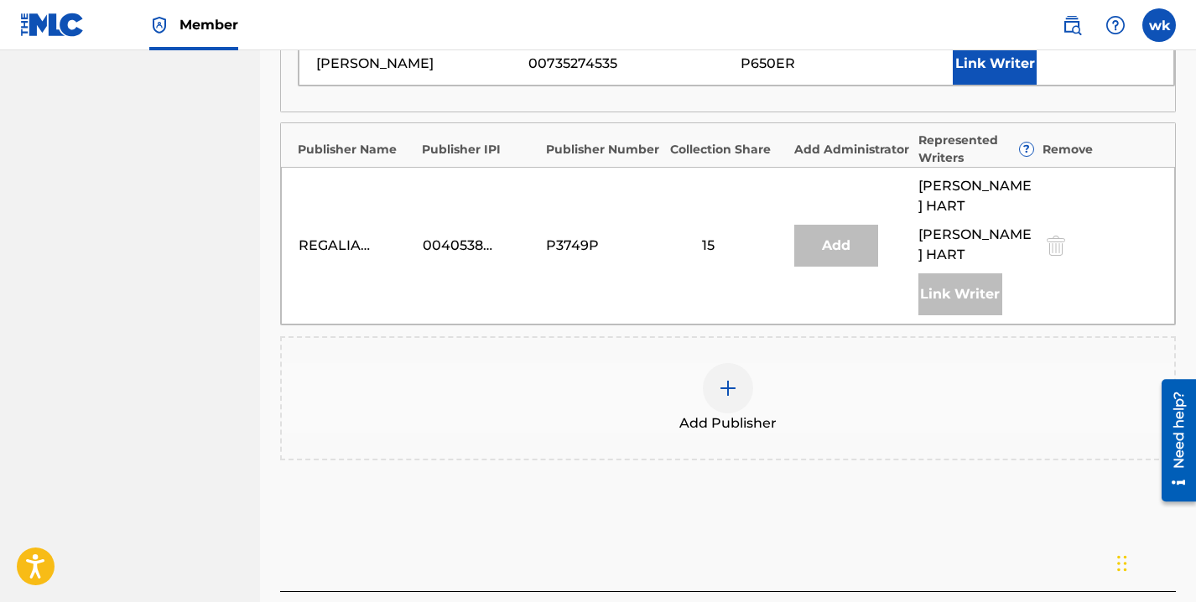
type input "2.5"
click at [1004, 80] on button "Link Writer" at bounding box center [995, 64] width 84 height 42
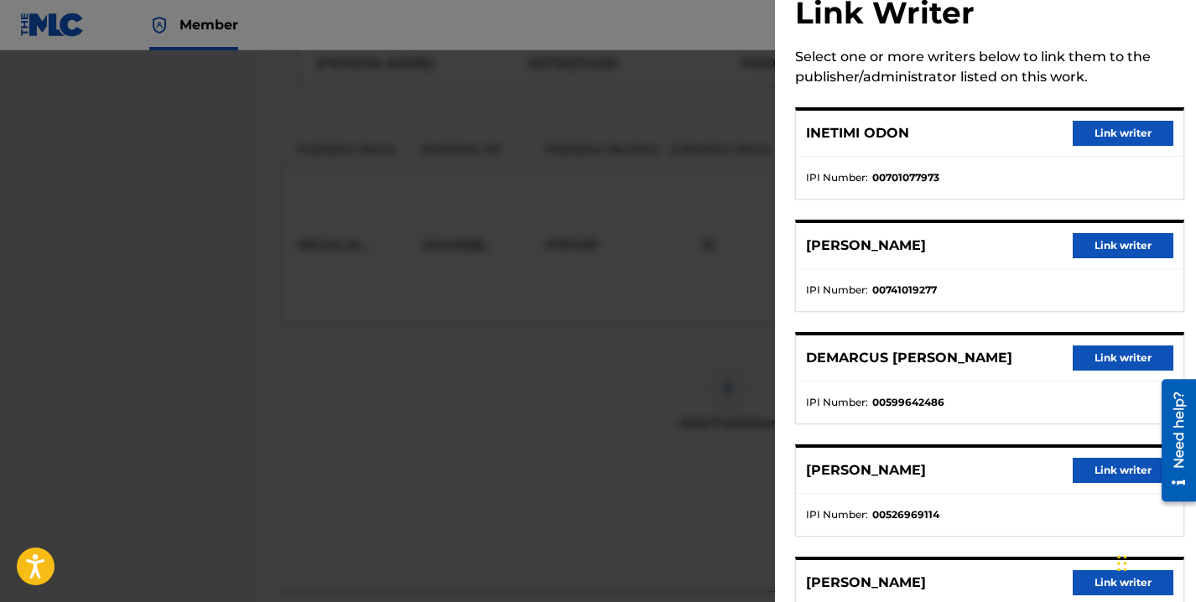
scroll to position [49, 0]
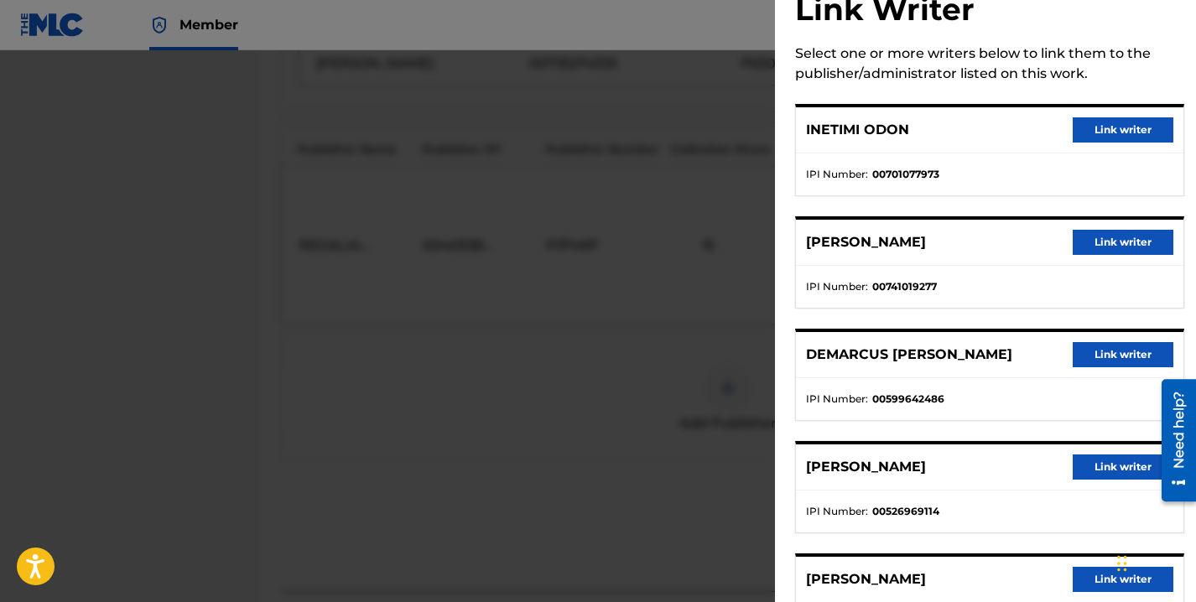
click at [1114, 237] on button "Link writer" at bounding box center [1123, 242] width 101 height 25
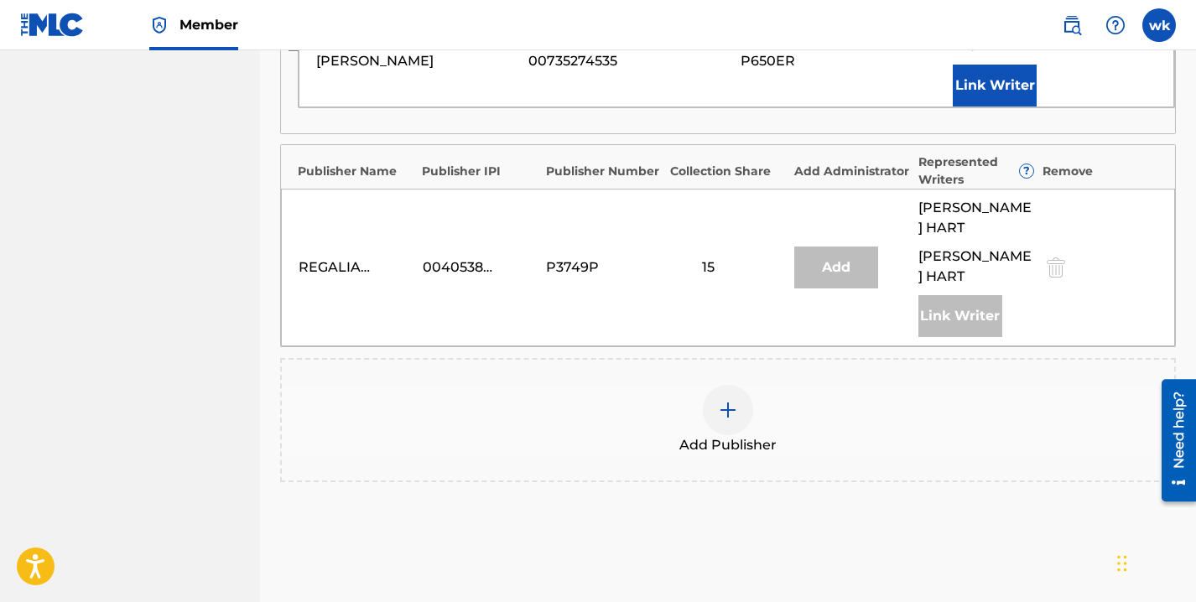
scroll to position [1156, 0]
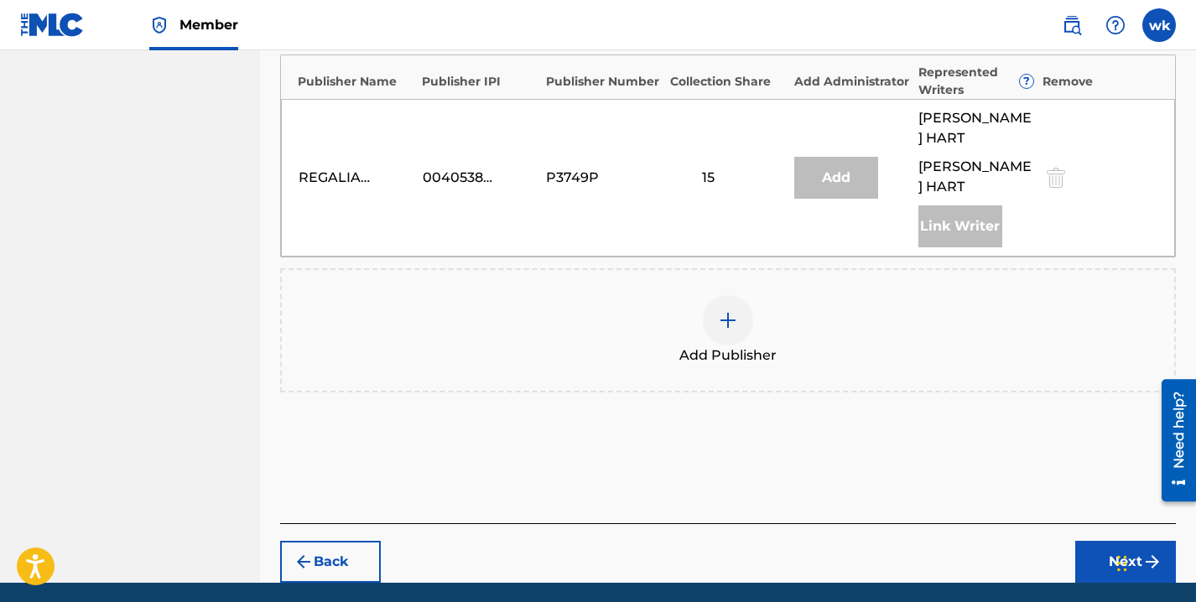
click at [1104, 541] on button "Next" at bounding box center [1125, 562] width 101 height 42
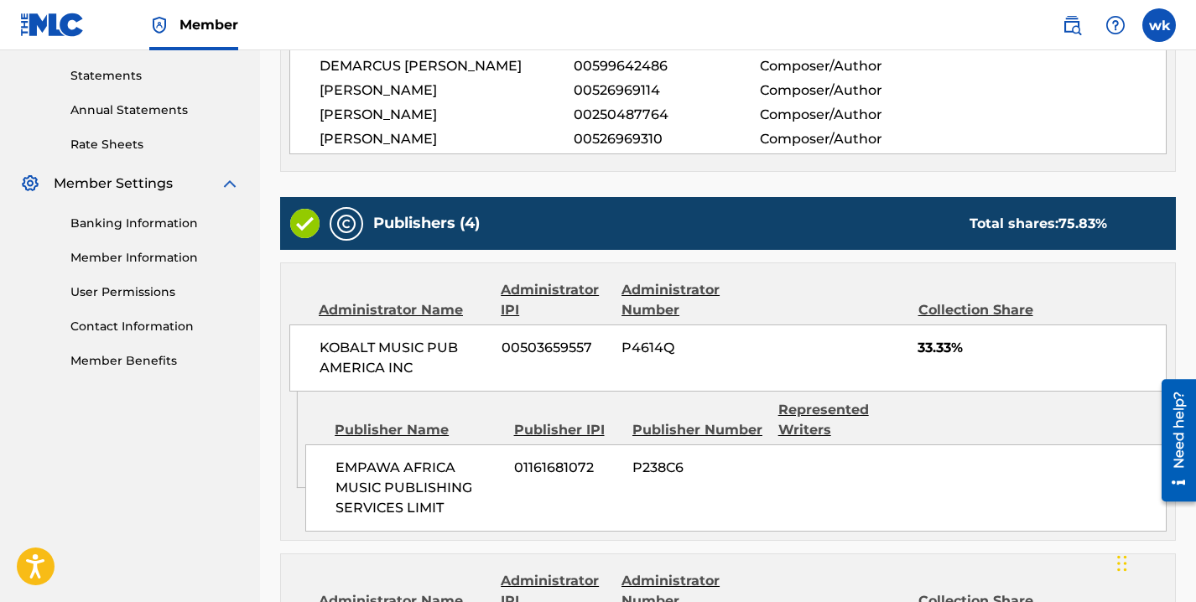
scroll to position [1348, 0]
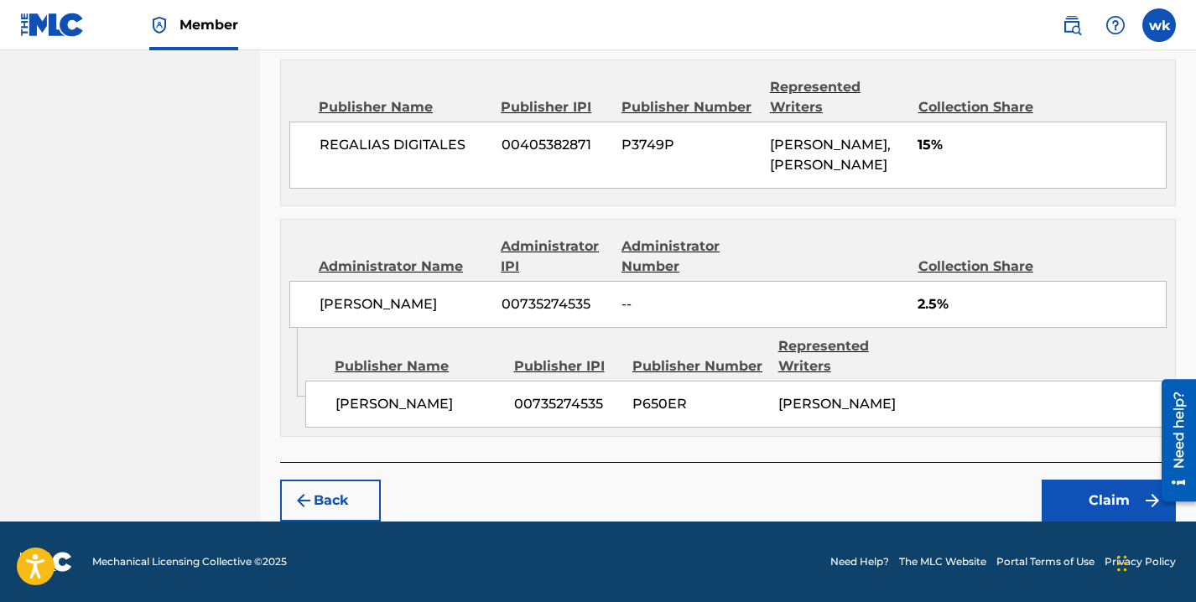
click at [1084, 505] on button "Claim" at bounding box center [1109, 501] width 134 height 42
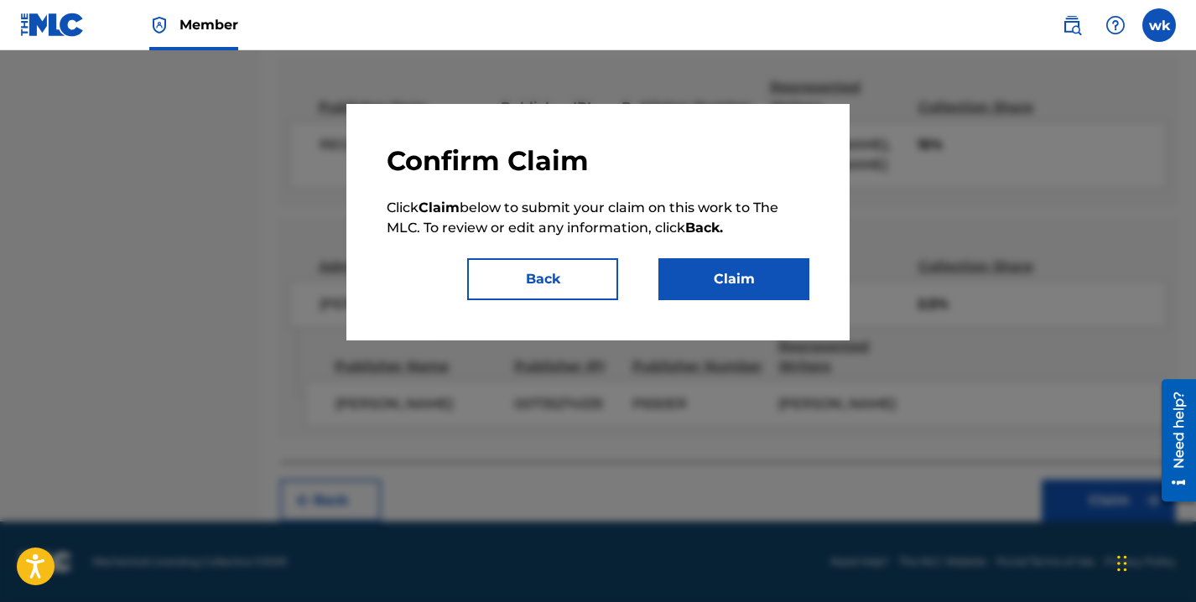
click at [765, 284] on button "Claim" at bounding box center [733, 279] width 151 height 42
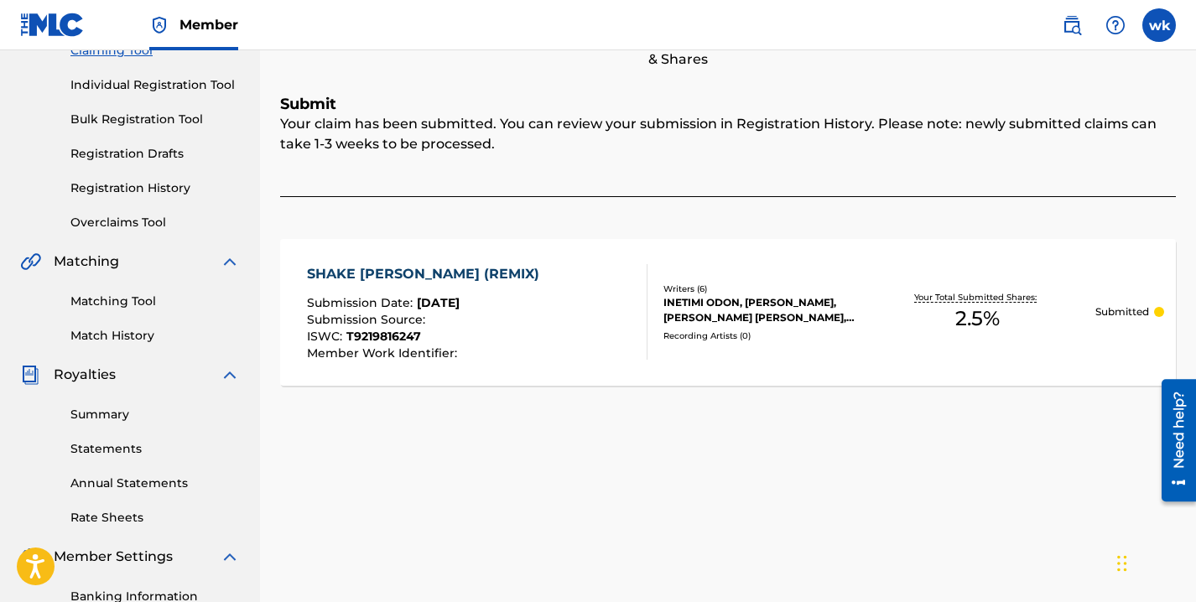
scroll to position [0, 0]
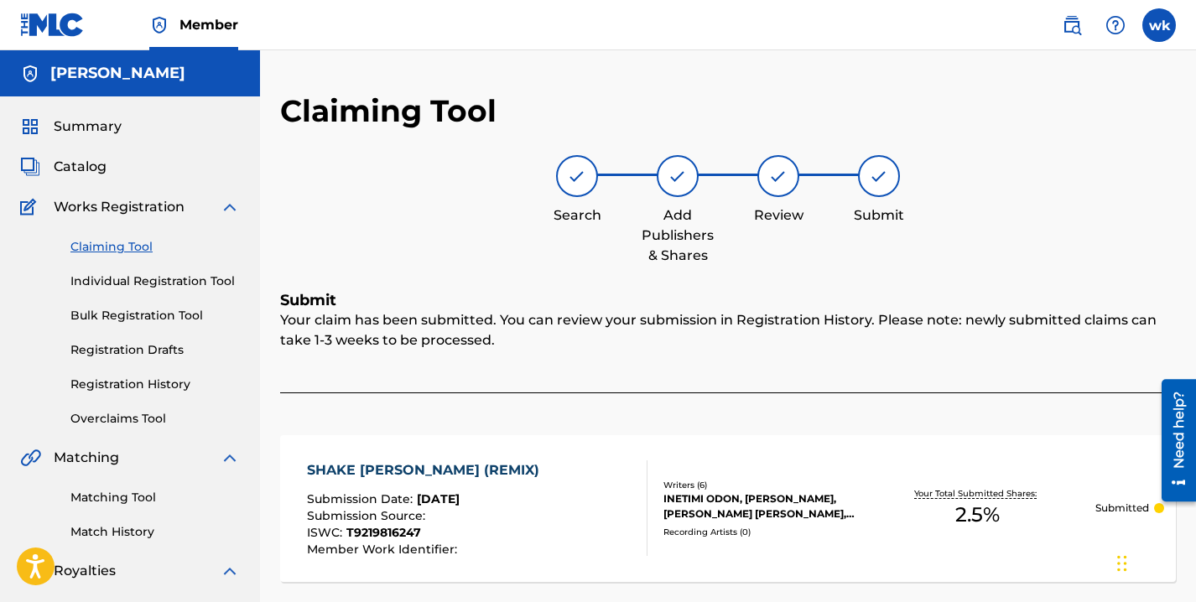
click at [134, 79] on h5 "winnie kigara" at bounding box center [117, 73] width 135 height 19
click at [83, 128] on span "Summary" at bounding box center [88, 127] width 68 height 20
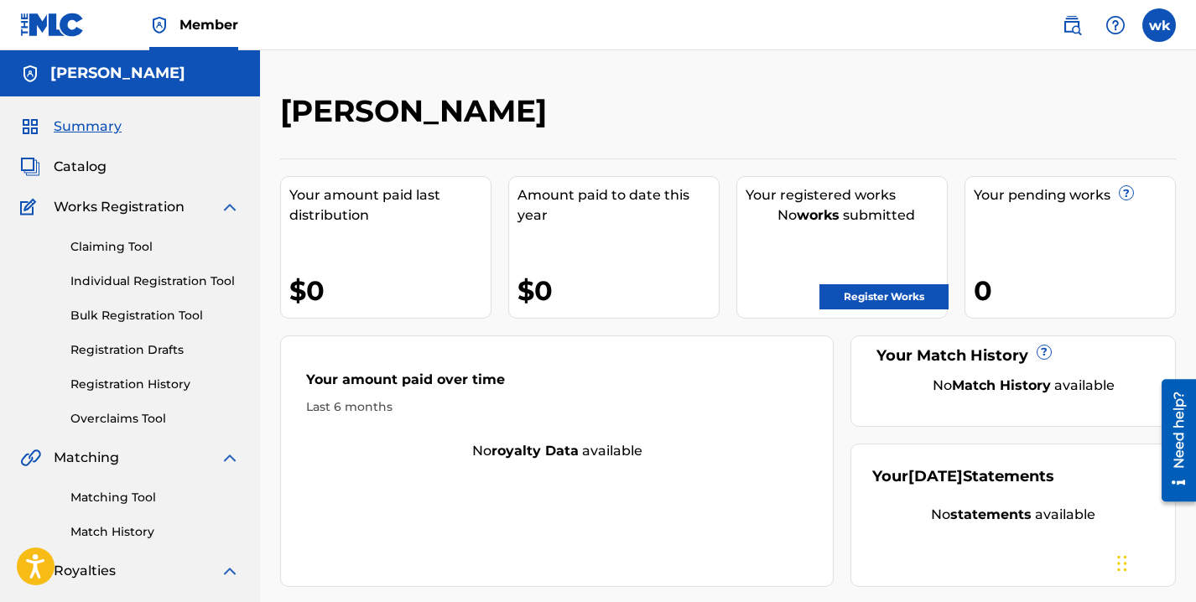
click at [176, 281] on link "Individual Registration Tool" at bounding box center [154, 282] width 169 height 18
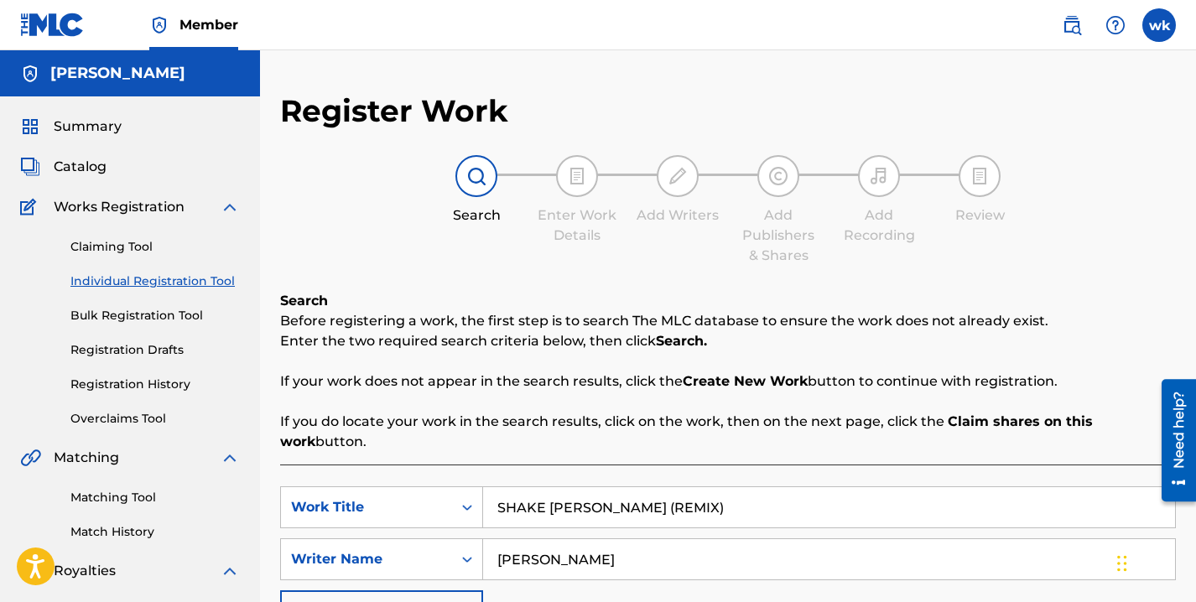
click at [169, 350] on link "Registration Drafts" at bounding box center [154, 350] width 169 height 18
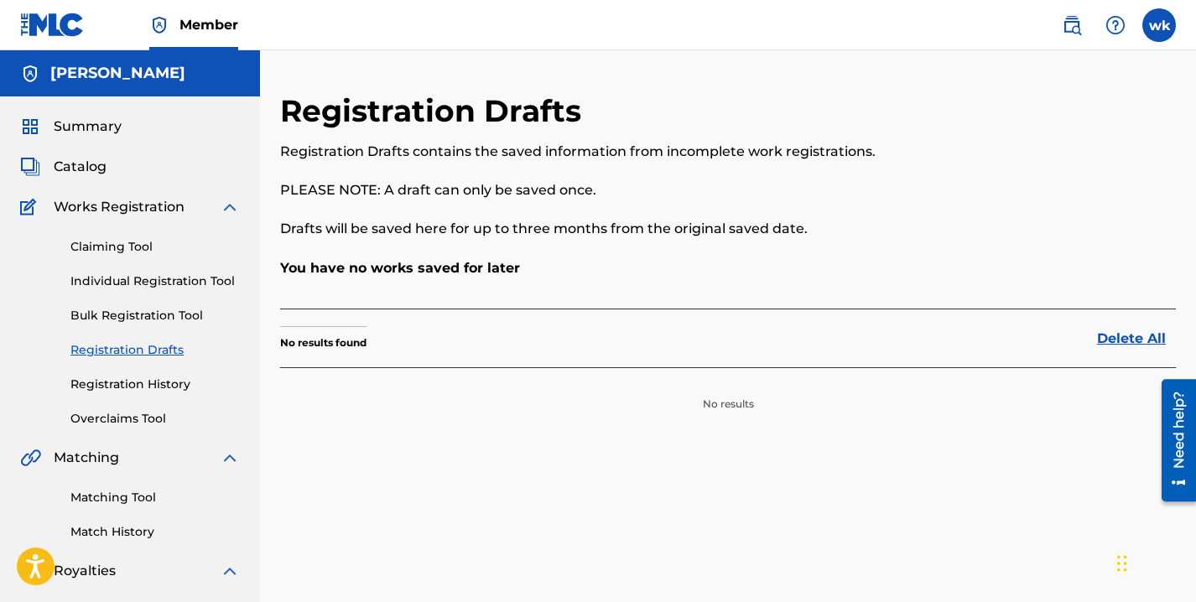
click at [111, 383] on link "Registration History" at bounding box center [154, 385] width 169 height 18
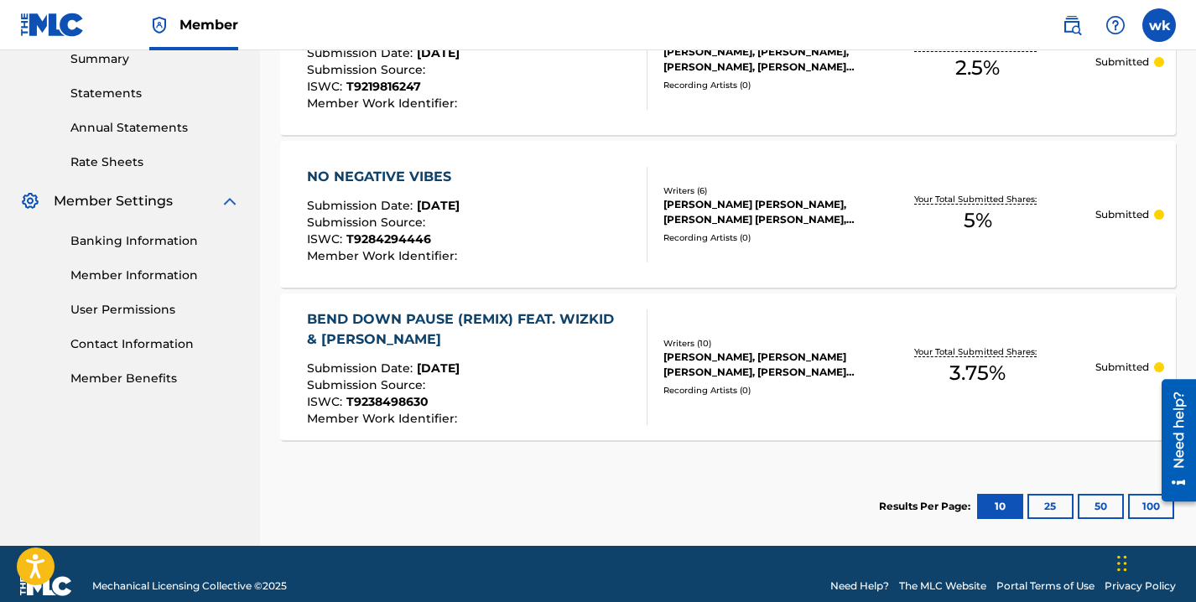
scroll to position [576, 0]
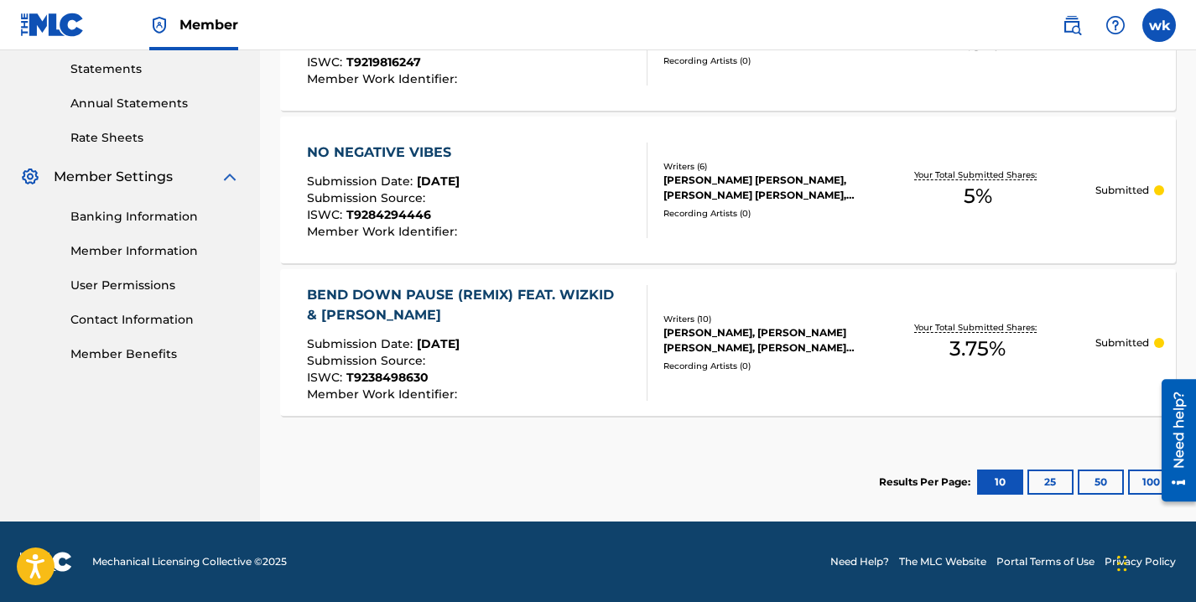
click at [1047, 486] on button "25" at bounding box center [1051, 482] width 46 height 25
click at [1101, 486] on button "50" at bounding box center [1101, 482] width 46 height 25
click at [1149, 488] on div at bounding box center [1172, 440] width 47 height 135
click at [1147, 483] on button "100" at bounding box center [1151, 482] width 46 height 25
click at [1007, 474] on button "10" at bounding box center [1000, 482] width 46 height 25
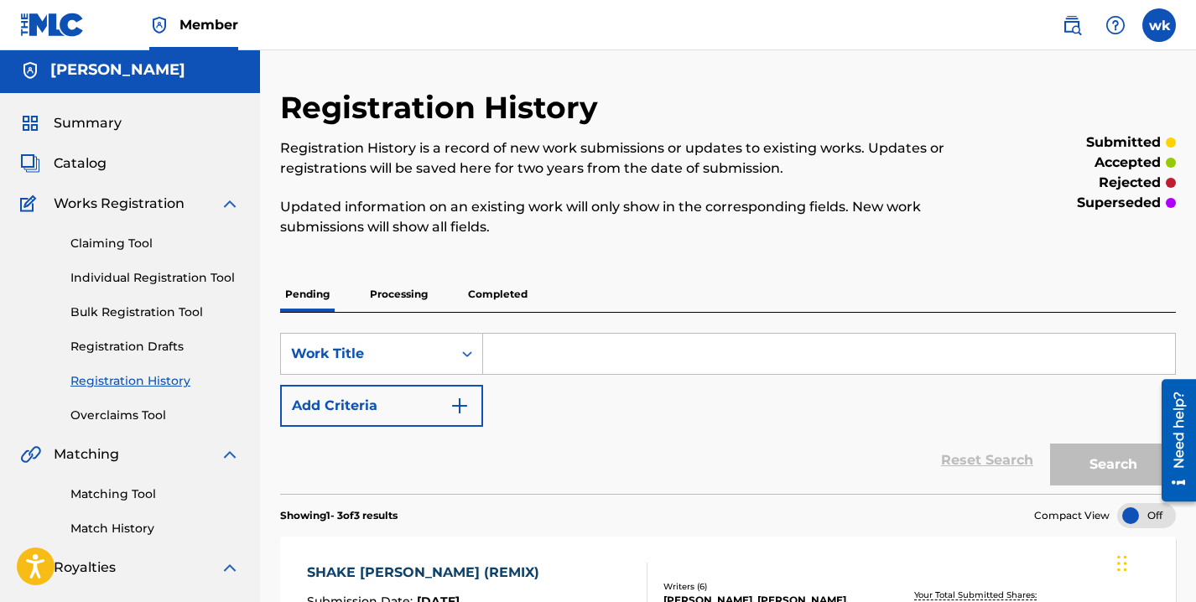
scroll to position [0, 0]
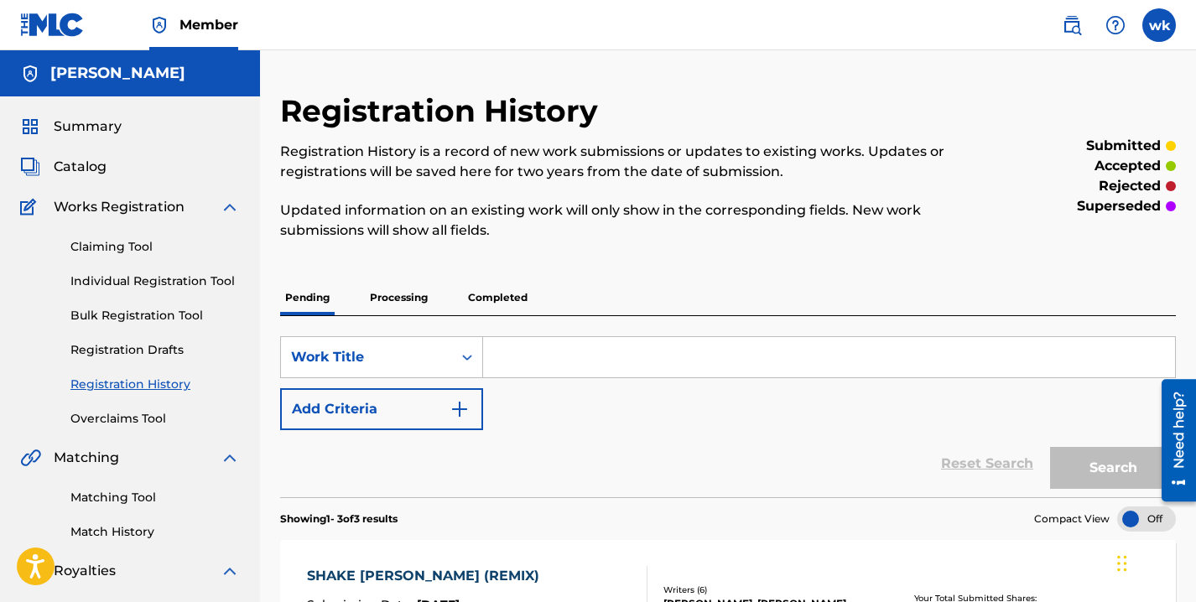
click at [117, 214] on span "Works Registration" at bounding box center [119, 207] width 131 height 20
click at [46, 160] on link "Catalog" at bounding box center [63, 167] width 86 height 20
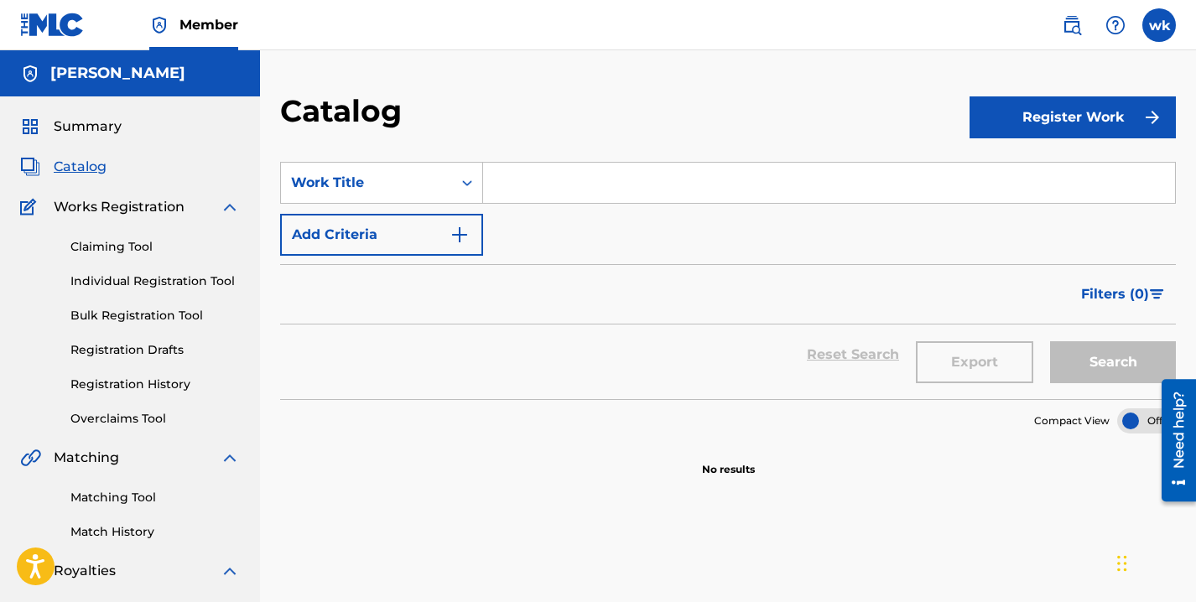
click at [546, 189] on input "Search Form" at bounding box center [829, 183] width 692 height 40
paste input "SHOW YOU OFF REMIX"
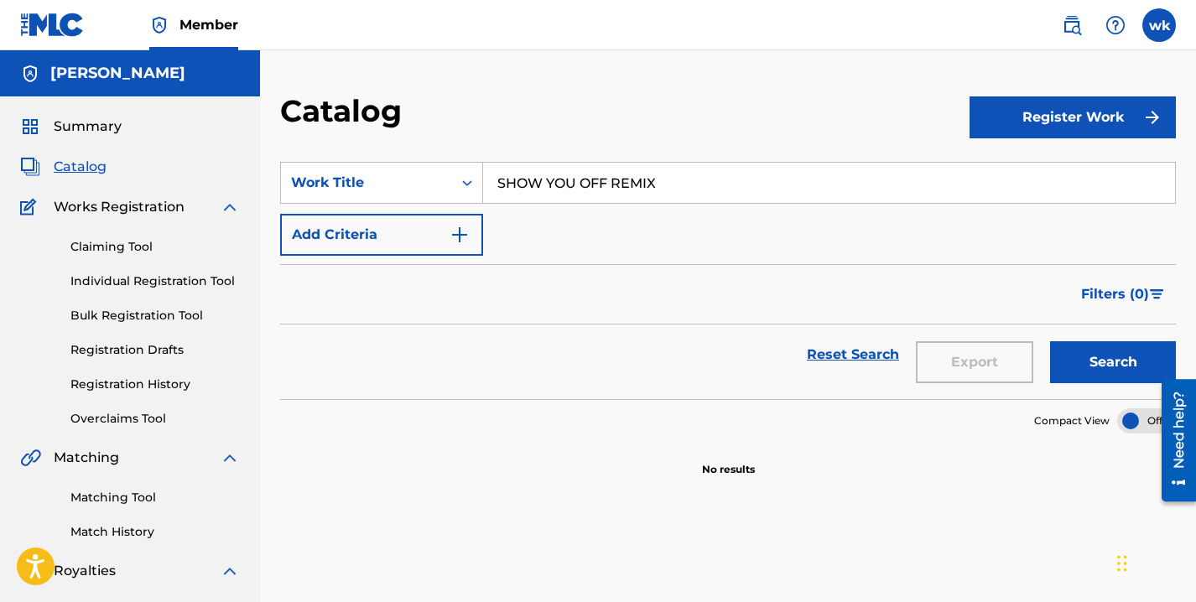
type input "SHOW YOU OFF REMIX"
click at [1021, 115] on button "Register Work" at bounding box center [1073, 117] width 206 height 42
click at [1027, 168] on link "Individual" at bounding box center [1073, 172] width 206 height 40
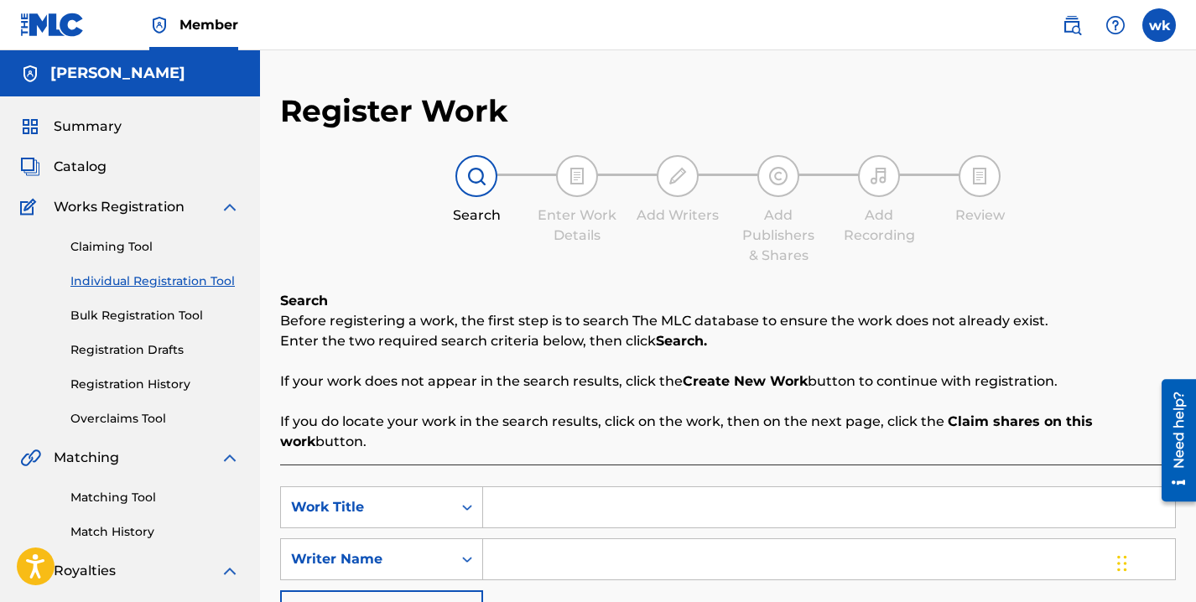
click at [627, 515] on input "Search Form" at bounding box center [829, 507] width 692 height 40
paste input "SHOW YOU OFF REMIX"
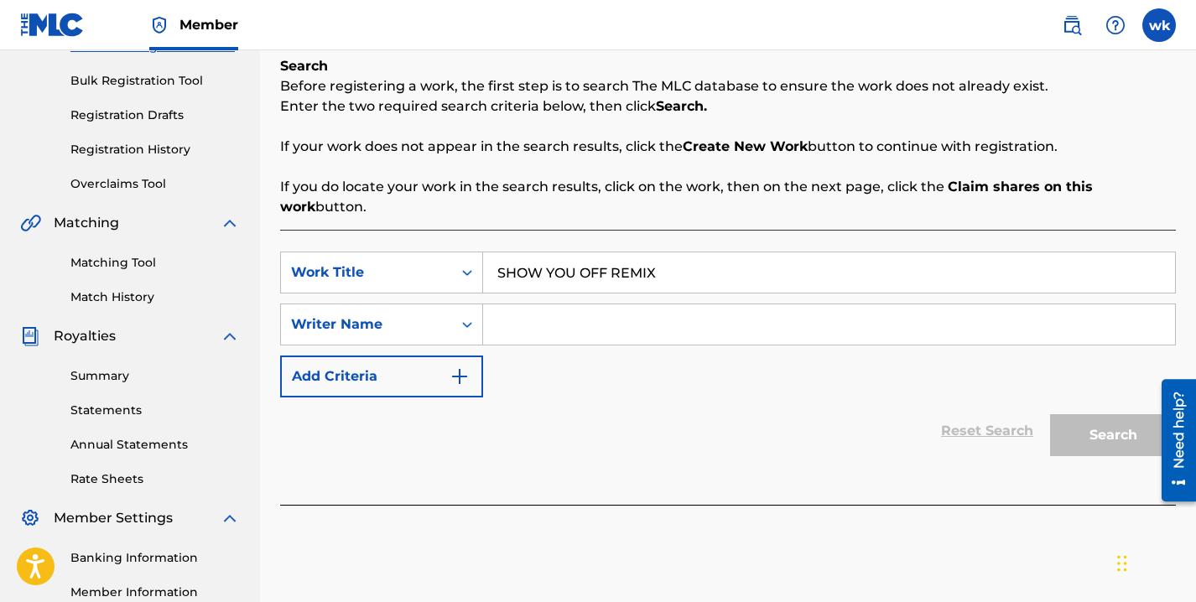
scroll to position [254, 0]
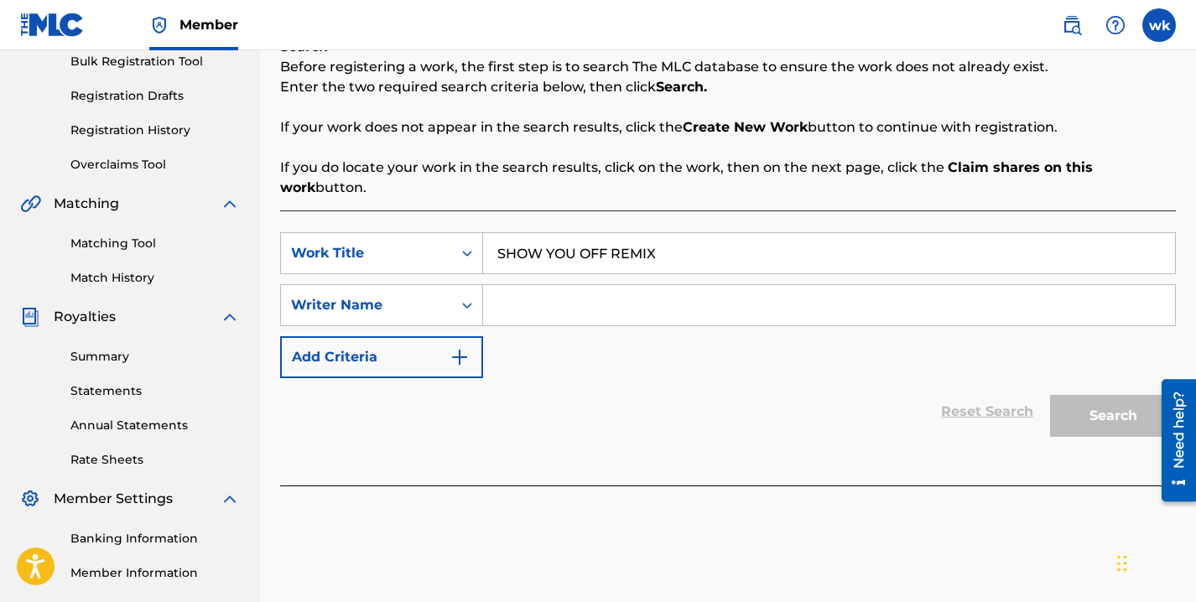
type input "SHOW YOU OFF REMIX"
click at [573, 305] on input "Search Form" at bounding box center [829, 305] width 692 height 40
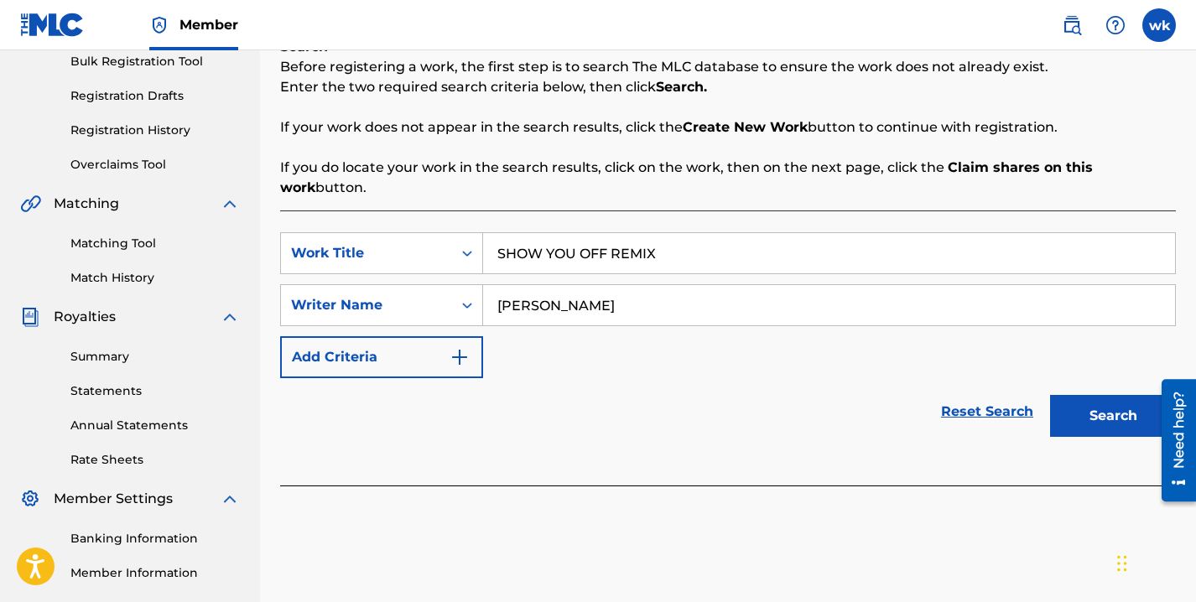
type input "winnie kigara"
click at [1126, 411] on button "Search" at bounding box center [1113, 416] width 126 height 42
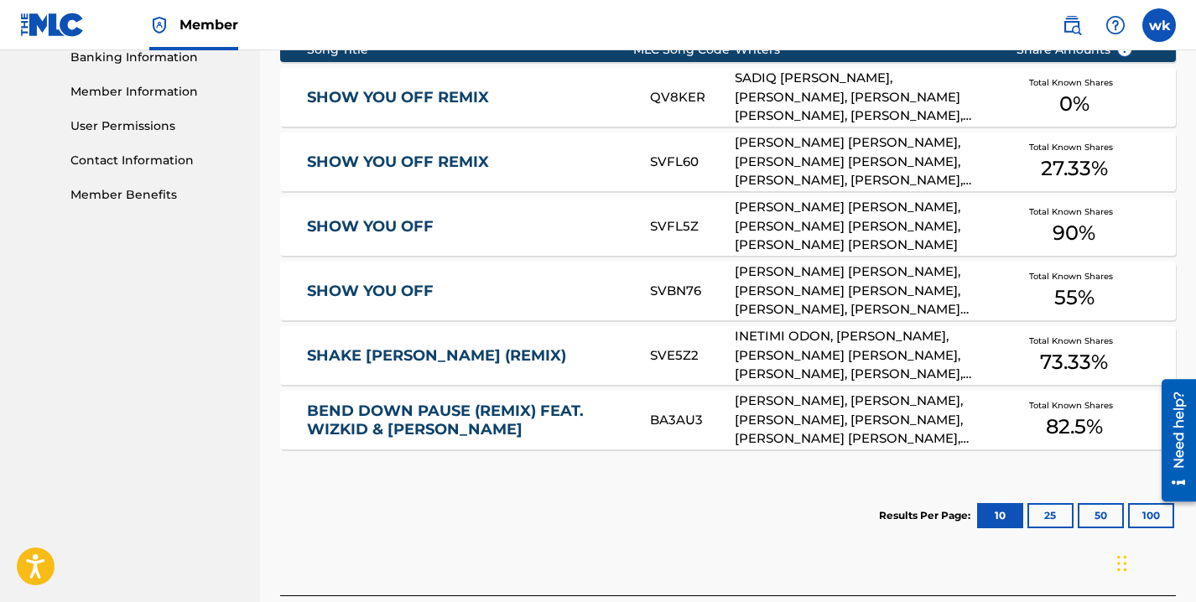
scroll to position [869, 0]
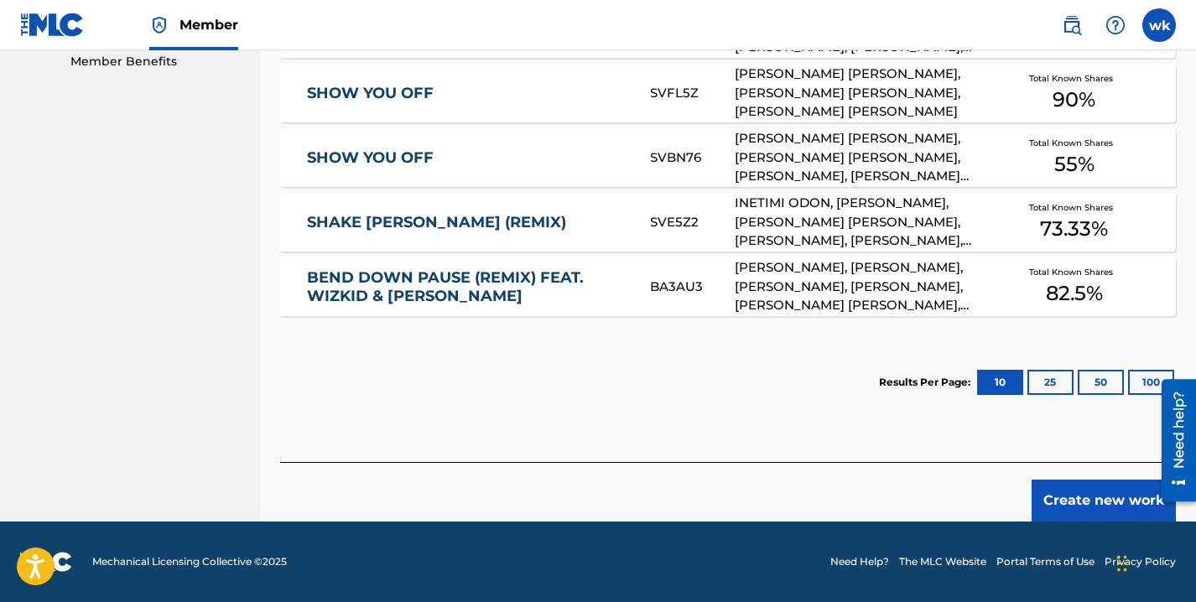
click at [1096, 502] on button "Create new work" at bounding box center [1104, 501] width 144 height 42
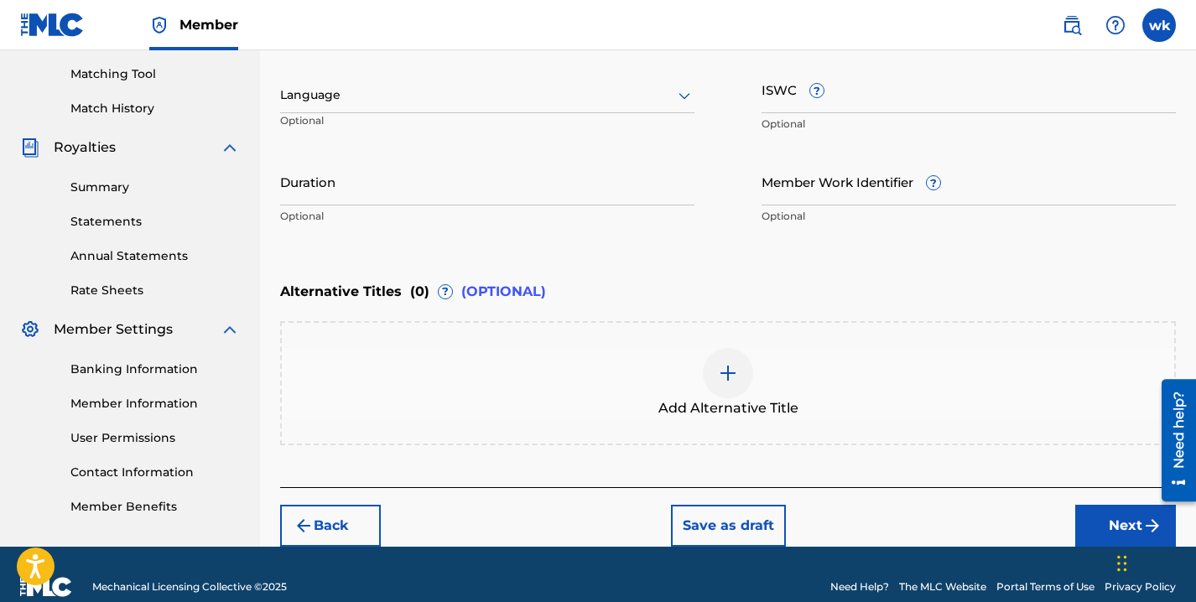
scroll to position [448, 0]
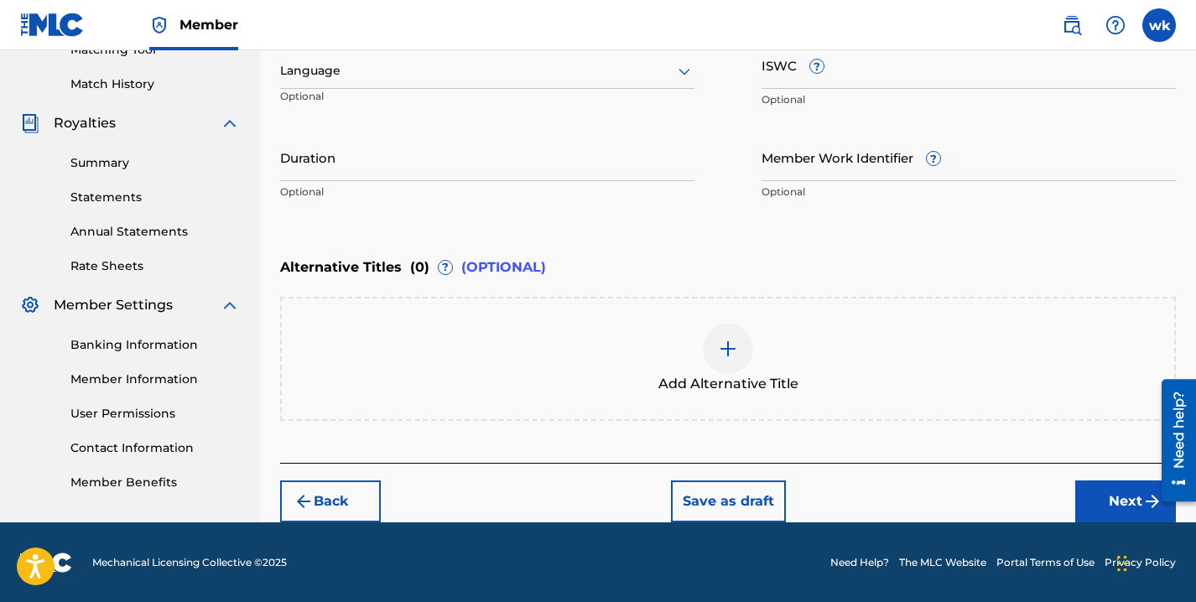
click at [314, 497] on button "Back" at bounding box center [330, 502] width 101 height 42
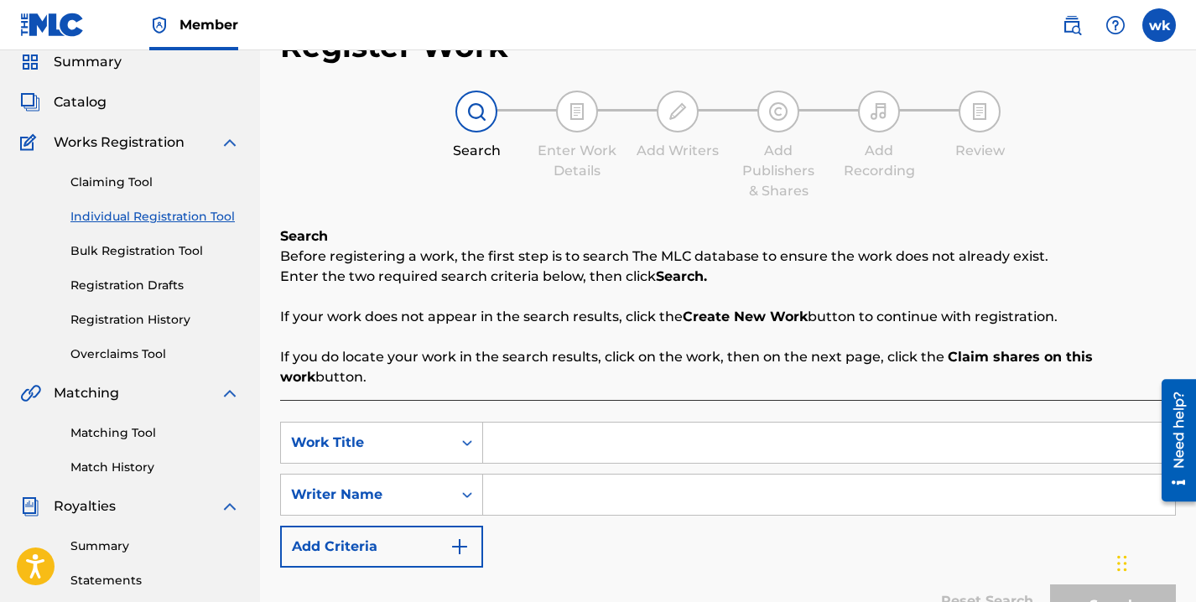
scroll to position [58, 0]
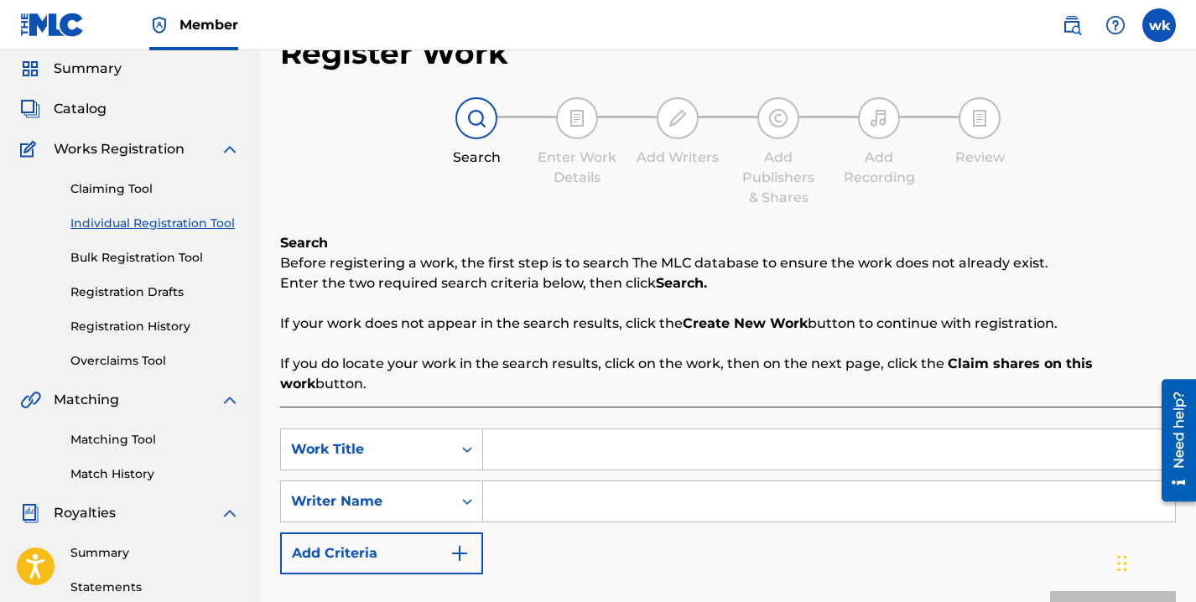
click at [569, 450] on input "Search Form" at bounding box center [829, 449] width 692 height 40
paste input "SHOW YOU OFF REMIX"
type input "SHOW YOU OFF REMIX"
click at [544, 507] on input "Search Form" at bounding box center [829, 501] width 692 height 40
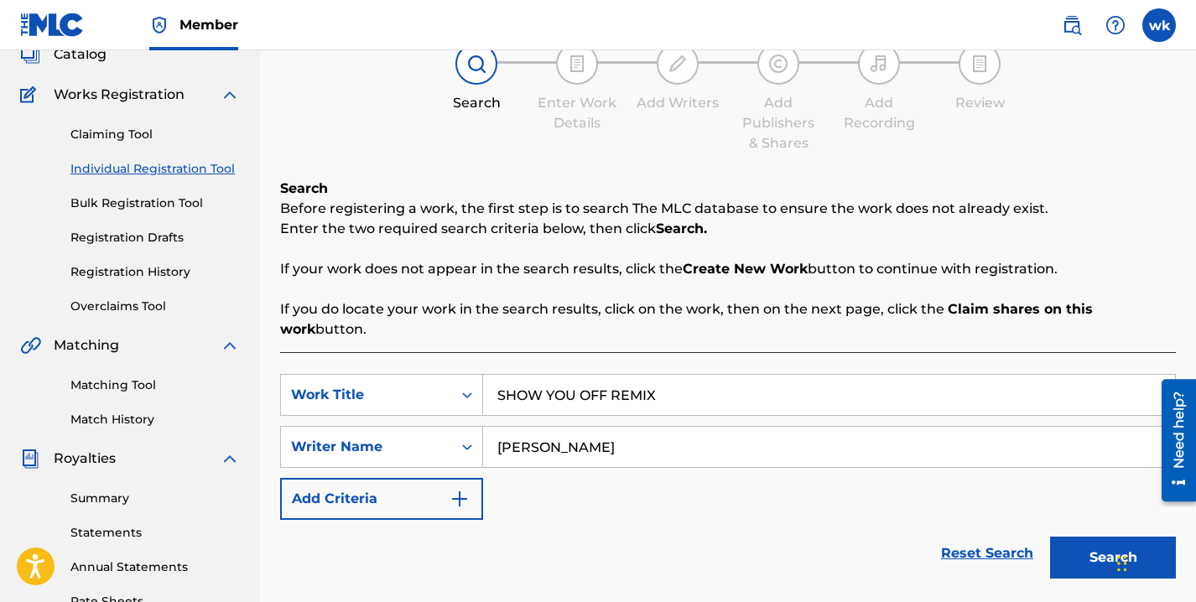
scroll to position [137, 0]
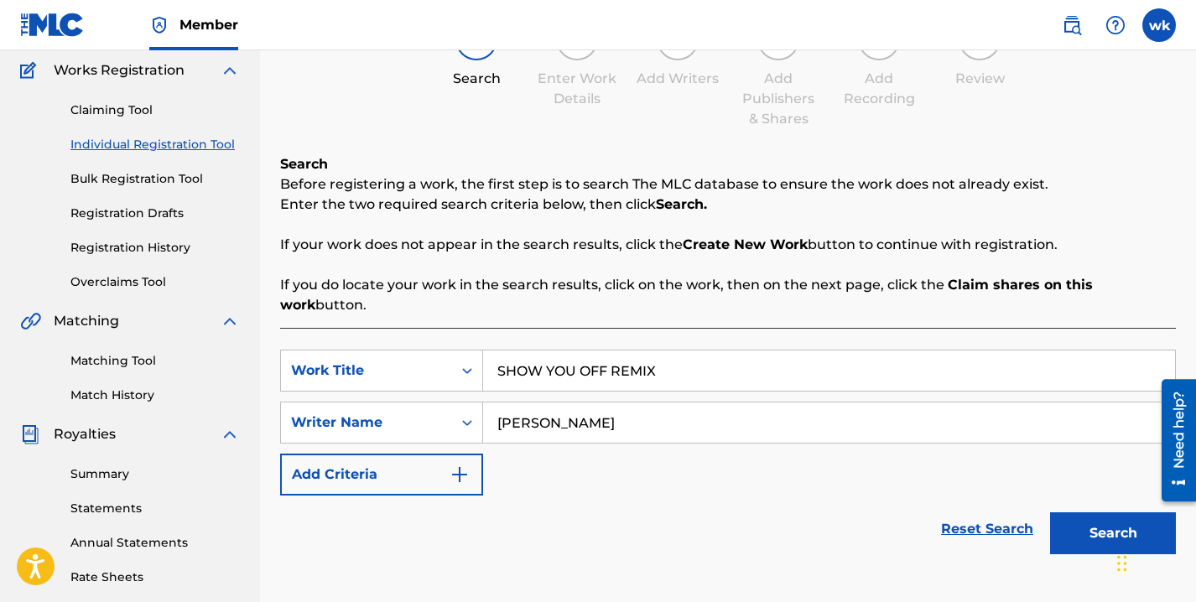
type input "winnie kigara"
click at [1075, 539] on button "Search" at bounding box center [1113, 534] width 126 height 42
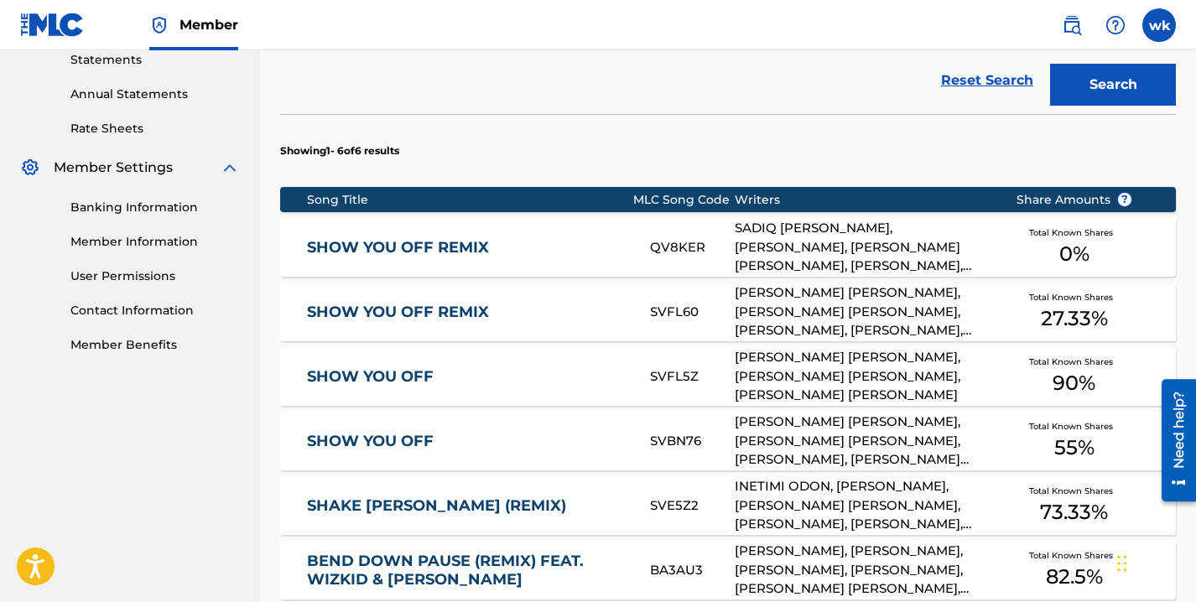
scroll to position [590, 0]
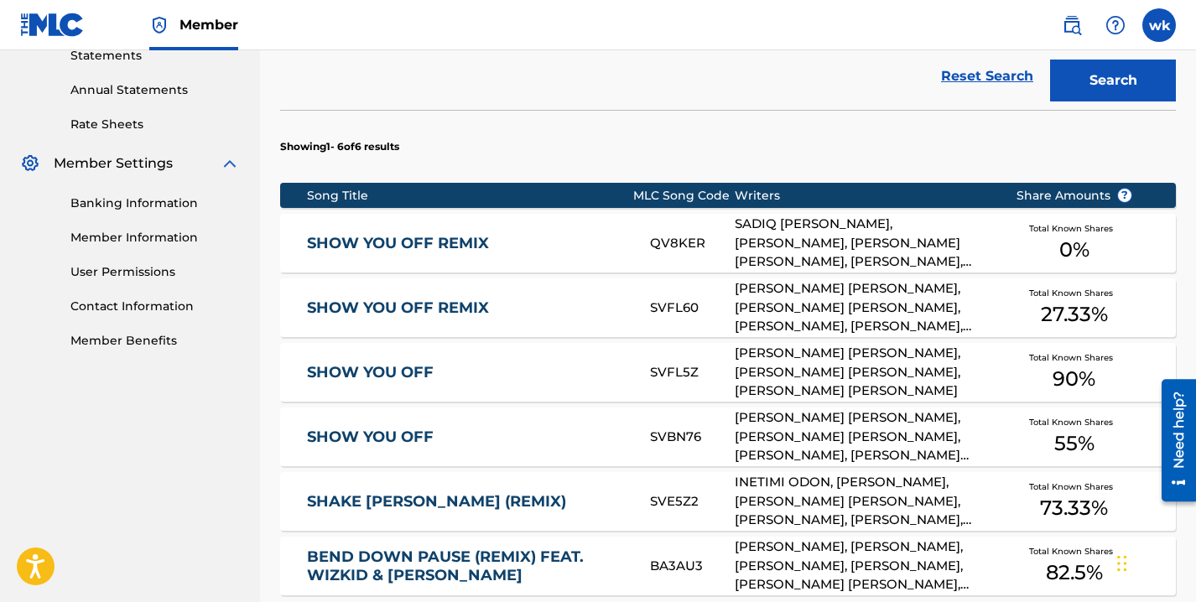
click at [829, 367] on div "OLUWASEYI CHRISTIAN AKERELE, WINNIE KIGARA, LEIGHTON PAUL WALSH, SADIQ ABIODUN …" at bounding box center [862, 372] width 255 height 57
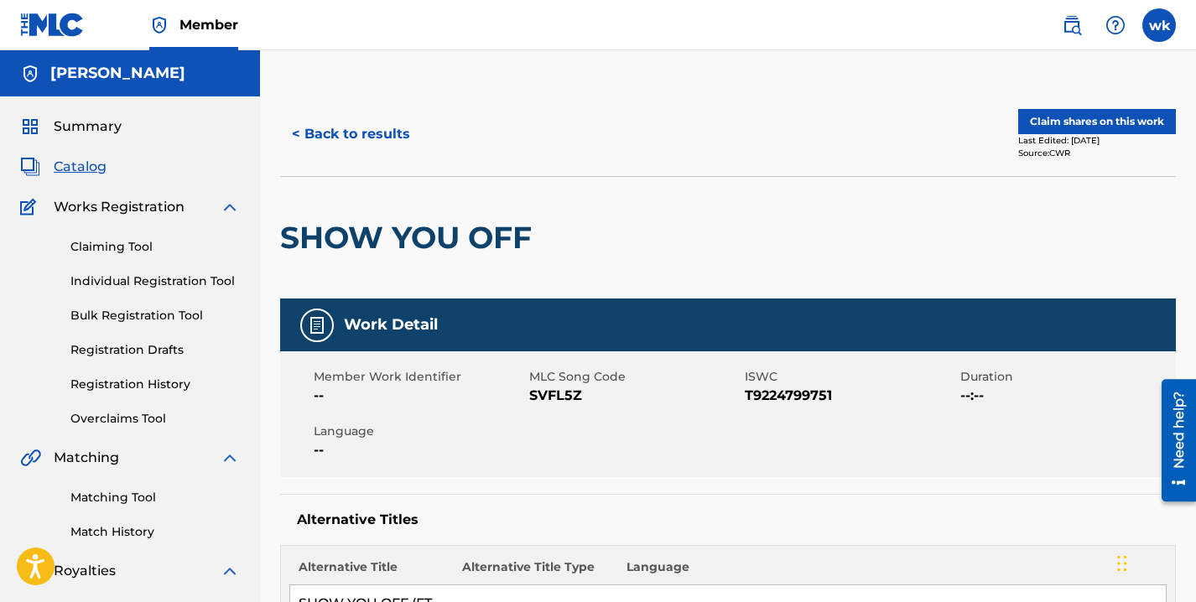
click at [1085, 123] on button "Claim shares on this work" at bounding box center [1097, 121] width 158 height 25
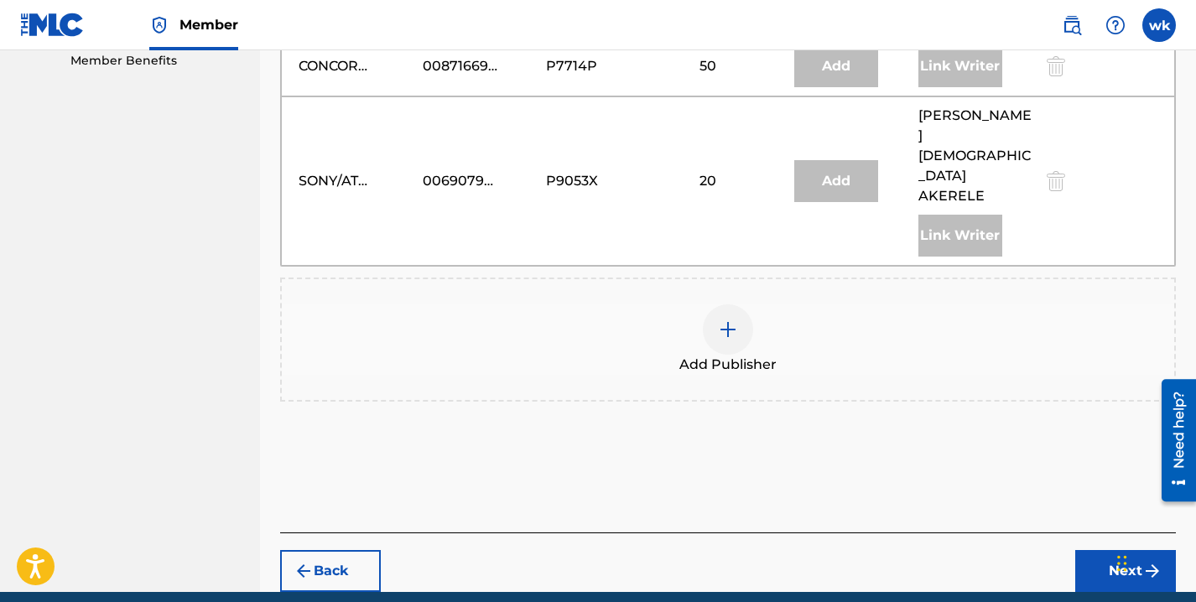
scroll to position [879, 0]
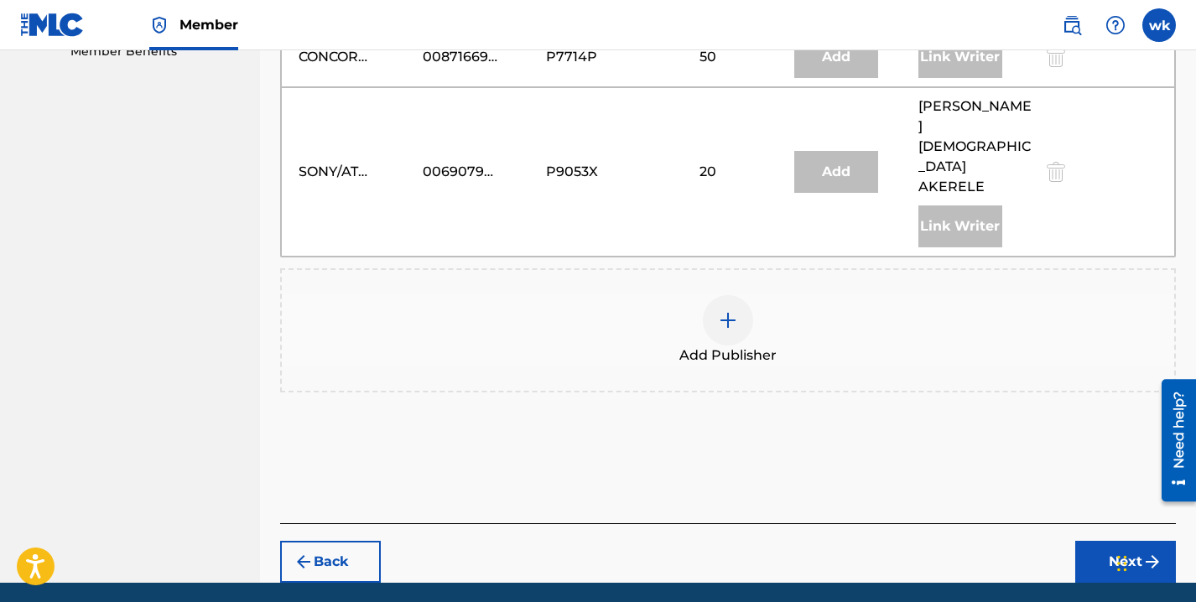
click at [729, 310] on img at bounding box center [728, 320] width 20 height 20
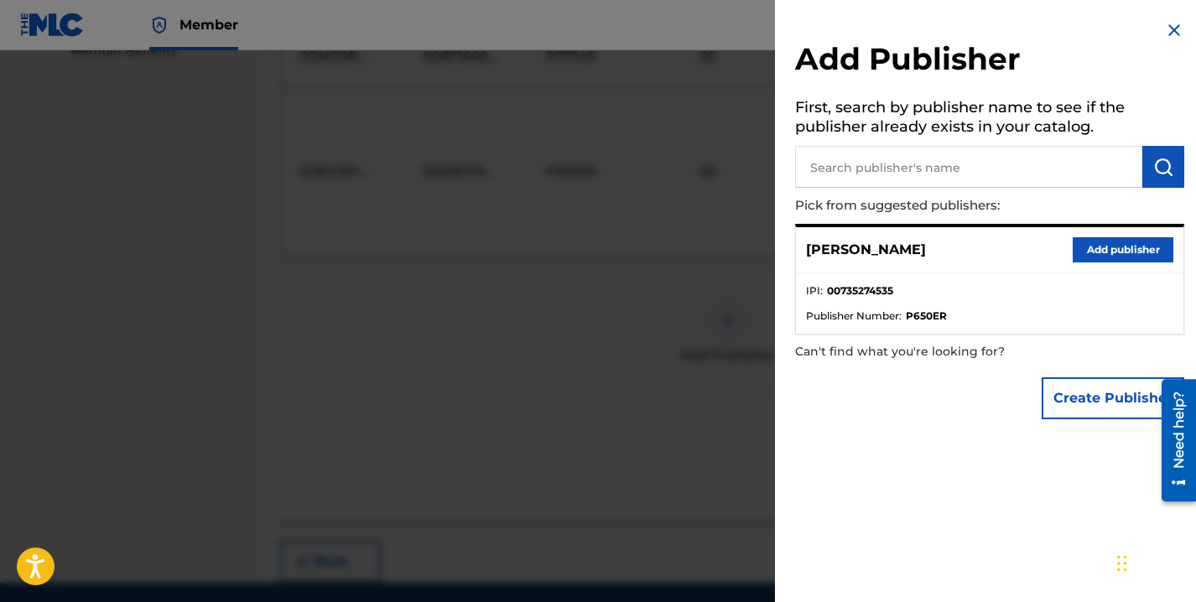
click at [1084, 239] on button "Add publisher" at bounding box center [1123, 249] width 101 height 25
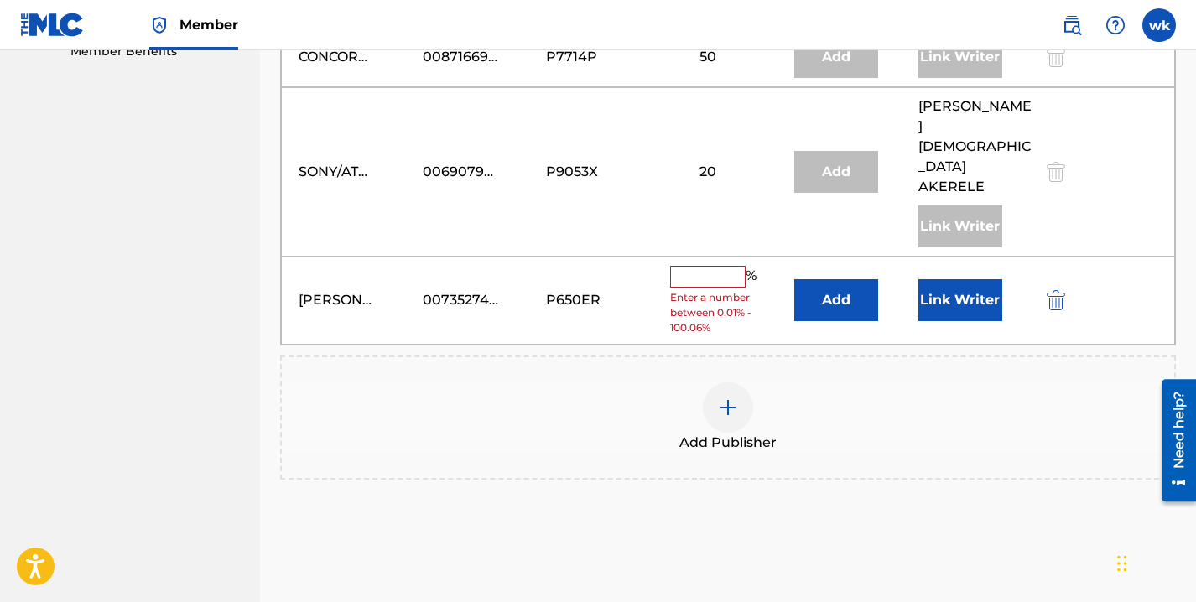
click at [665, 257] on div "winnie kigara 00735274535 P650ER % Enter a number between 0.01% - 100.06% Add L…" at bounding box center [728, 301] width 894 height 88
click at [677, 266] on input "text" at bounding box center [707, 277] width 75 height 22
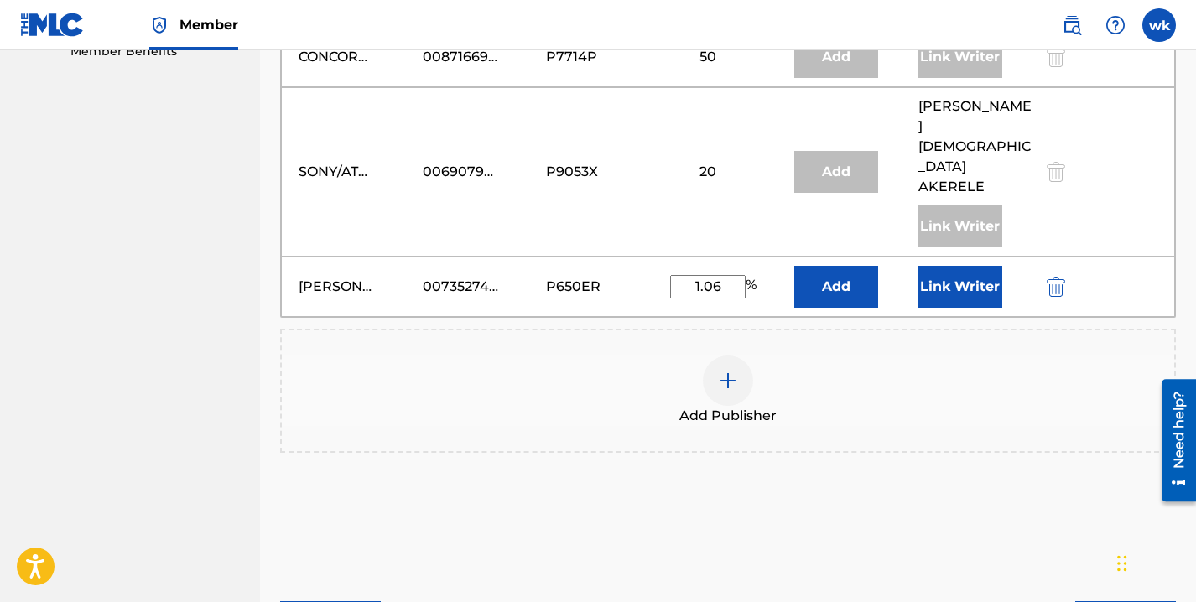
type input "1.06"
click at [834, 266] on button "Add" at bounding box center [836, 287] width 84 height 42
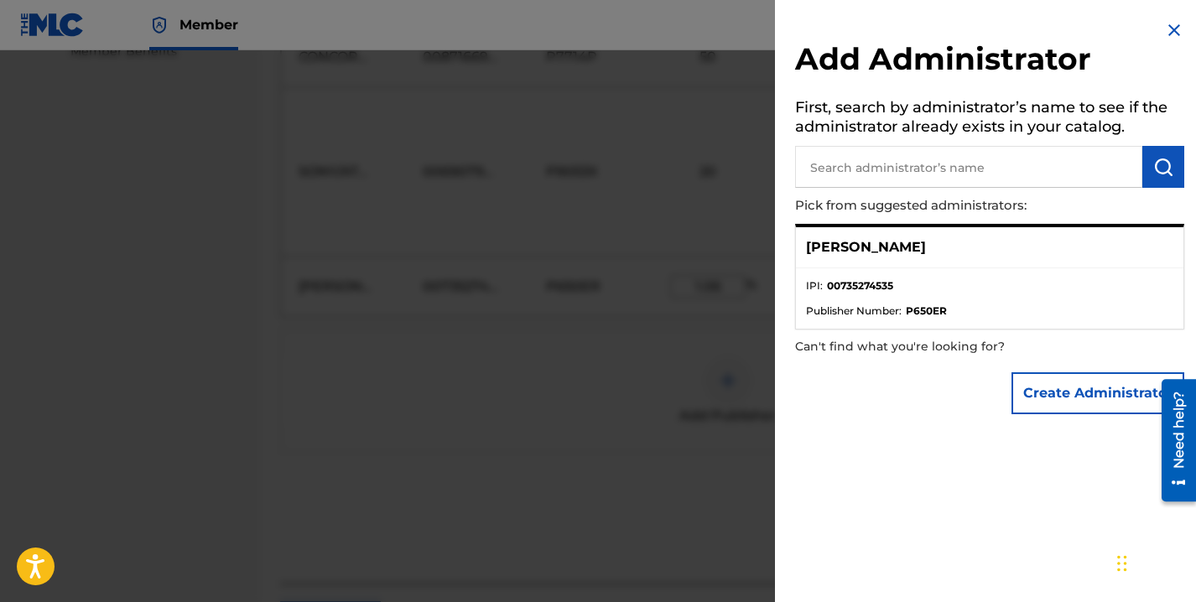
click at [1047, 387] on button "Create Administrator" at bounding box center [1098, 393] width 173 height 42
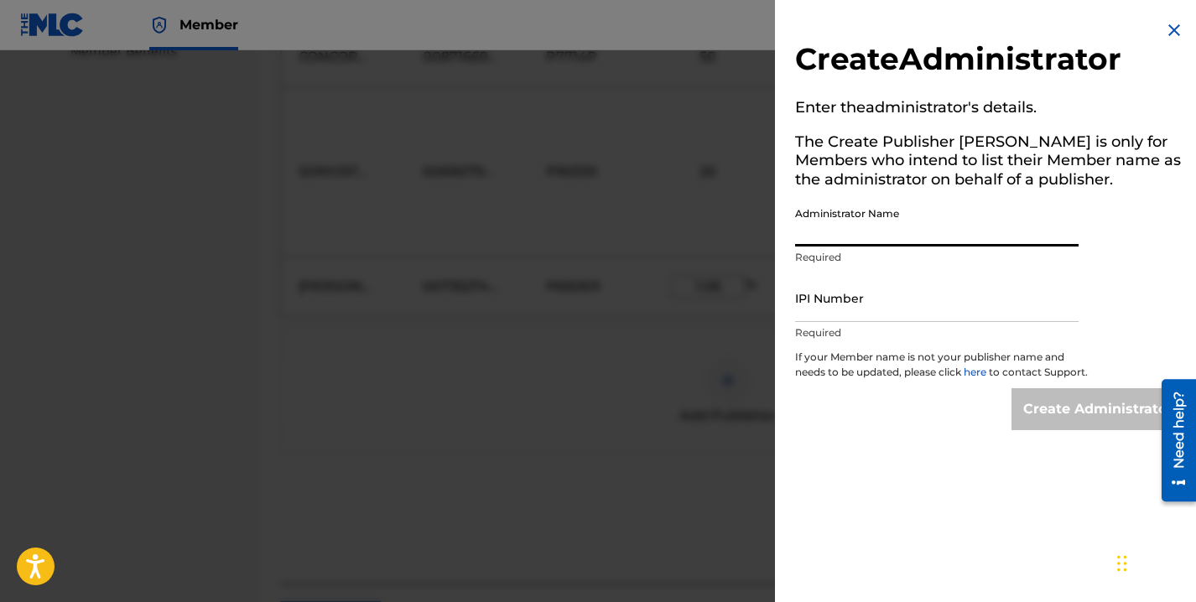
click at [924, 232] on input "Administrator Name" at bounding box center [937, 223] width 284 height 48
type input "winnie kigara"
click at [821, 295] on input "IPI Number" at bounding box center [937, 298] width 284 height 48
paste input "735274535"
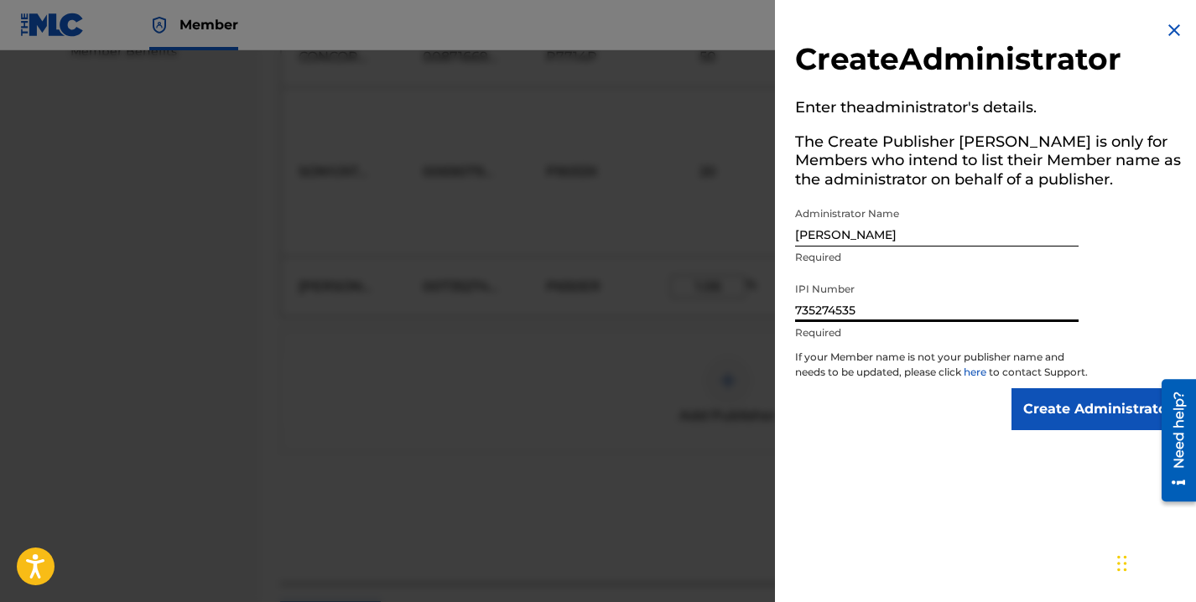
type input "735274535"
click at [1078, 427] on input "Create Administrator" at bounding box center [1098, 409] width 173 height 42
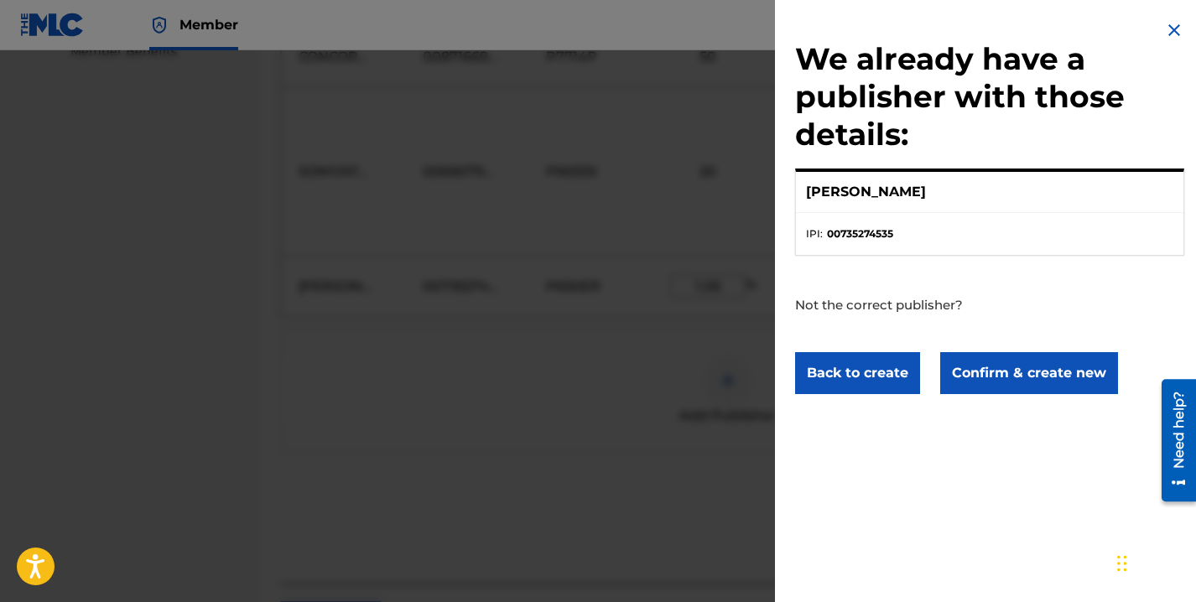
click at [1009, 381] on button "Confirm & create new" at bounding box center [1029, 373] width 178 height 42
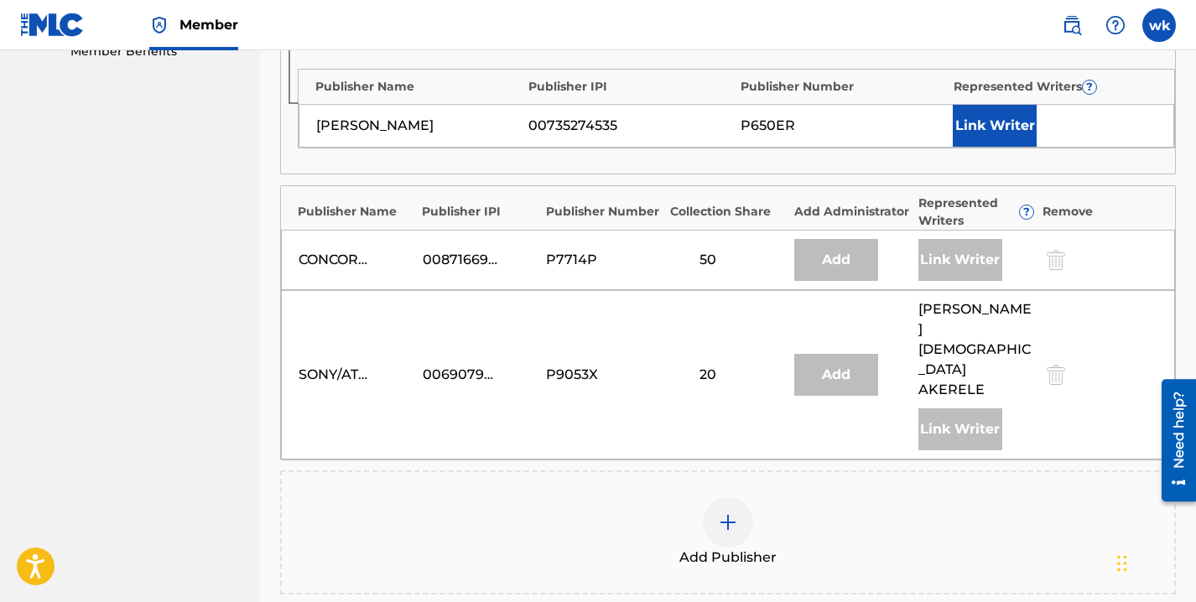
click at [1010, 112] on button "Link Writer" at bounding box center [995, 126] width 84 height 42
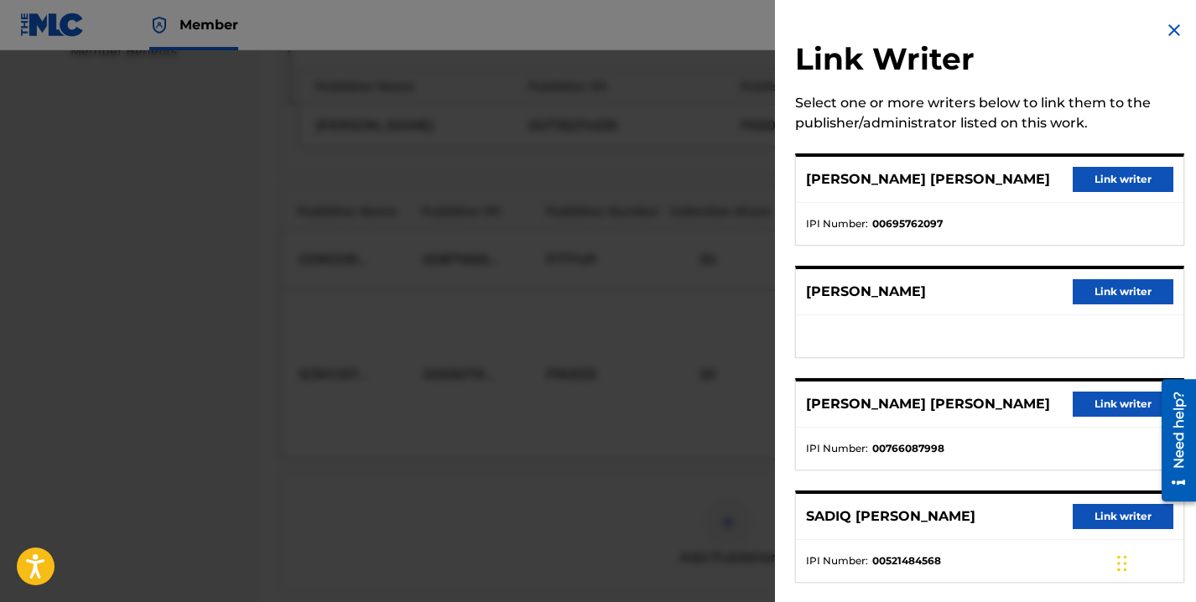
click at [1124, 298] on button "Link writer" at bounding box center [1123, 291] width 101 height 25
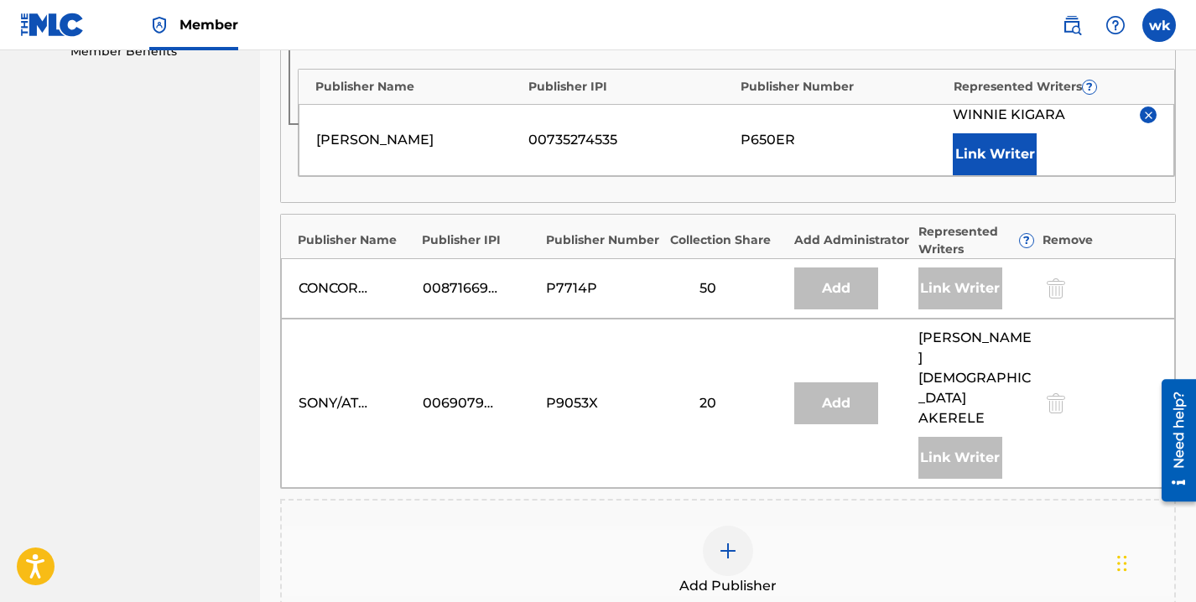
click at [1000, 143] on button "Link Writer" at bounding box center [995, 154] width 84 height 42
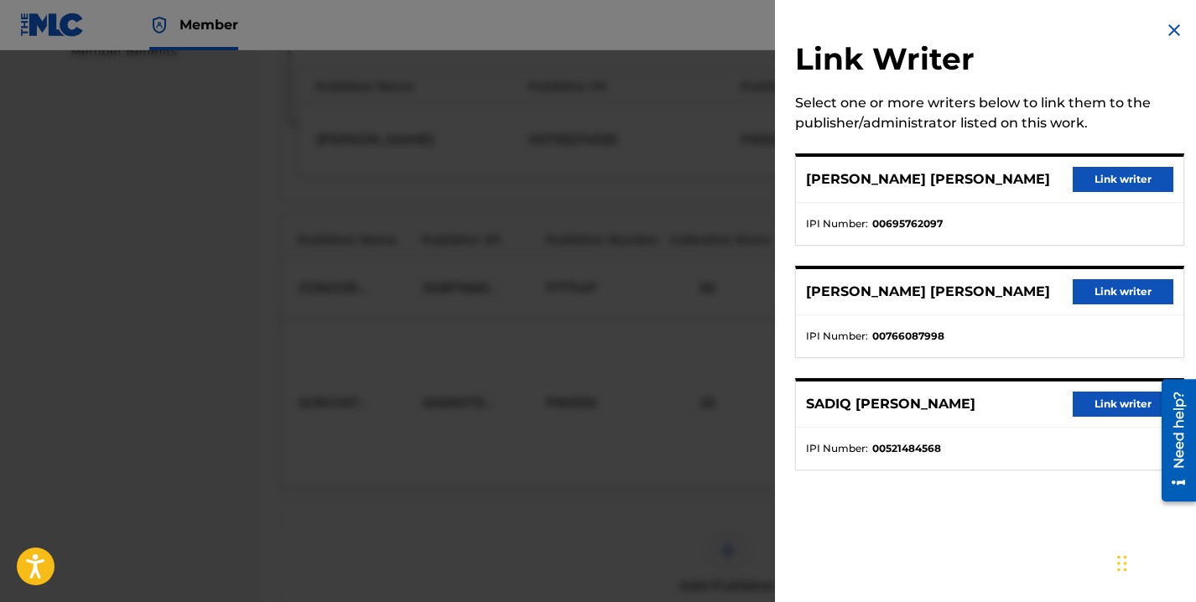
click at [1168, 35] on img at bounding box center [1174, 30] width 20 height 20
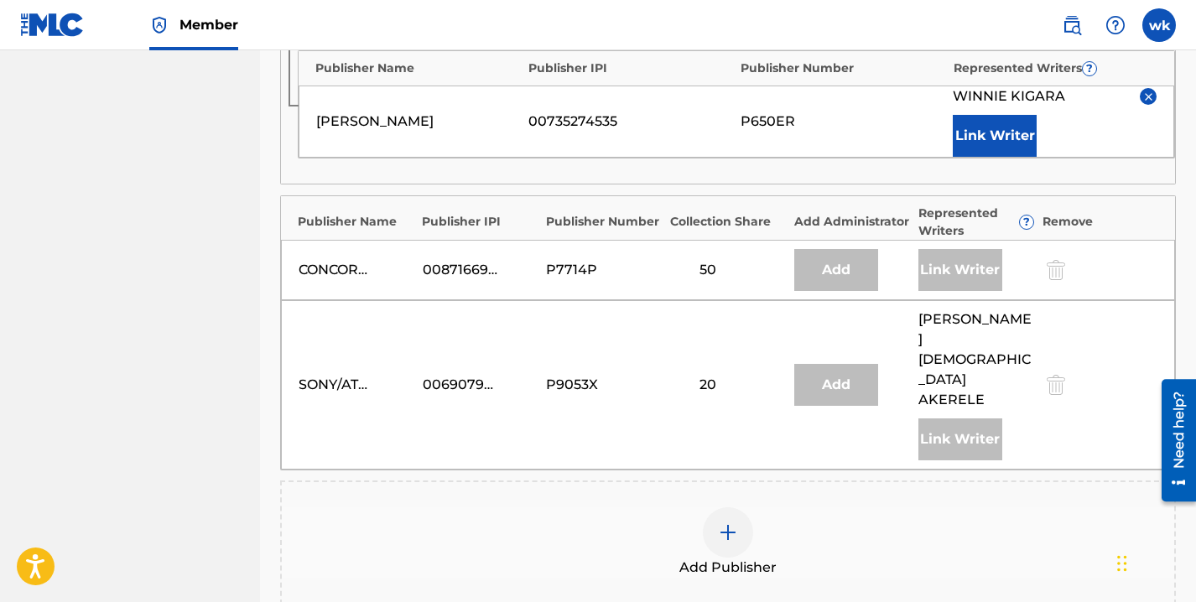
scroll to position [588, 0]
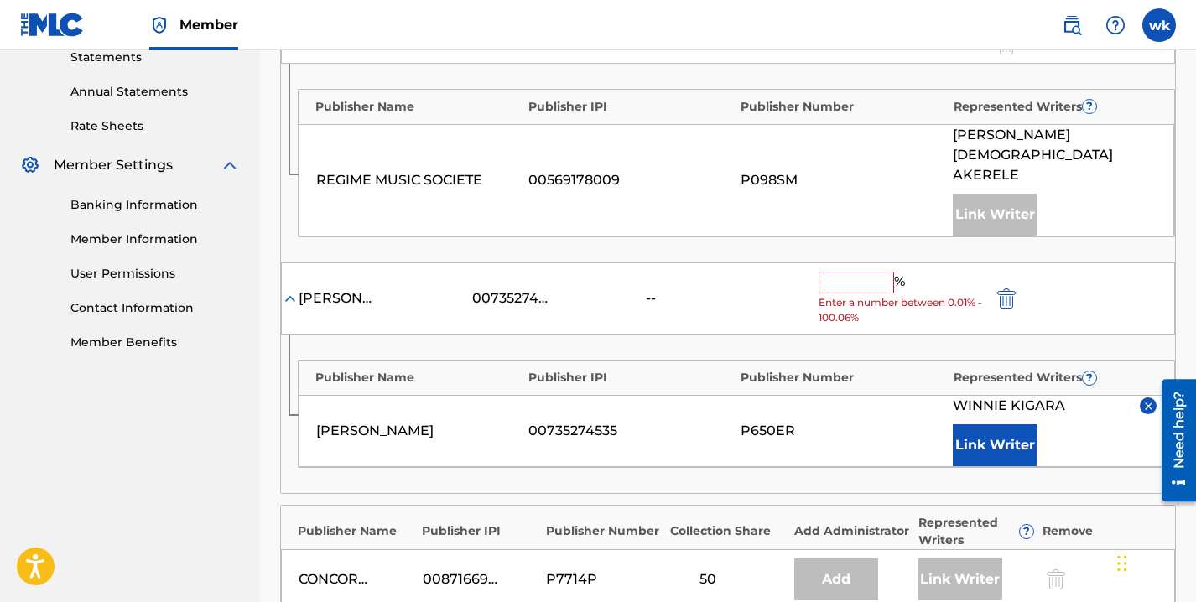
click at [853, 272] on input "text" at bounding box center [856, 283] width 75 height 22
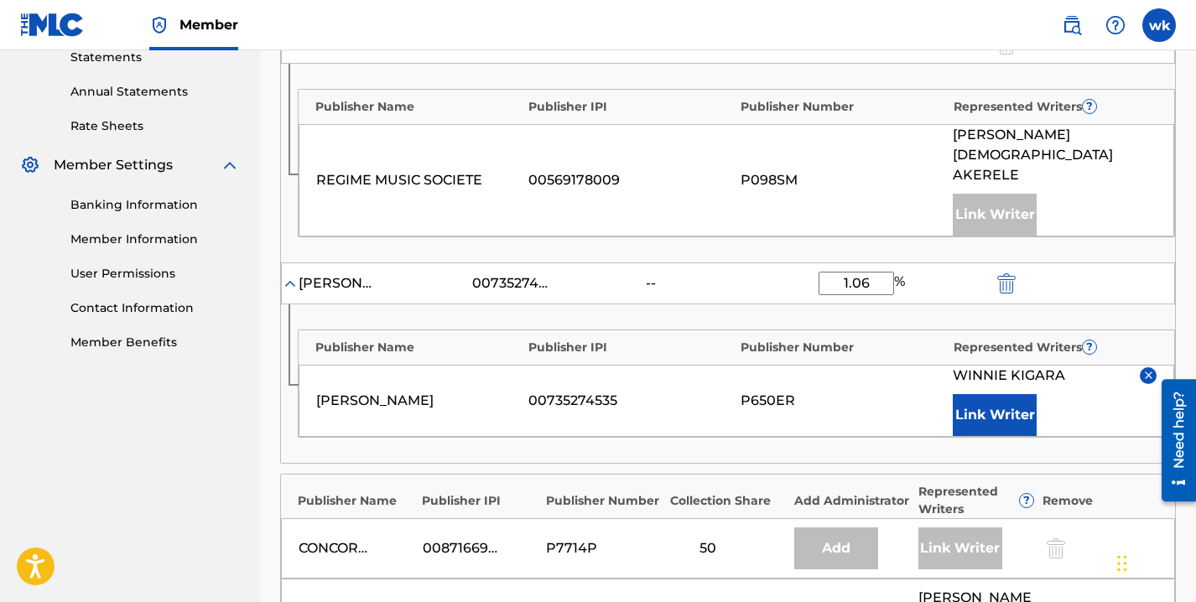
type input "1.06"
click at [1108, 263] on div "winnie kigara 00735274535 -- 1.06 %" at bounding box center [728, 284] width 894 height 42
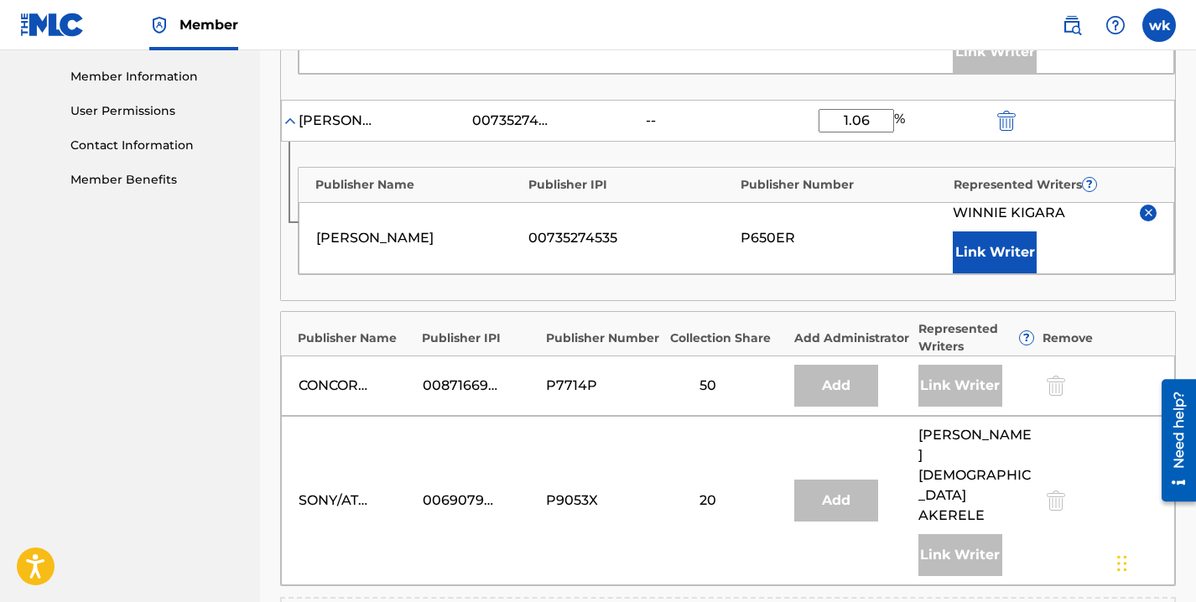
scroll to position [1040, 0]
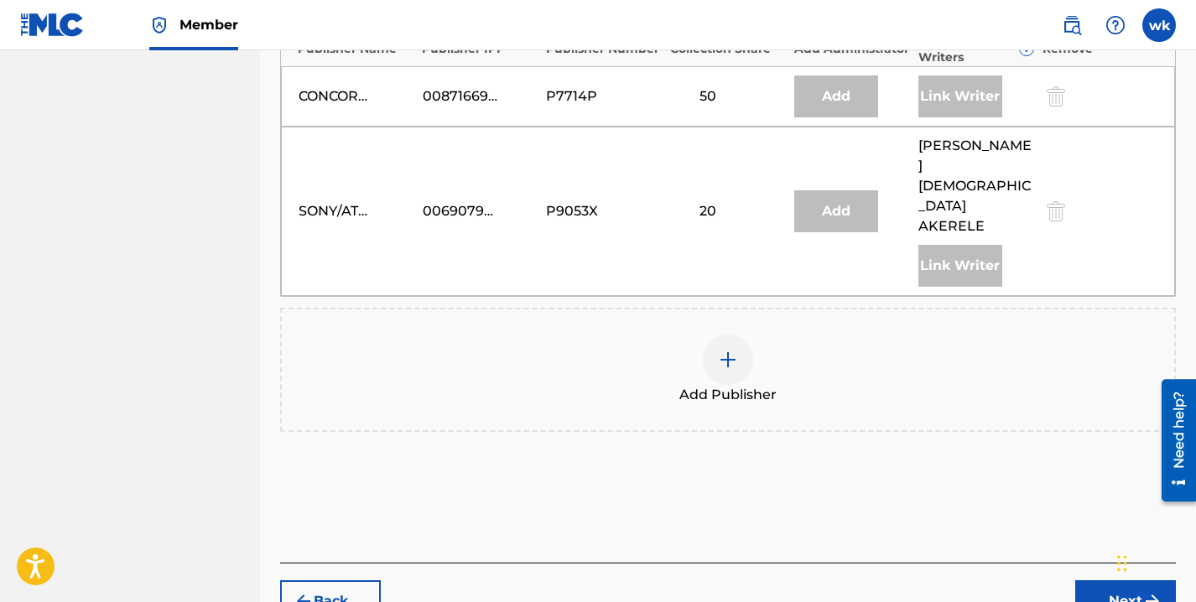
click at [1102, 580] on button "Next" at bounding box center [1125, 601] width 101 height 42
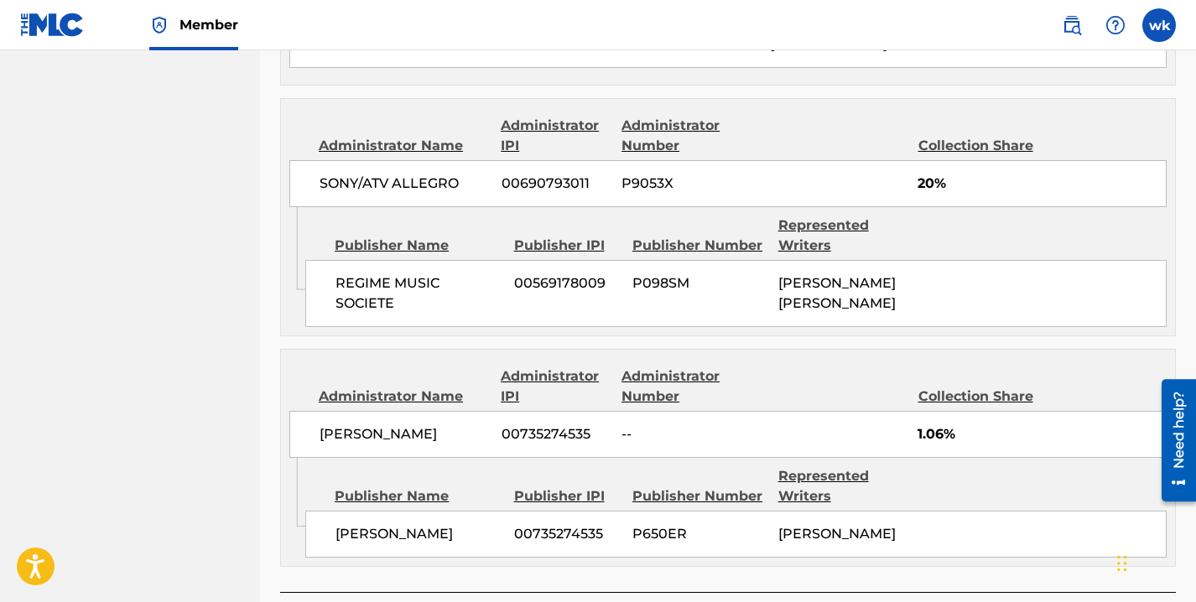
scroll to position [1189, 0]
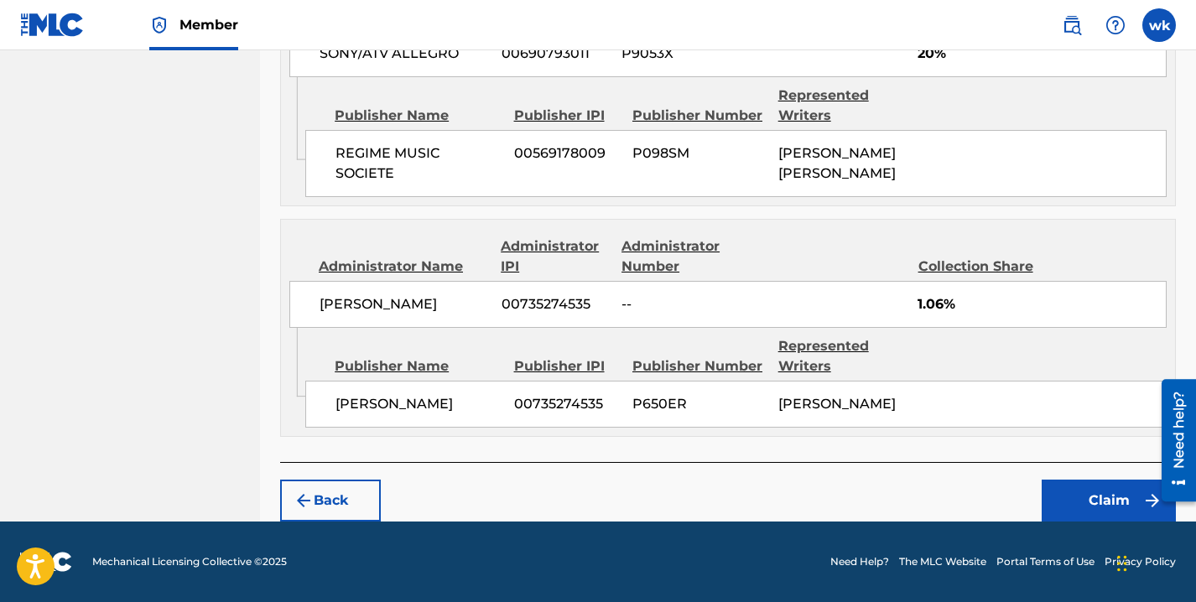
click at [1072, 500] on button "Claim" at bounding box center [1109, 501] width 134 height 42
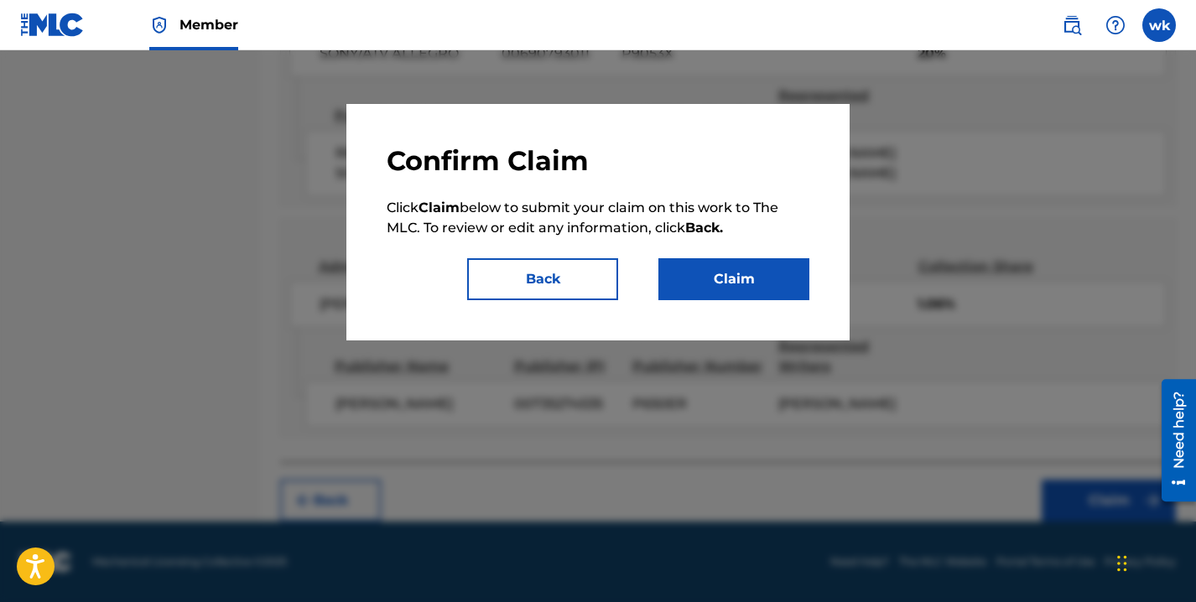
click at [781, 294] on button "Claim" at bounding box center [733, 279] width 151 height 42
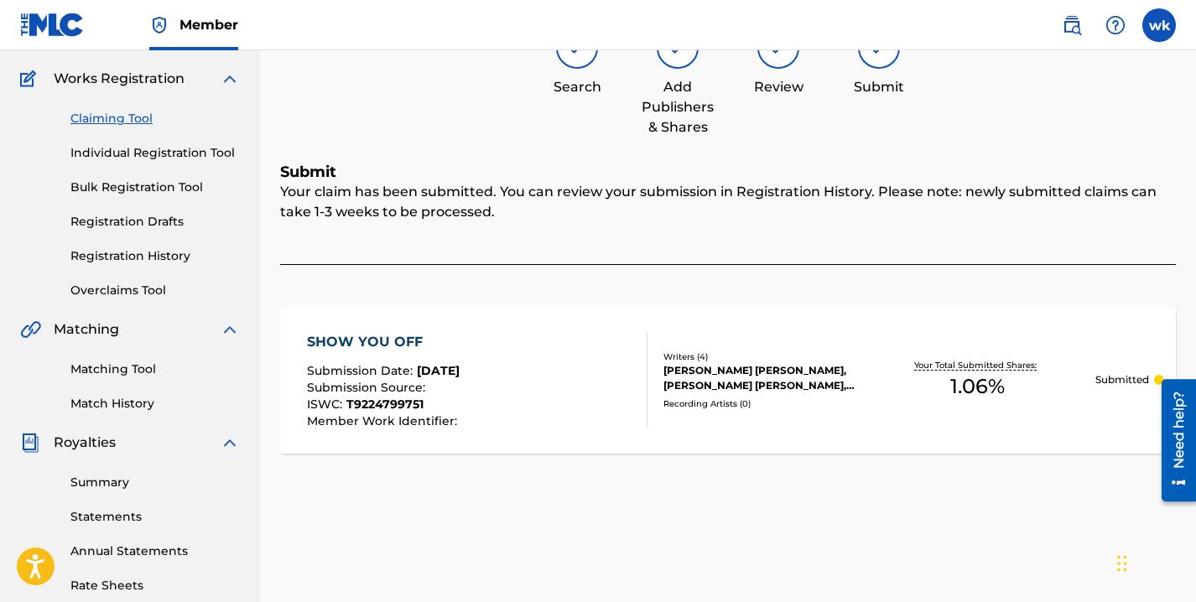
scroll to position [0, 0]
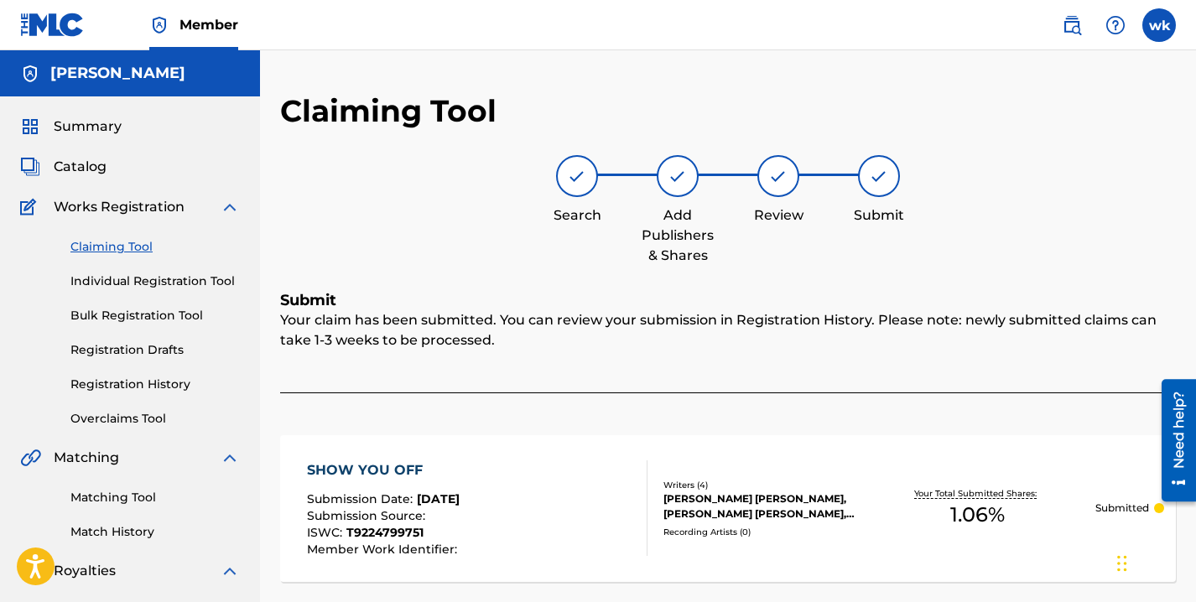
click at [1163, 27] on label at bounding box center [1159, 25] width 34 height 34
click at [1159, 25] on input "wk winnie kigara wkigara1@gmail.com Notification Preferences Profile Log out" at bounding box center [1159, 25] width 0 height 0
click at [750, 28] on nav "Member wk wk winnie kigara wkigara1@gmail.com Notification Preferences Profile …" at bounding box center [598, 25] width 1196 height 50
